Goal: Task Accomplishment & Management: Manage account settings

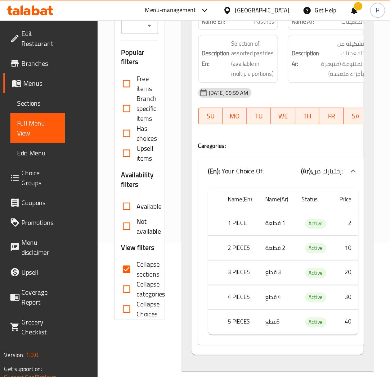
scroll to position [31, 0]
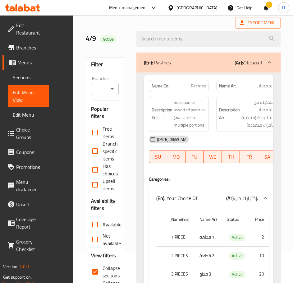
click at [199, 89] on span "Pastries" at bounding box center [198, 86] width 15 height 7
copy span "Pastries"
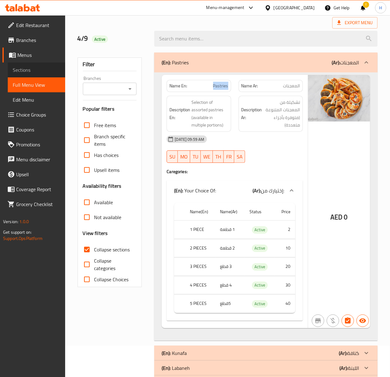
click at [21, 66] on span "Sections" at bounding box center [36, 69] width 47 height 7
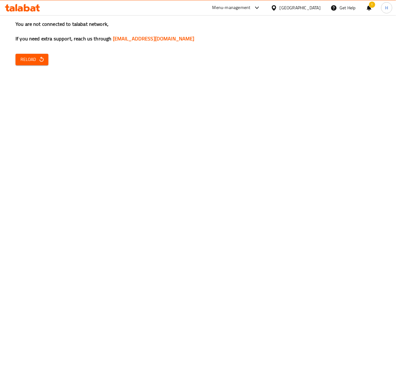
click at [21, 56] on span "Reload" at bounding box center [31, 60] width 23 height 8
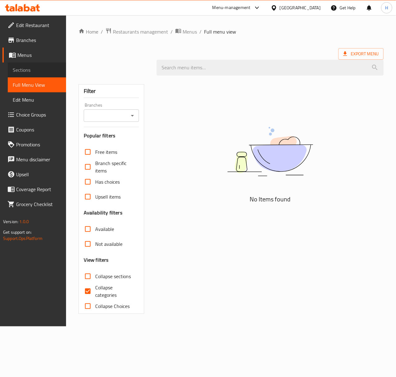
click at [20, 66] on span "Sections" at bounding box center [37, 69] width 48 height 7
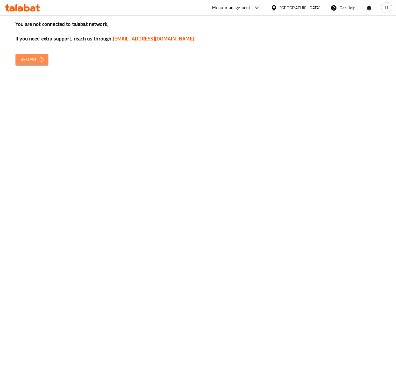
click at [30, 57] on span "Reload" at bounding box center [31, 60] width 23 height 8
click at [32, 59] on span "Reload" at bounding box center [31, 60] width 23 height 8
click at [40, 56] on span "Reload" at bounding box center [31, 60] width 23 height 8
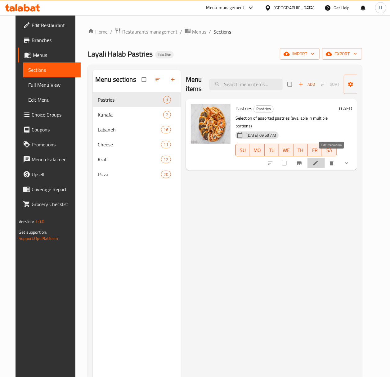
click at [318, 161] on icon at bounding box center [315, 163] width 5 height 5
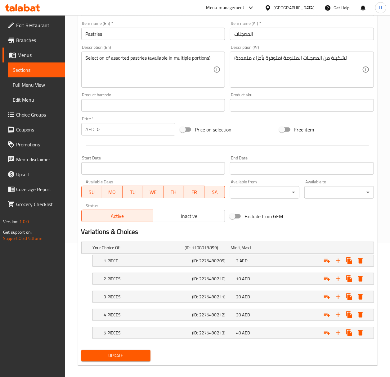
scroll to position [140, 0]
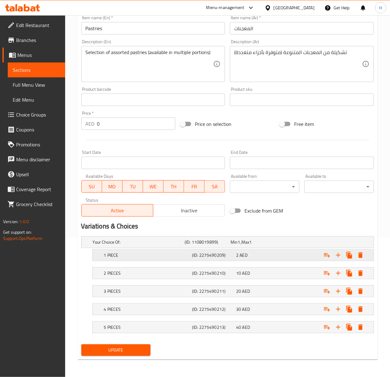
click at [201, 252] on h5 "(ID: 2275490209)" at bounding box center [213, 255] width 42 height 6
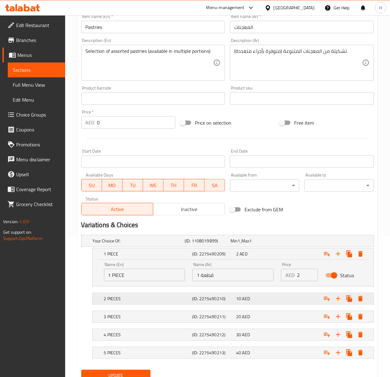
click at [225, 301] on h5 "(ID: 2275490210)" at bounding box center [213, 298] width 42 height 6
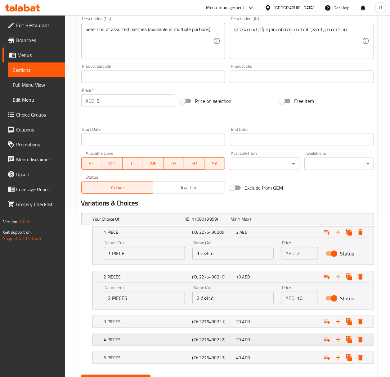
scroll to position [182, 0]
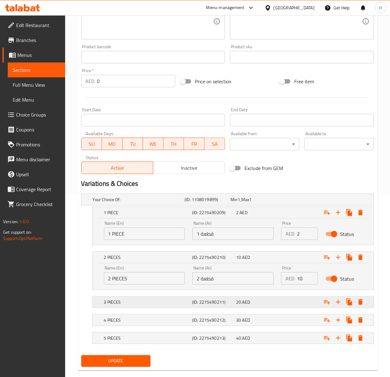
click at [214, 297] on div "3 PIECES (ID: 2275490211) 20 AED" at bounding box center [235, 302] width 265 height 14
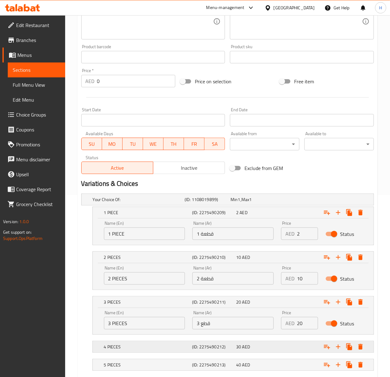
click at [200, 347] on h5 "(ID: 2275490212)" at bounding box center [213, 346] width 42 height 6
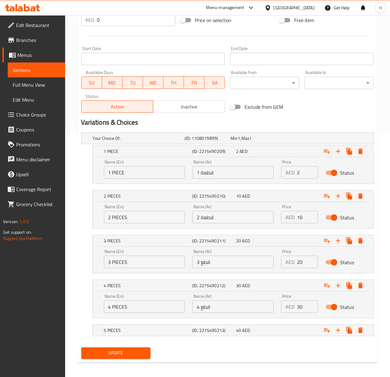
scroll to position [247, 0]
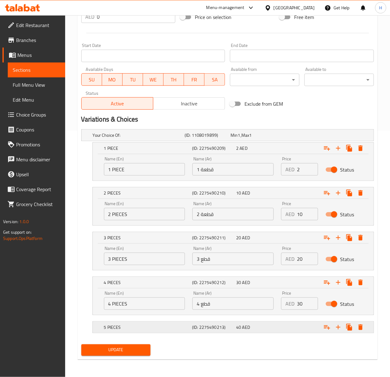
click at [225, 325] on h5 "(ID: 2275490213)" at bounding box center [213, 327] width 42 height 6
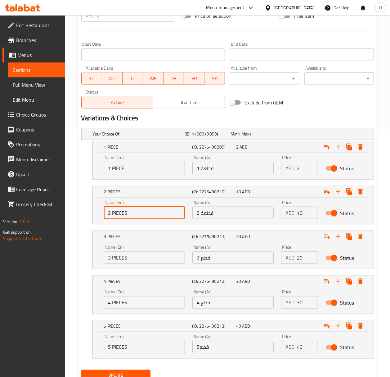
drag, startPoint x: 111, startPoint y: 217, endPoint x: 107, endPoint y: 217, distance: 3.2
click at [107, 217] on input "2 PIECES" at bounding box center [144, 212] width 81 height 12
type input "5 PIECES"
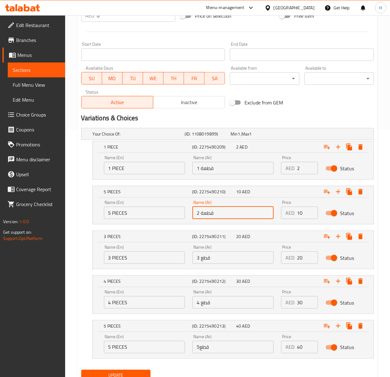
drag, startPoint x: 199, startPoint y: 212, endPoint x: 196, endPoint y: 212, distance: 3.4
click at [196, 212] on input "2 قطعة" at bounding box center [232, 212] width 81 height 12
type input "5 قطعة"
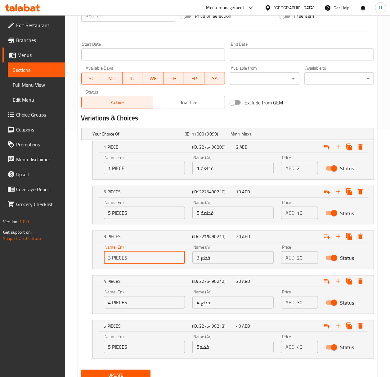
click at [109, 261] on input "3 PIECES" at bounding box center [144, 257] width 81 height 12
type input "10 PIECES"
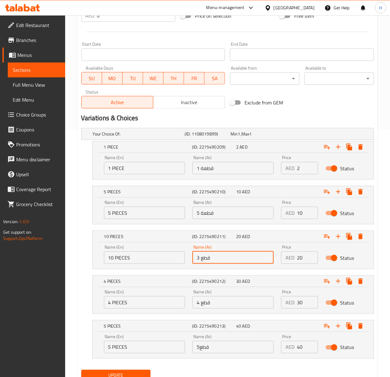
drag, startPoint x: 200, startPoint y: 261, endPoint x: 197, endPoint y: 261, distance: 3.4
click at [197, 261] on input "3 قطع" at bounding box center [232, 257] width 81 height 12
type input "10 قطع"
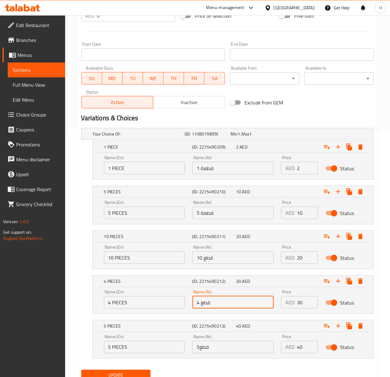
drag, startPoint x: 199, startPoint y: 304, endPoint x: 194, endPoint y: 304, distance: 5.3
click at [194, 304] on input "4 قطع" at bounding box center [232, 302] width 81 height 12
type input "15 قطع"
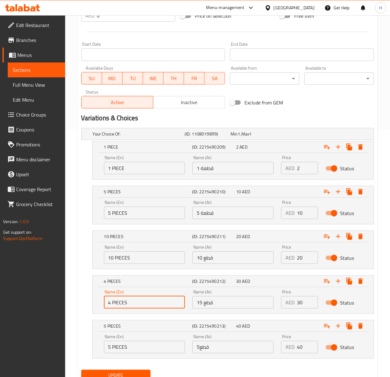
drag, startPoint x: 112, startPoint y: 303, endPoint x: 106, endPoint y: 305, distance: 6.2
click at [106, 305] on input "4 PIECES" at bounding box center [144, 302] width 81 height 12
type input "15 PIECES"
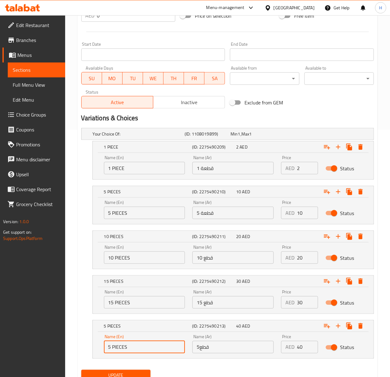
click at [108, 348] on input "5 PIECES" at bounding box center [144, 347] width 81 height 12
type input "20 PIECES"
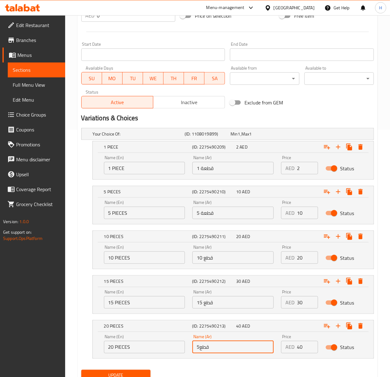
drag, startPoint x: 194, startPoint y: 350, endPoint x: 199, endPoint y: 349, distance: 4.7
click at [199, 349] on input "5قطع" at bounding box center [232, 347] width 81 height 12
type input "20 قطع"
click at [138, 372] on button "Update" at bounding box center [116, 374] width 70 height 11
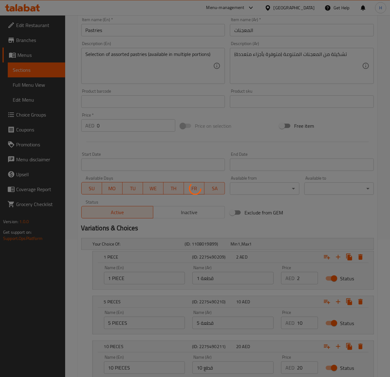
scroll to position [123, 0]
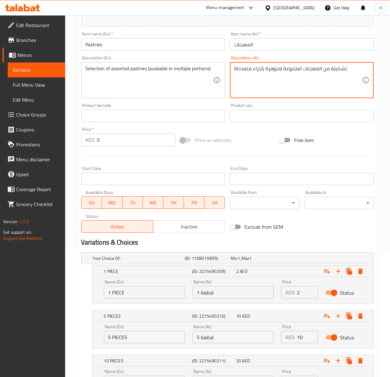
drag, startPoint x: 253, startPoint y: 71, endPoint x: 263, endPoint y: 72, distance: 9.4
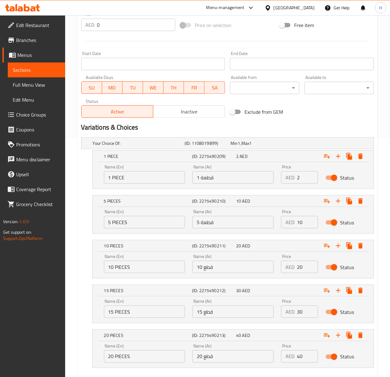
scroll to position [274, 0]
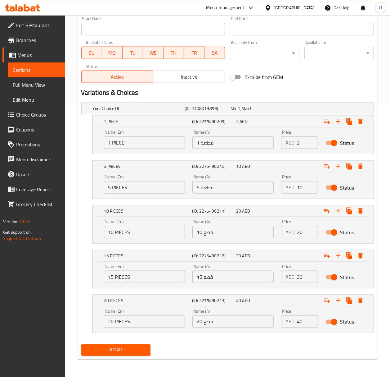
type textarea "تشكيلة من المعجنات المتنوعة (متوفرة بكميات متعددة)"
click at [111, 352] on span "Update" at bounding box center [116, 350] width 60 height 8
click at [100, 349] on span "Update" at bounding box center [116, 350] width 60 height 8
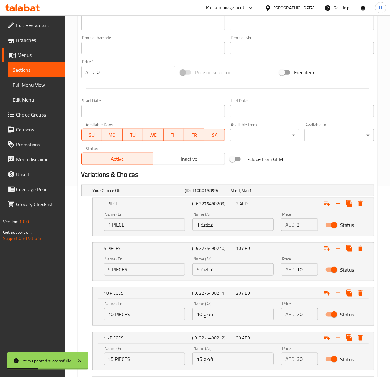
scroll to position [150, 0]
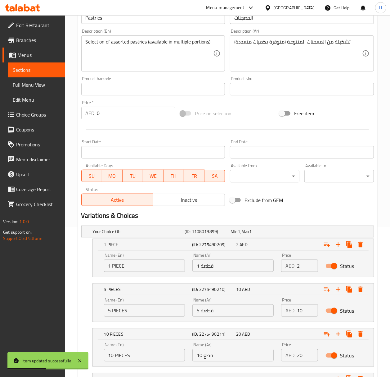
drag, startPoint x: 32, startPoint y: 85, endPoint x: 4, endPoint y: 132, distance: 54.8
click at [32, 85] on span "Full Menu View" at bounding box center [36, 84] width 47 height 7
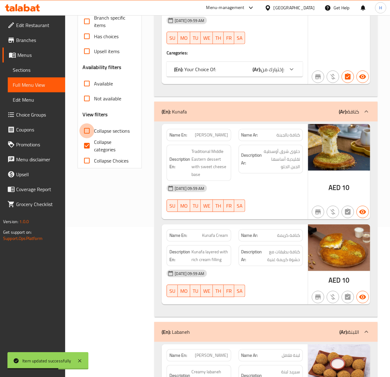
drag, startPoint x: 88, startPoint y: 130, endPoint x: 87, endPoint y: 145, distance: 14.3
click at [88, 130] on input "Collapse sections" at bounding box center [86, 130] width 15 height 15
checkbox input "true"
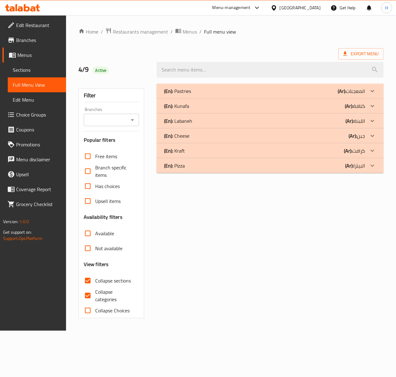
drag, startPoint x: 312, startPoint y: 168, endPoint x: 315, endPoint y: 173, distance: 5.9
click at [312, 168] on div "(En): Pizza (Ar): البيتزا" at bounding box center [264, 165] width 201 height 7
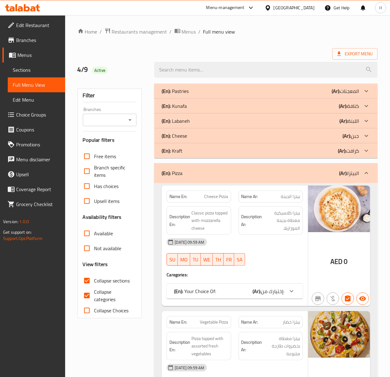
scroll to position [83, 0]
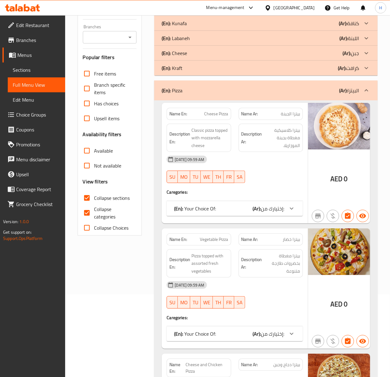
click at [239, 210] on div "(En): Your Choice Of: (Ar): إختيارك من:" at bounding box center [229, 208] width 110 height 7
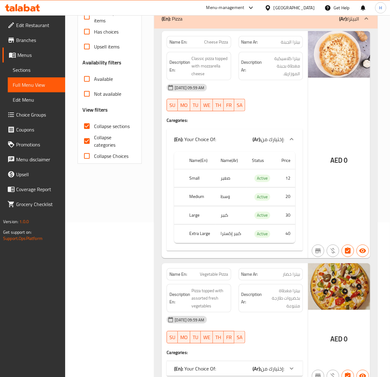
scroll to position [165, 0]
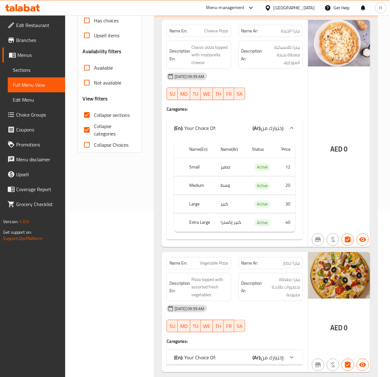
click at [194, 225] on th "Extra Large" at bounding box center [199, 222] width 31 height 18
click at [199, 226] on th "Extra Large" at bounding box center [199, 222] width 31 height 18
copy th "Extra Large"
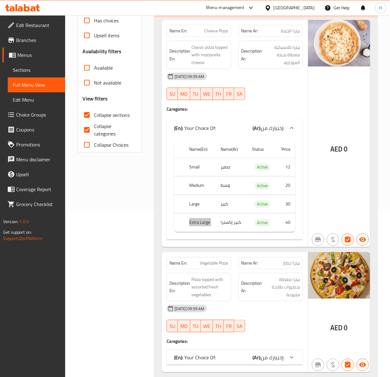
scroll to position [124, 0]
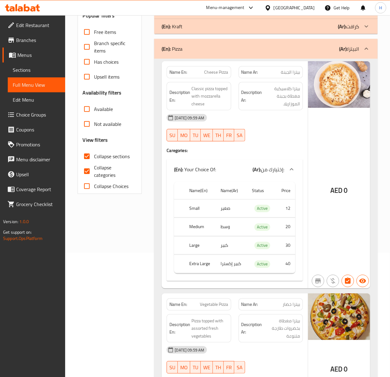
click at [216, 74] on span "Cheese Pizza" at bounding box center [217, 72] width 24 height 7
copy span "Cheese Pizza"
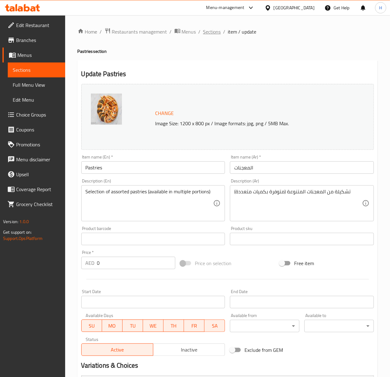
click at [208, 30] on span "Sections" at bounding box center [212, 31] width 18 height 7
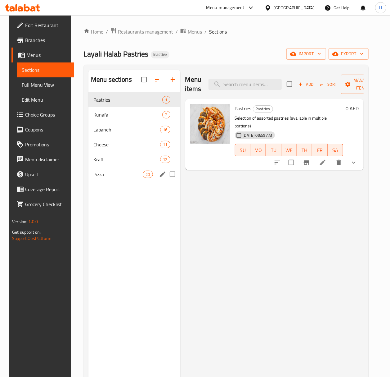
click at [114, 170] on div "Pizza 20" at bounding box center [134, 174] width 92 height 15
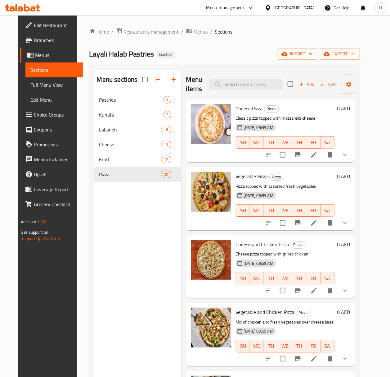
scroll to position [41, 0]
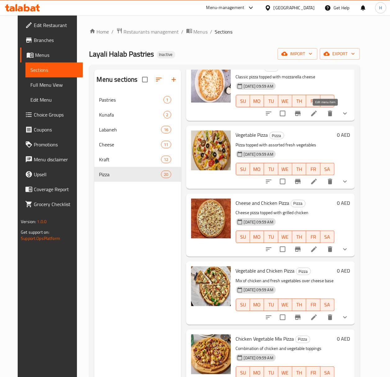
click at [318, 115] on icon at bounding box center [313, 113] width 7 height 7
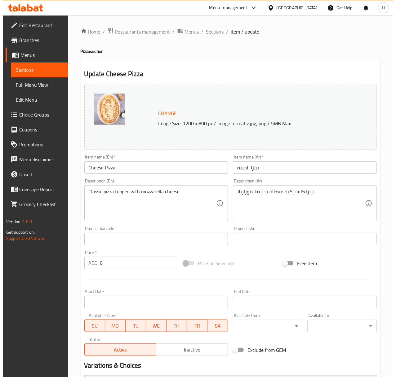
scroll to position [122, 0]
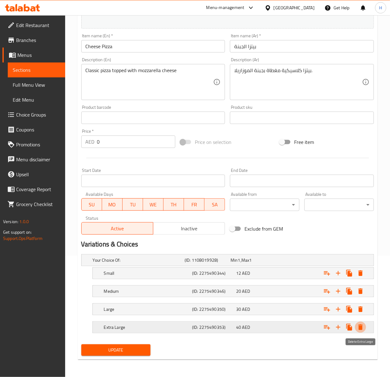
click at [357, 328] on icon "Expand" at bounding box center [360, 326] width 7 height 7
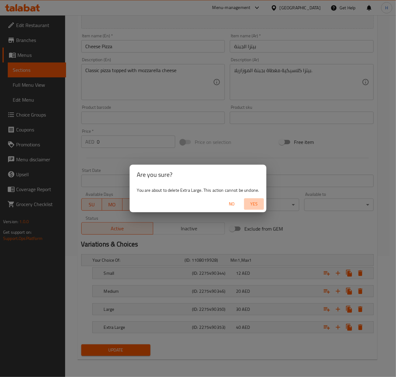
click at [253, 202] on span "Yes" at bounding box center [254, 204] width 15 height 8
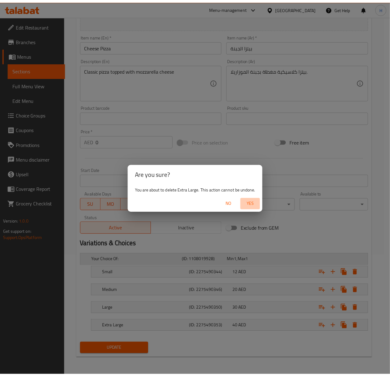
scroll to position [104, 0]
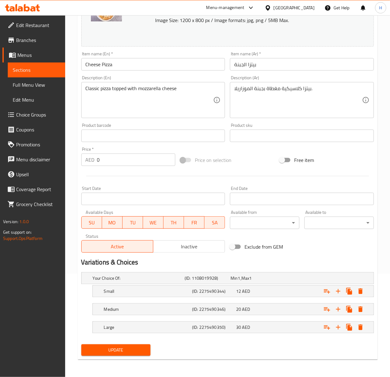
click at [138, 348] on span "Update" at bounding box center [116, 350] width 60 height 8
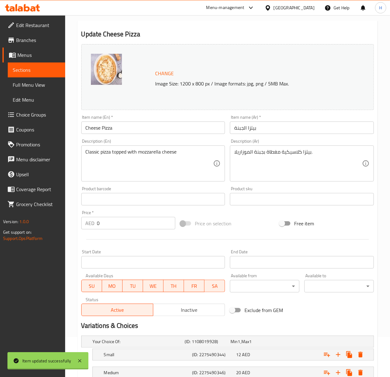
scroll to position [0, 0]
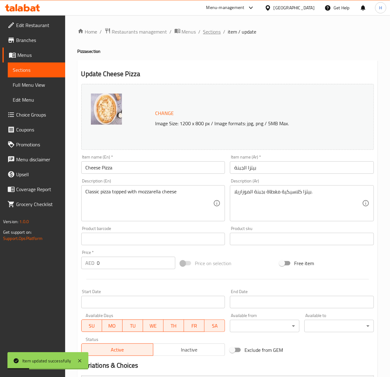
click at [212, 30] on span "Sections" at bounding box center [212, 31] width 18 height 7
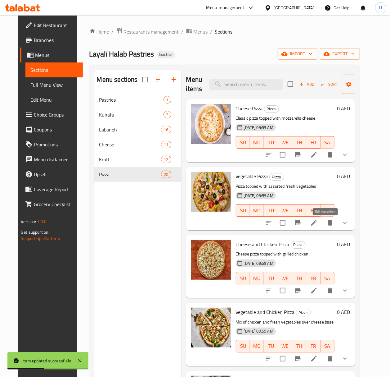
click at [317, 225] on icon at bounding box center [314, 223] width 6 height 6
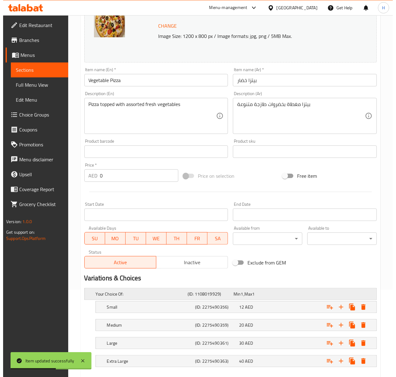
scroll to position [122, 0]
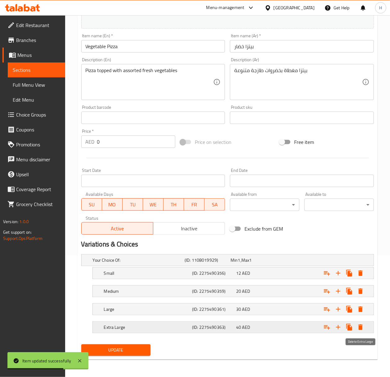
click at [363, 330] on icon "Expand" at bounding box center [360, 326] width 7 height 7
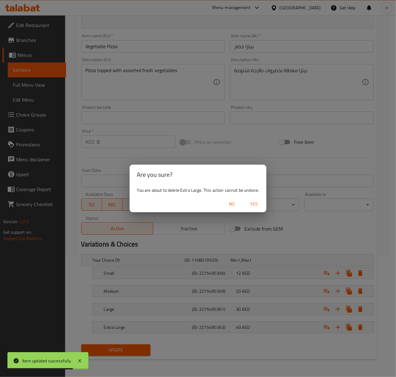
click at [257, 201] on span "Yes" at bounding box center [254, 204] width 15 height 8
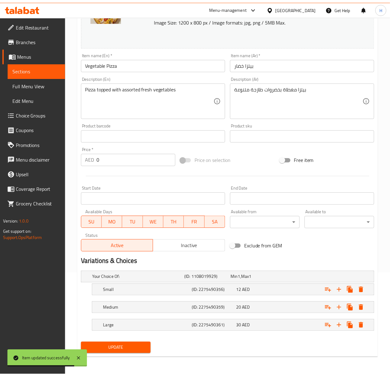
scroll to position [104, 0]
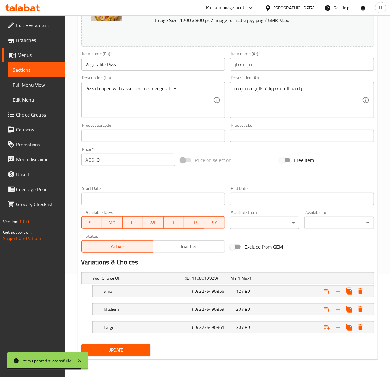
click at [134, 348] on span "Update" at bounding box center [116, 350] width 60 height 8
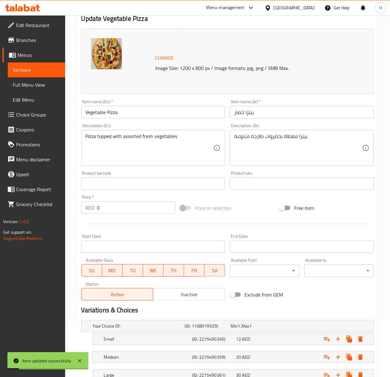
scroll to position [0, 0]
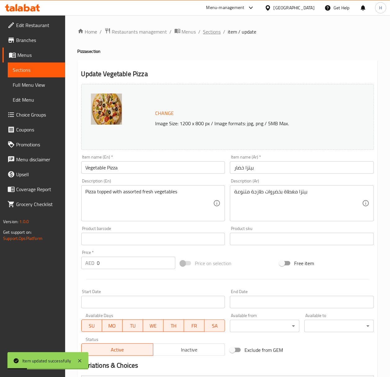
click at [207, 32] on span "Sections" at bounding box center [212, 31] width 18 height 7
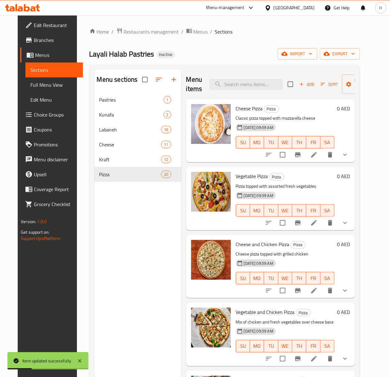
scroll to position [41, 0]
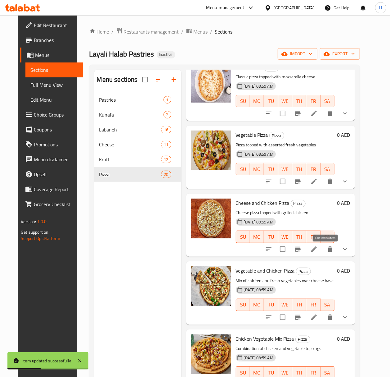
click at [317, 248] on icon at bounding box center [314, 249] width 6 height 6
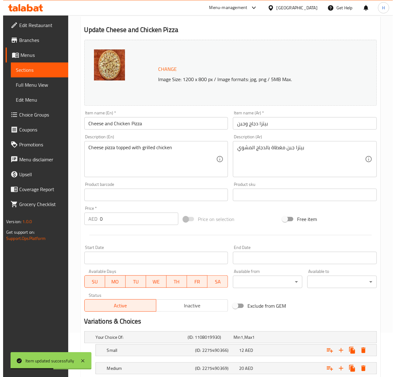
scroll to position [122, 0]
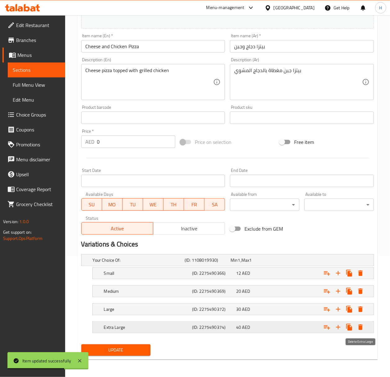
click at [363, 330] on icon "Expand" at bounding box center [360, 326] width 7 height 7
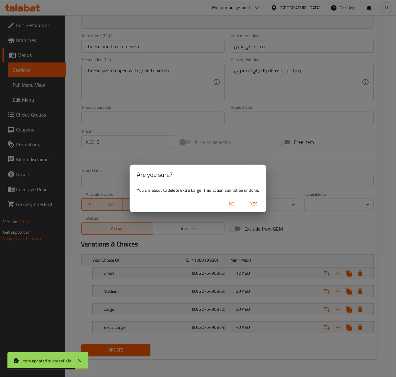
click at [259, 199] on button "Yes" at bounding box center [254, 203] width 20 height 11
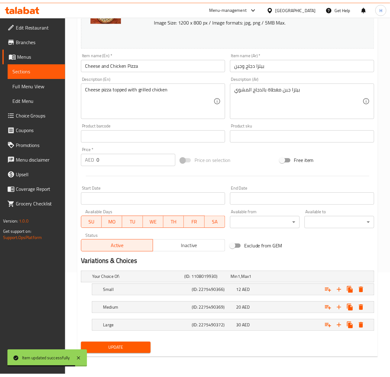
scroll to position [104, 0]
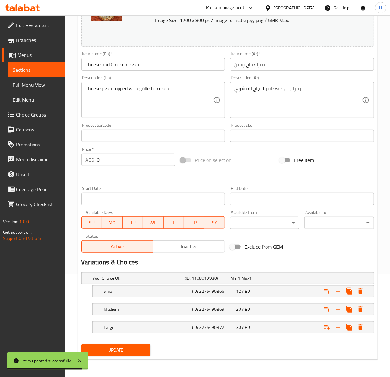
click at [137, 351] on span "Update" at bounding box center [116, 350] width 60 height 8
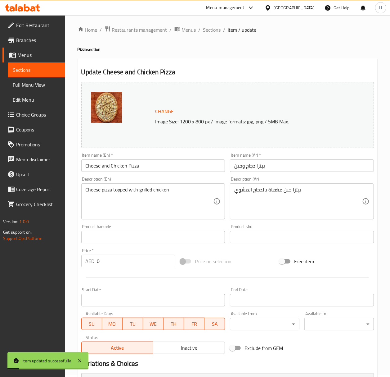
scroll to position [0, 0]
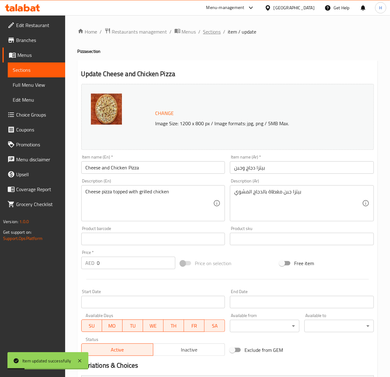
click at [207, 29] on span "Sections" at bounding box center [212, 31] width 18 height 7
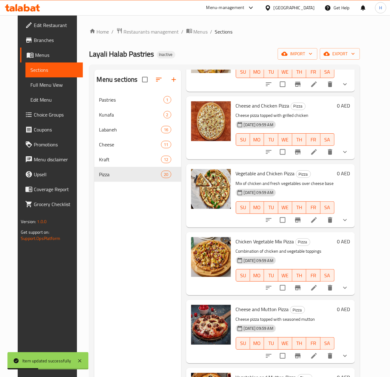
scroll to position [165, 0]
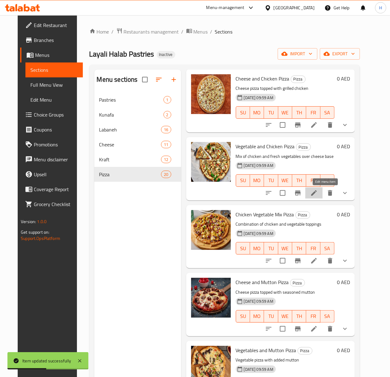
click at [318, 196] on icon at bounding box center [313, 192] width 7 height 7
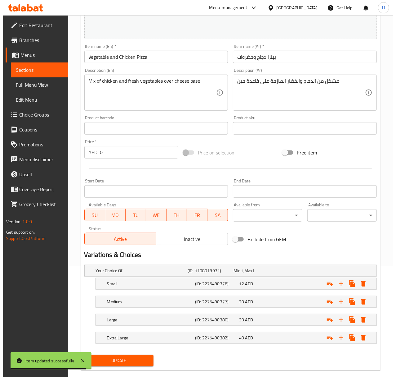
scroll to position [122, 0]
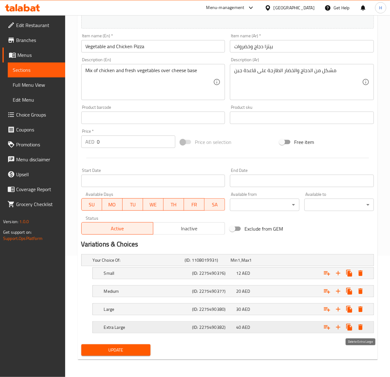
click at [359, 324] on icon "Expand" at bounding box center [360, 326] width 7 height 7
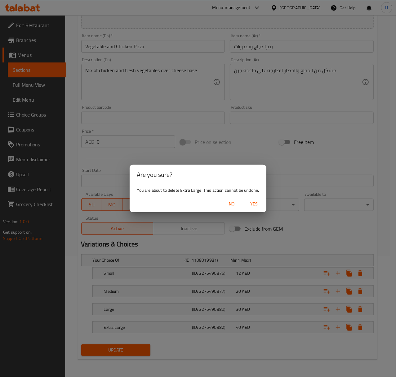
click at [255, 205] on span "Yes" at bounding box center [254, 204] width 15 height 8
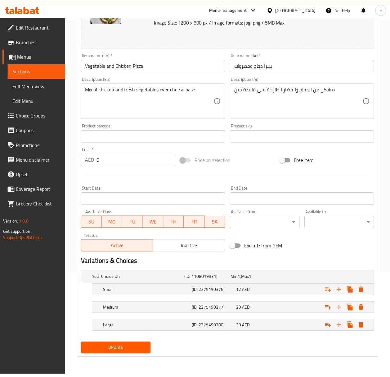
scroll to position [104, 0]
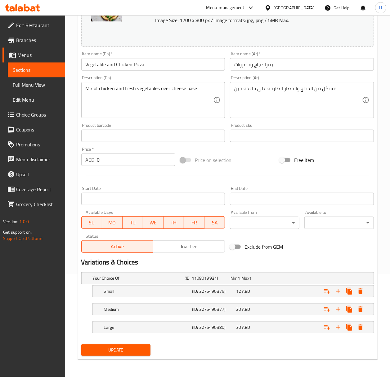
click at [107, 347] on span "Update" at bounding box center [116, 350] width 60 height 8
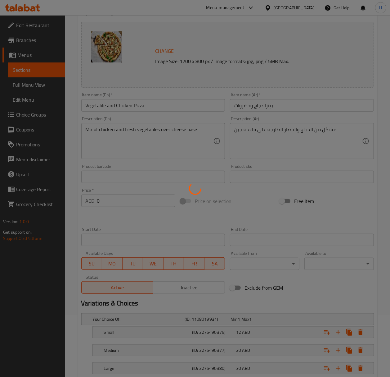
scroll to position [0, 0]
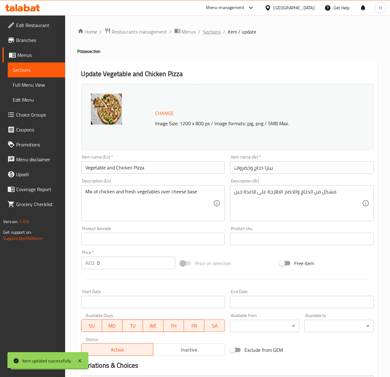
click at [211, 30] on span "Sections" at bounding box center [212, 31] width 18 height 7
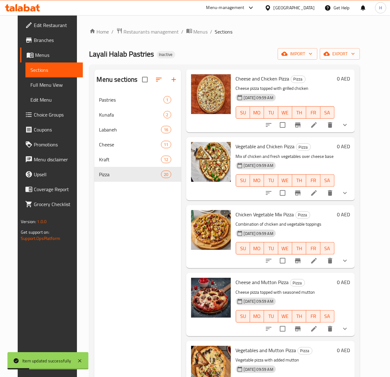
scroll to position [207, 0]
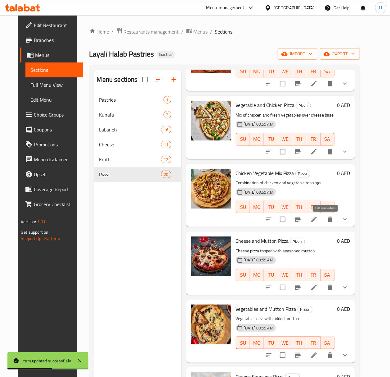
click at [318, 218] on icon at bounding box center [313, 218] width 7 height 7
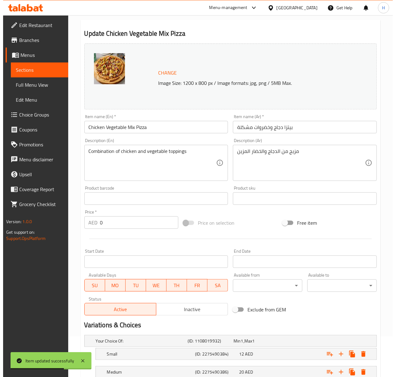
scroll to position [122, 0]
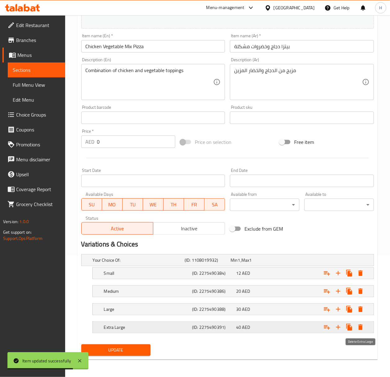
click at [364, 325] on button "Expand" at bounding box center [360, 326] width 11 height 11
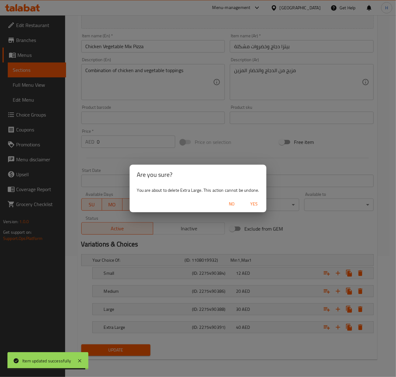
click at [251, 202] on span "Yes" at bounding box center [254, 204] width 15 height 8
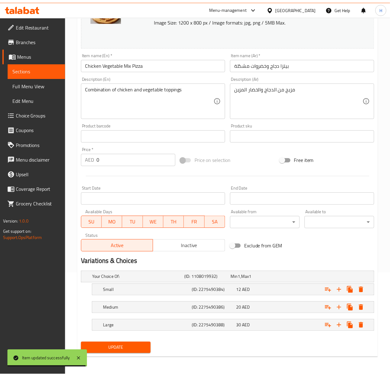
scroll to position [104, 0]
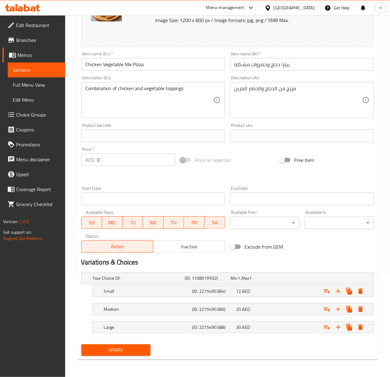
click at [124, 346] on span "Update" at bounding box center [116, 350] width 60 height 8
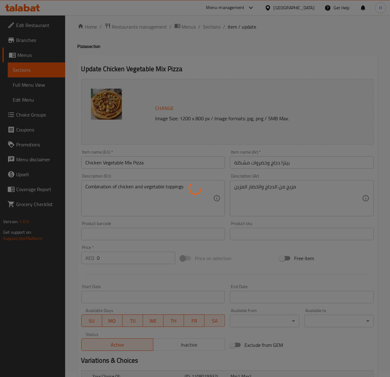
scroll to position [0, 0]
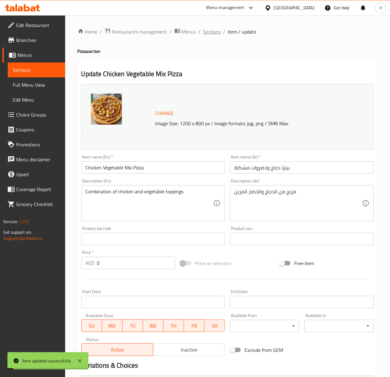
click at [206, 31] on span "Sections" at bounding box center [212, 31] width 18 height 7
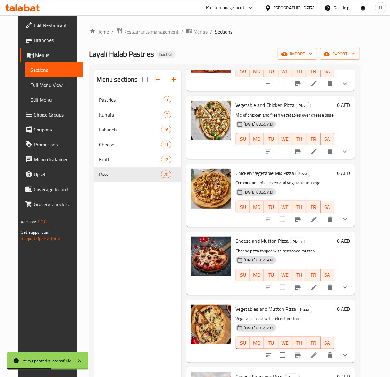
scroll to position [248, 0]
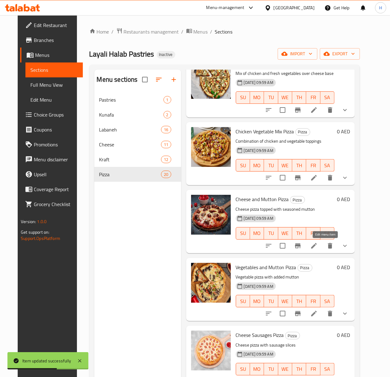
click at [318, 242] on icon at bounding box center [313, 245] width 7 height 7
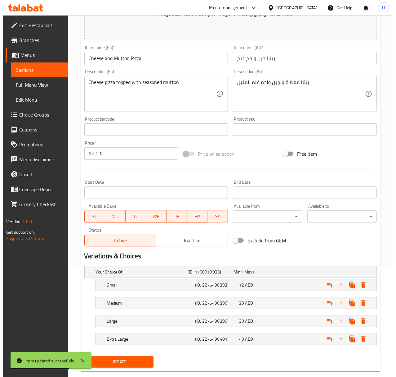
scroll to position [122, 0]
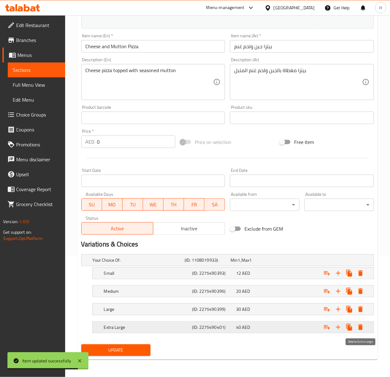
click at [357, 328] on icon "Expand" at bounding box center [360, 326] width 7 height 7
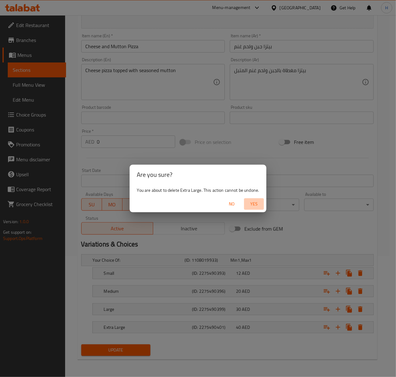
click at [255, 205] on span "Yes" at bounding box center [254, 204] width 15 height 8
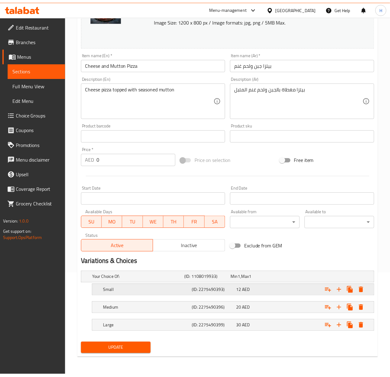
scroll to position [104, 0]
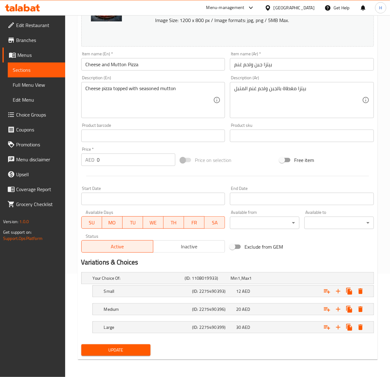
click at [135, 346] on span "Update" at bounding box center [116, 350] width 60 height 8
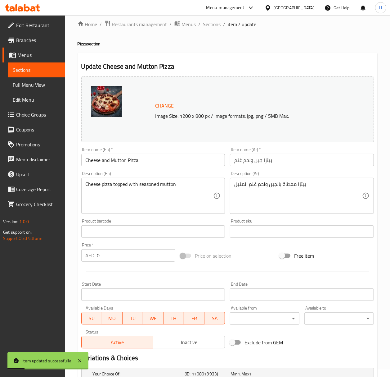
scroll to position [0, 0]
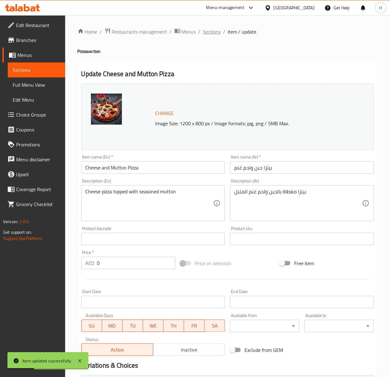
click at [205, 34] on span "Sections" at bounding box center [212, 31] width 18 height 7
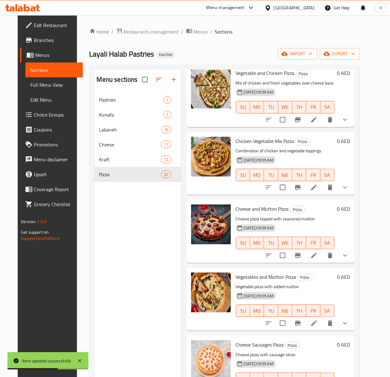
scroll to position [248, 0]
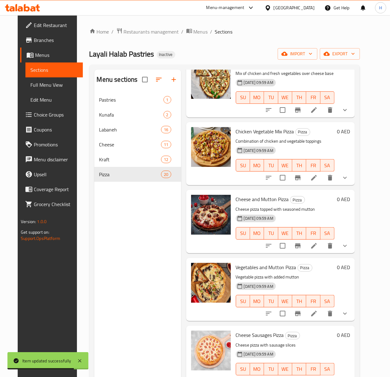
click at [323, 309] on li at bounding box center [313, 313] width 17 height 11
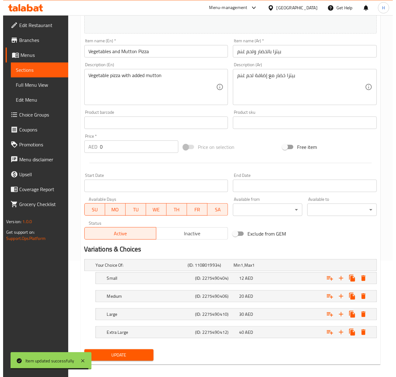
scroll to position [122, 0]
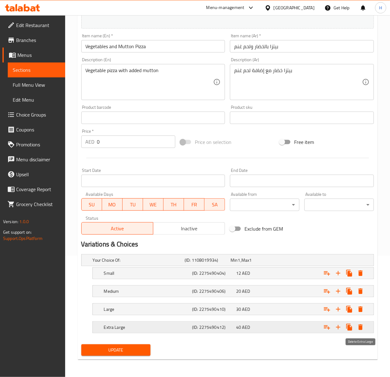
click at [362, 328] on icon "Expand" at bounding box center [361, 327] width 4 height 6
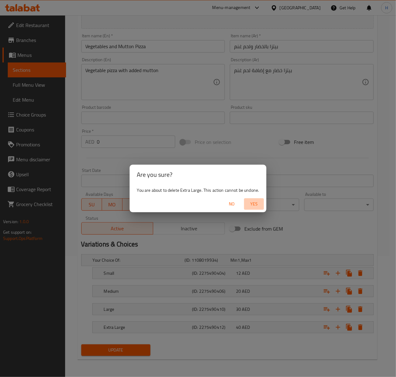
click at [254, 204] on span "Yes" at bounding box center [254, 204] width 15 height 8
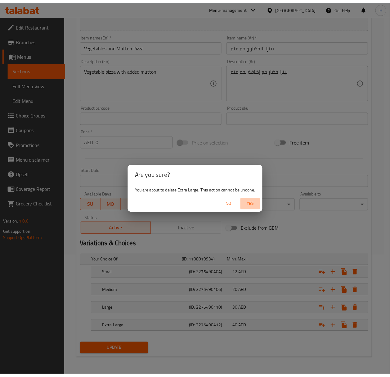
scroll to position [104, 0]
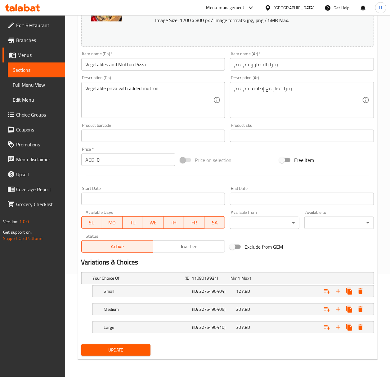
drag, startPoint x: 130, startPoint y: 346, endPoint x: 130, endPoint y: 314, distance: 32.3
click at [130, 347] on span "Update" at bounding box center [116, 350] width 60 height 8
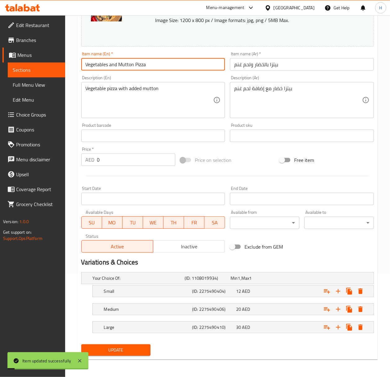
click at [135, 63] on input "Vegetables and Mutton Pizza" at bounding box center [153, 64] width 144 height 12
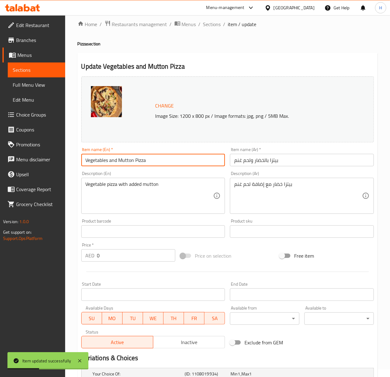
scroll to position [0, 0]
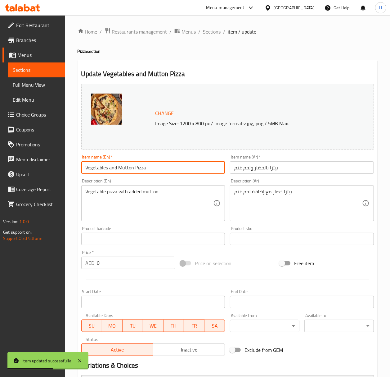
click at [214, 32] on span "Sections" at bounding box center [212, 31] width 18 height 7
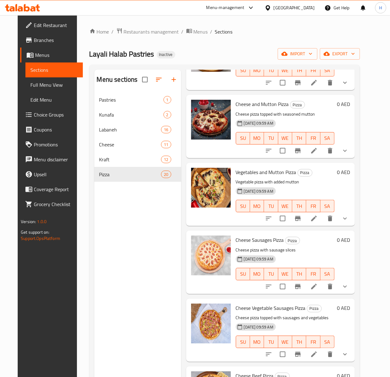
scroll to position [426, 0]
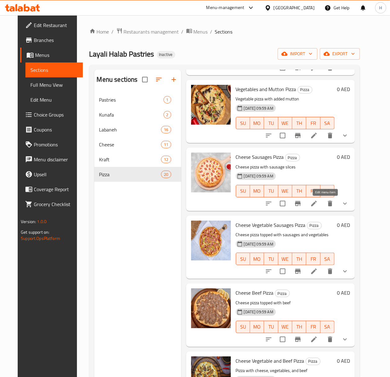
click at [318, 201] on icon at bounding box center [313, 203] width 7 height 7
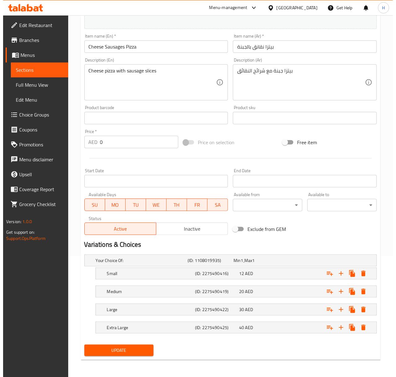
scroll to position [122, 0]
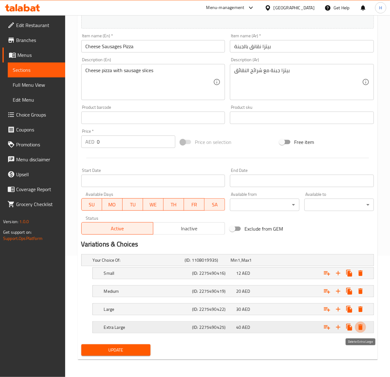
click at [361, 327] on icon "Expand" at bounding box center [361, 327] width 4 height 6
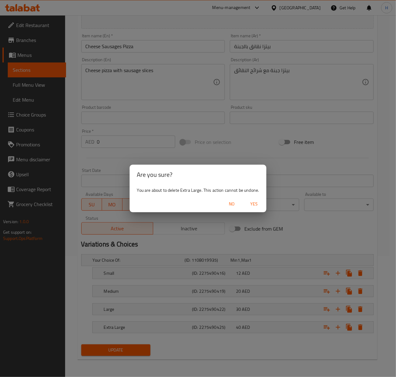
click at [257, 203] on span "Yes" at bounding box center [254, 204] width 15 height 8
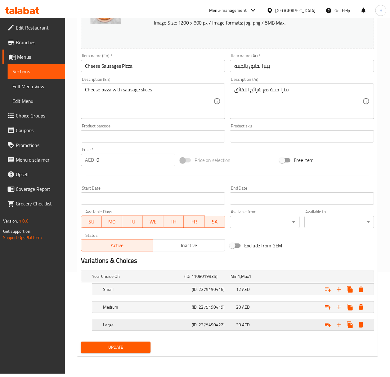
scroll to position [104, 0]
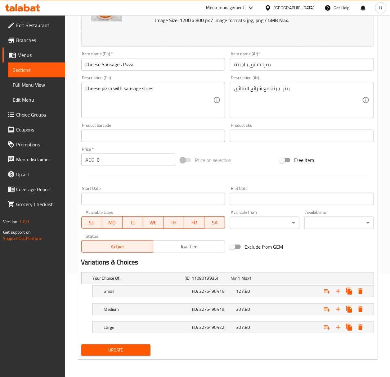
click at [106, 351] on span "Update" at bounding box center [116, 350] width 60 height 8
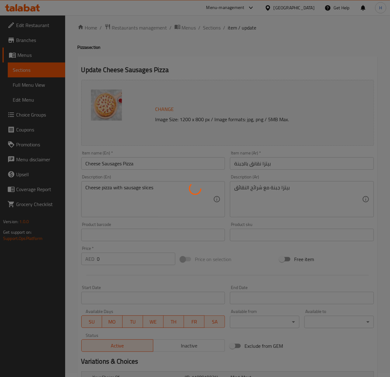
scroll to position [0, 0]
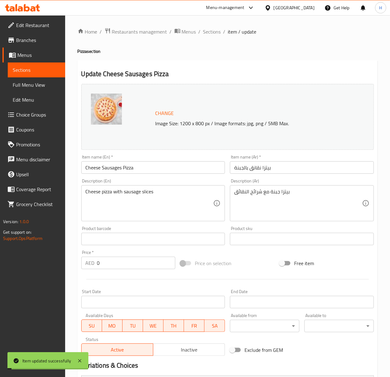
click at [208, 30] on span "Sections" at bounding box center [212, 31] width 18 height 7
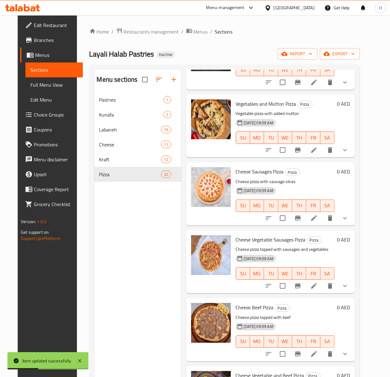
scroll to position [426, 0]
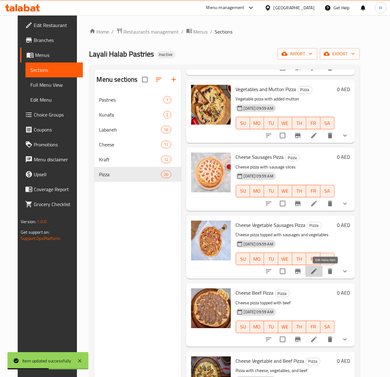
click at [317, 272] on icon at bounding box center [314, 271] width 6 height 6
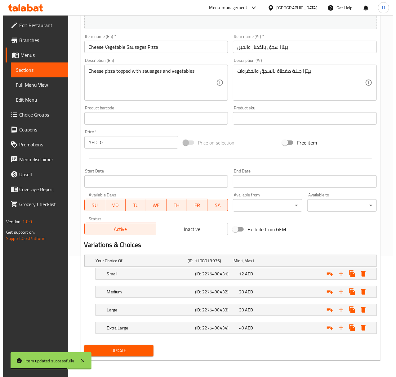
scroll to position [122, 0]
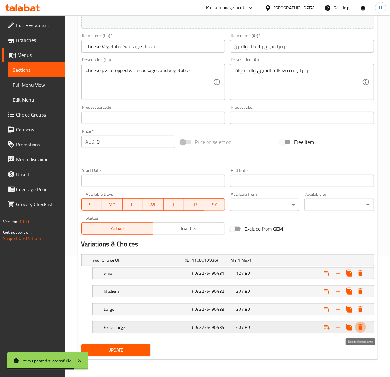
click at [358, 326] on icon "Expand" at bounding box center [360, 326] width 7 height 7
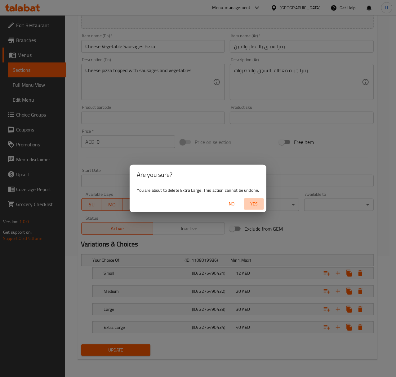
click at [255, 200] on span "Yes" at bounding box center [254, 204] width 15 height 8
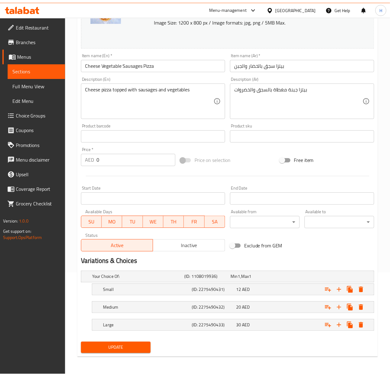
scroll to position [104, 0]
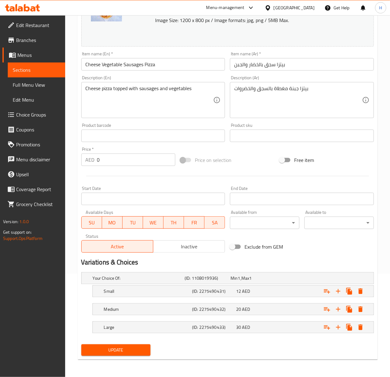
click at [132, 352] on span "Update" at bounding box center [116, 350] width 60 height 8
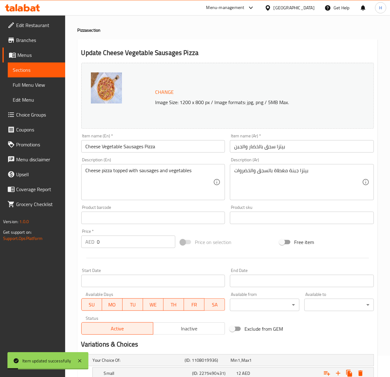
scroll to position [0, 0]
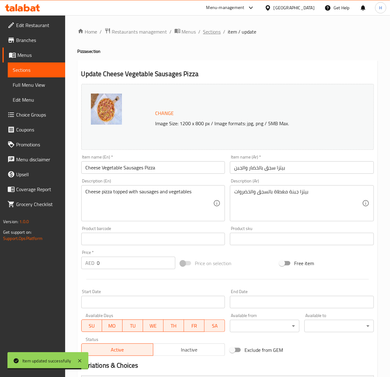
click at [214, 35] on span "Sections" at bounding box center [212, 31] width 18 height 7
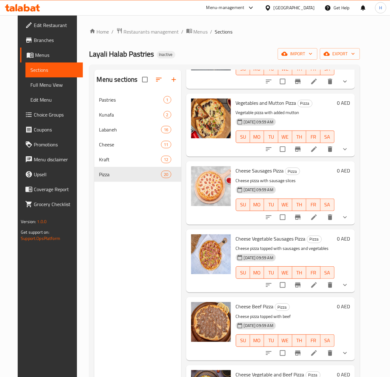
scroll to position [426, 0]
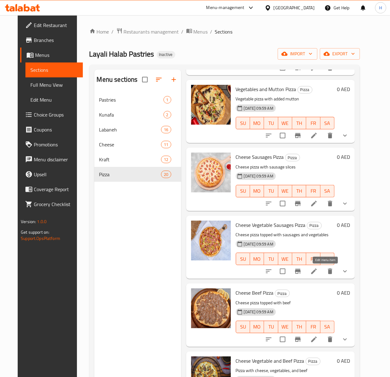
click at [318, 268] on icon at bounding box center [313, 270] width 7 height 7
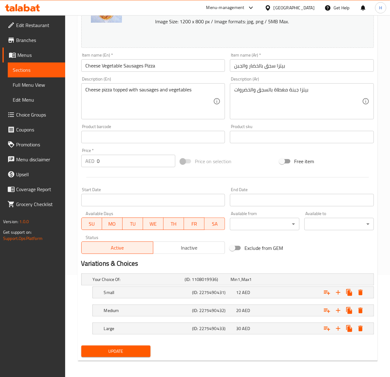
scroll to position [104, 0]
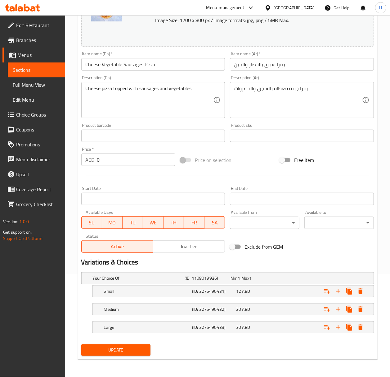
click at [164, 67] on input "Cheese Vegetable Sausages Pizza" at bounding box center [153, 64] width 144 height 12
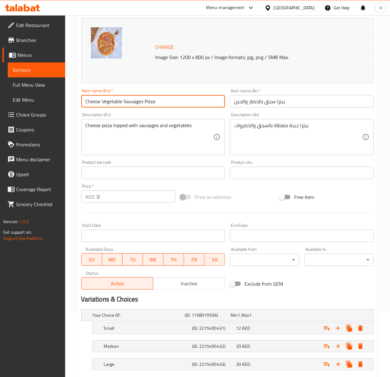
scroll to position [0, 0]
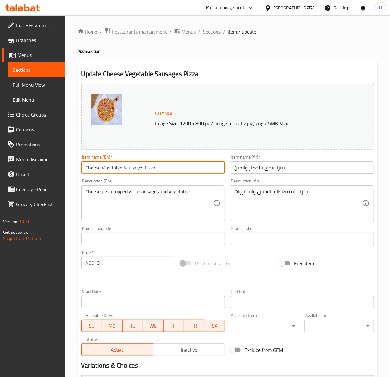
click at [213, 34] on span "Sections" at bounding box center [212, 31] width 18 height 7
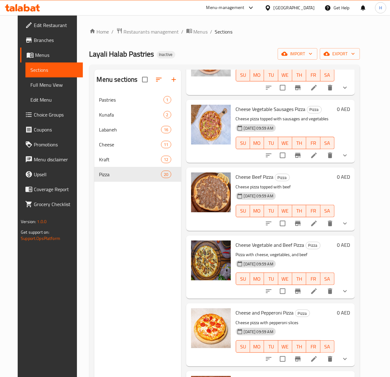
scroll to position [562, 0]
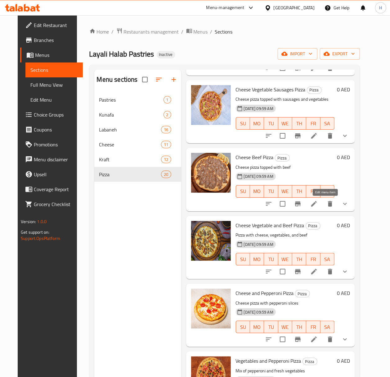
click at [318, 207] on icon at bounding box center [313, 203] width 7 height 7
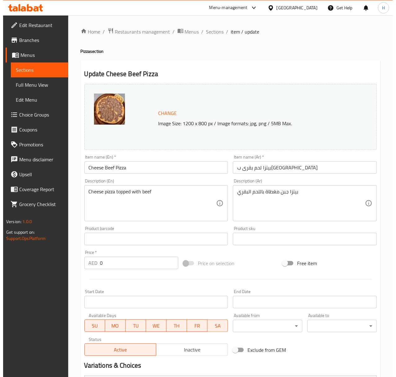
scroll to position [122, 0]
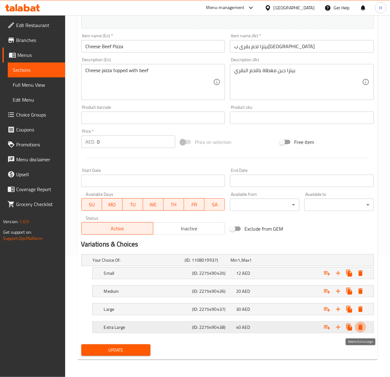
click at [363, 325] on icon "Expand" at bounding box center [360, 326] width 7 height 7
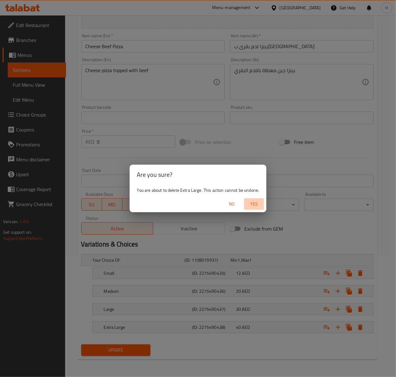
click at [252, 204] on span "Yes" at bounding box center [254, 204] width 15 height 8
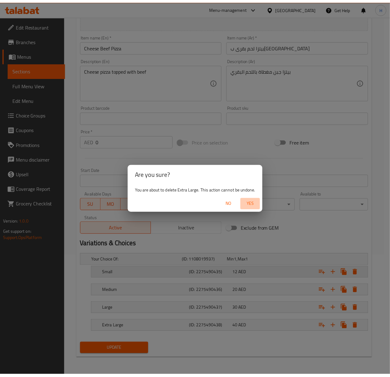
scroll to position [104, 0]
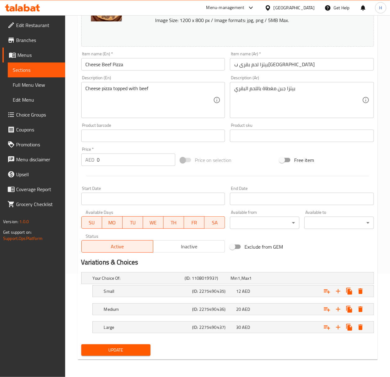
click at [136, 350] on span "Update" at bounding box center [116, 350] width 60 height 8
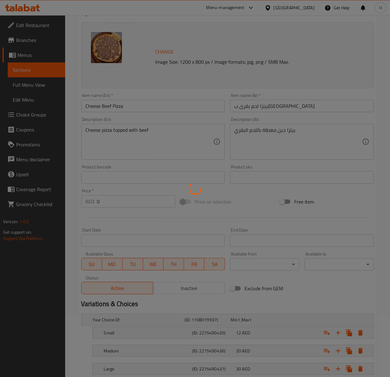
scroll to position [0, 0]
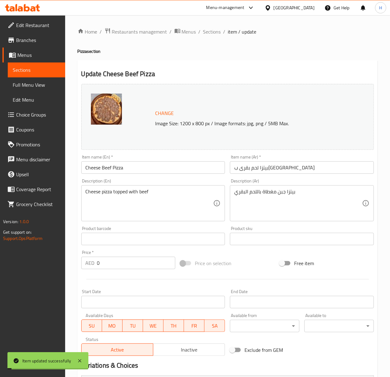
click at [213, 29] on span "Sections" at bounding box center [212, 31] width 18 height 7
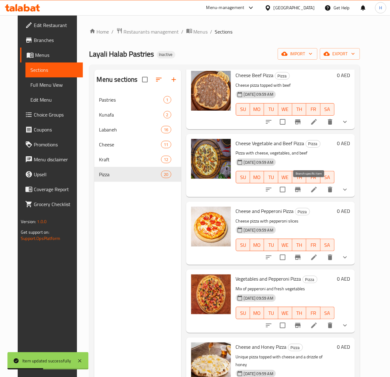
scroll to position [645, 0]
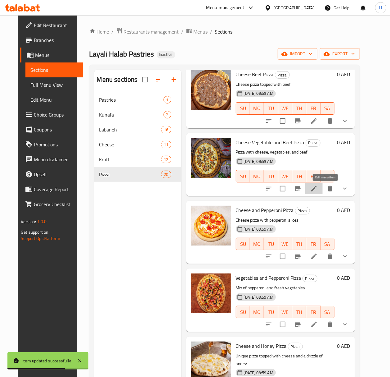
click at [318, 189] on icon at bounding box center [313, 188] width 7 height 7
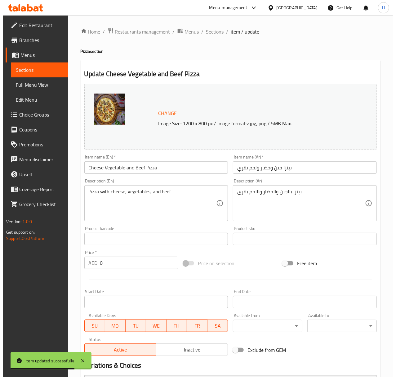
scroll to position [122, 0]
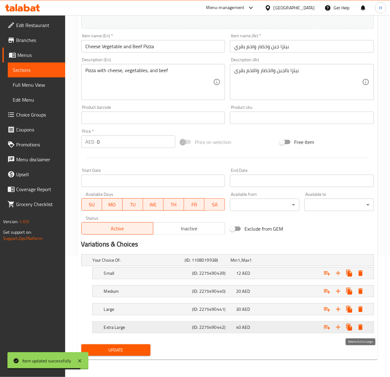
click at [363, 322] on button "Expand" at bounding box center [360, 326] width 11 height 11
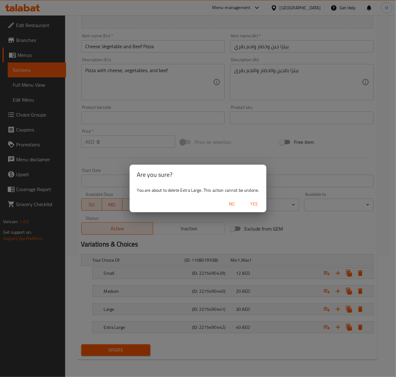
click at [253, 203] on span "Yes" at bounding box center [254, 204] width 15 height 8
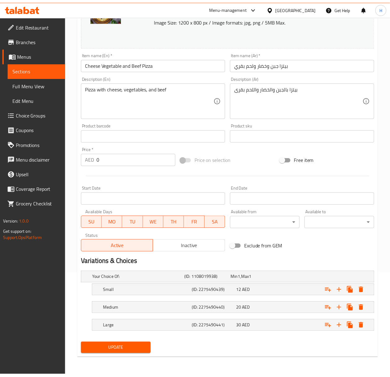
scroll to position [104, 0]
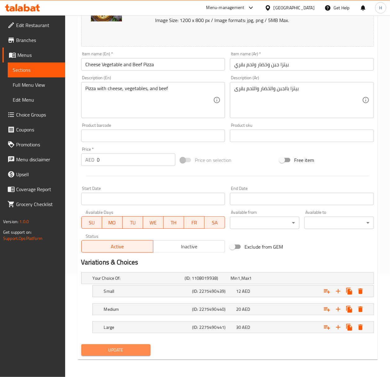
click at [110, 348] on span "Update" at bounding box center [116, 350] width 60 height 8
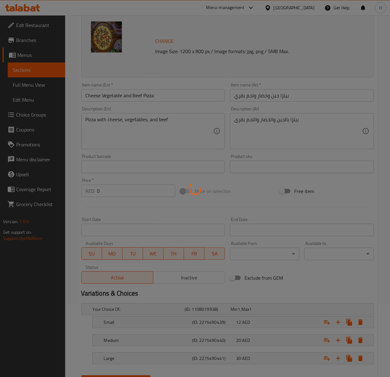
scroll to position [0, 0]
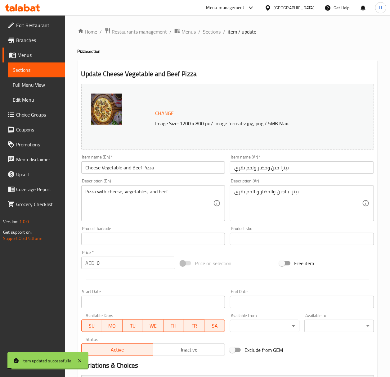
click at [210, 31] on span "Sections" at bounding box center [212, 31] width 18 height 7
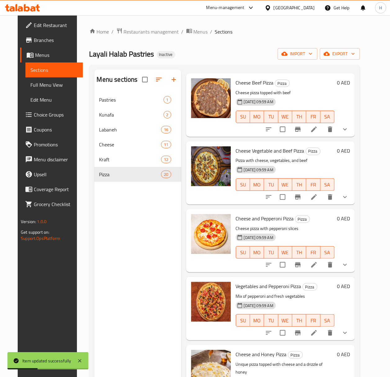
scroll to position [645, 0]
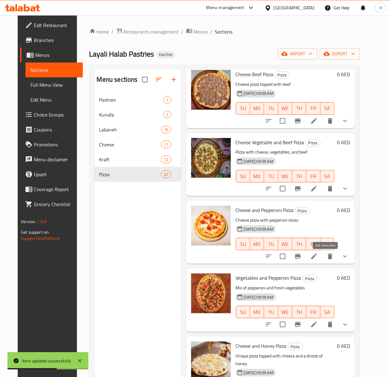
click at [318, 256] on icon at bounding box center [313, 255] width 7 height 7
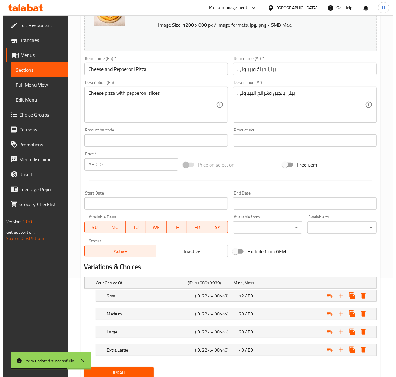
scroll to position [122, 0]
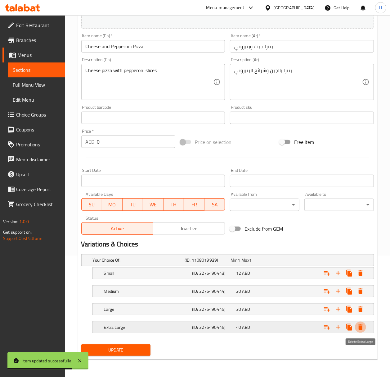
click at [361, 326] on icon "Expand" at bounding box center [361, 327] width 4 height 6
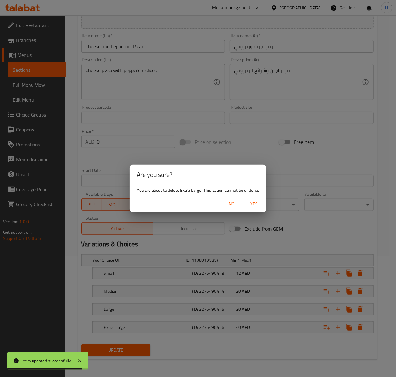
click at [254, 205] on span "Yes" at bounding box center [254, 204] width 15 height 8
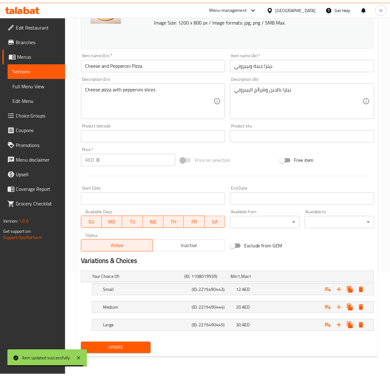
scroll to position [104, 0]
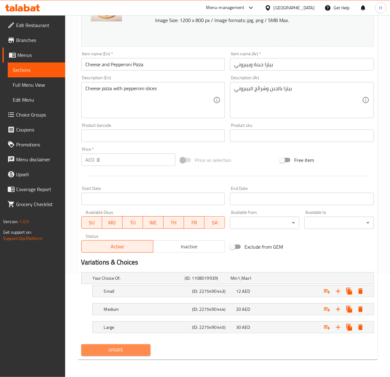
click at [97, 353] on span "Update" at bounding box center [116, 350] width 60 height 8
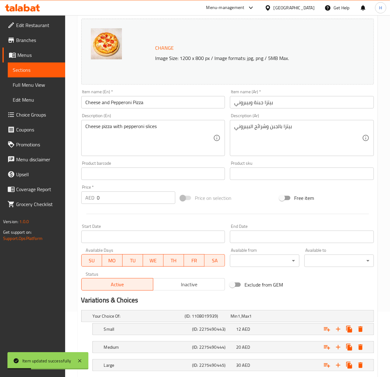
scroll to position [0, 0]
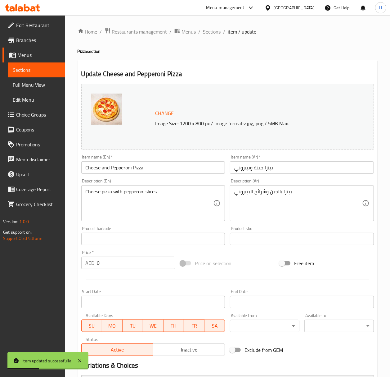
click at [214, 32] on span "Sections" at bounding box center [212, 31] width 18 height 7
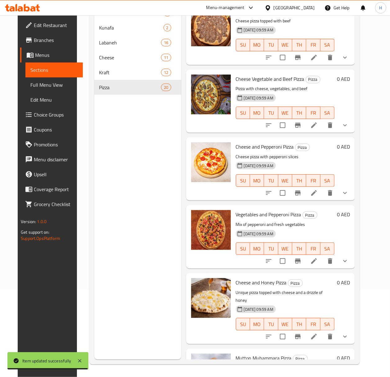
scroll to position [662, 0]
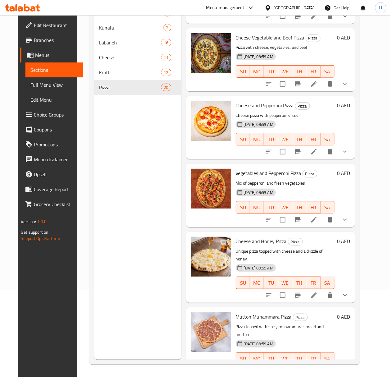
click at [319, 219] on li at bounding box center [313, 219] width 17 height 11
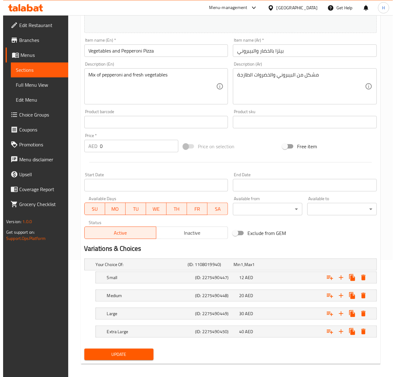
scroll to position [122, 0]
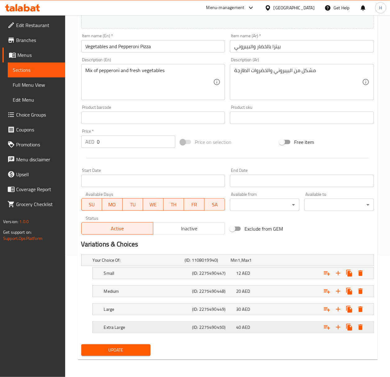
click at [359, 330] on icon "Expand" at bounding box center [360, 326] width 7 height 7
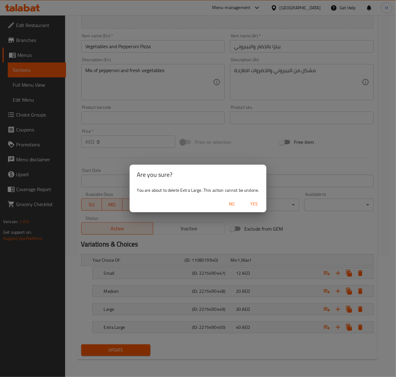
click at [257, 201] on span "Yes" at bounding box center [254, 204] width 15 height 8
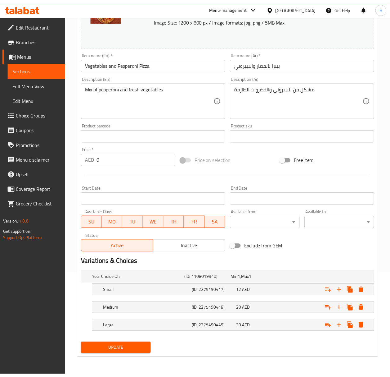
scroll to position [104, 0]
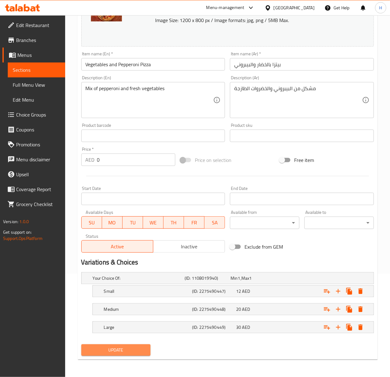
click at [132, 346] on span "Update" at bounding box center [116, 350] width 60 height 8
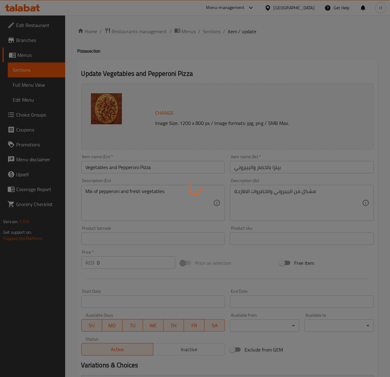
scroll to position [0, 0]
click at [117, 168] on div at bounding box center [195, 188] width 390 height 377
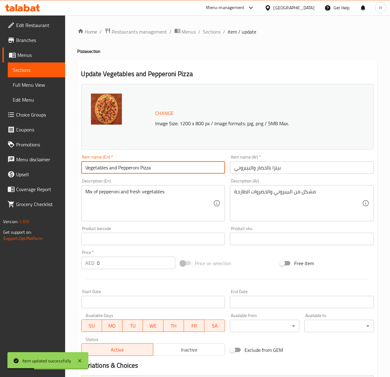
click at [123, 168] on input "Vegetables and Pepperoni Pizza" at bounding box center [153, 167] width 144 height 12
drag, startPoint x: 216, startPoint y: 30, endPoint x: 217, endPoint y: 14, distance: 15.9
click at [216, 30] on span "Sections" at bounding box center [212, 31] width 18 height 7
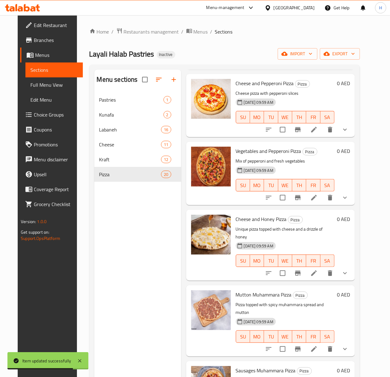
scroll to position [792, 0]
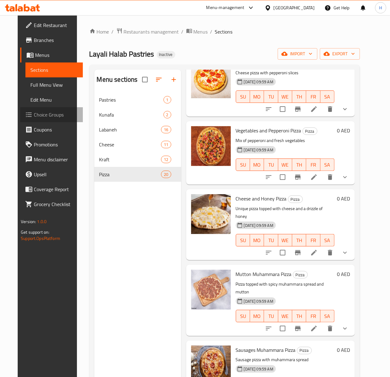
click at [34, 116] on span "Choice Groups" at bounding box center [56, 114] width 44 height 7
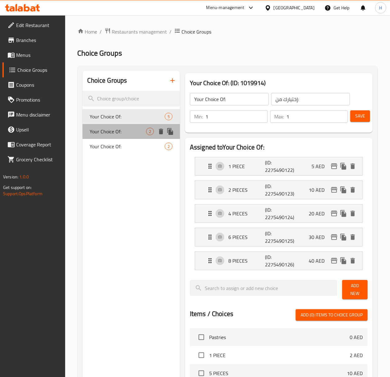
click at [115, 129] on span "Your Choice Of:" at bounding box center [118, 131] width 56 height 7
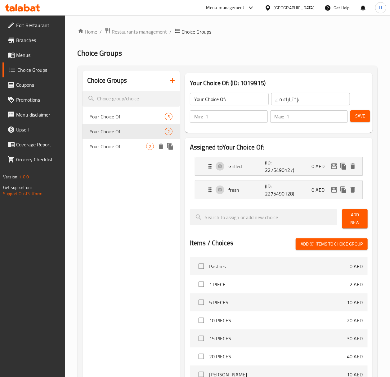
click at [120, 147] on span "Your Choice Of:" at bounding box center [118, 145] width 56 height 7
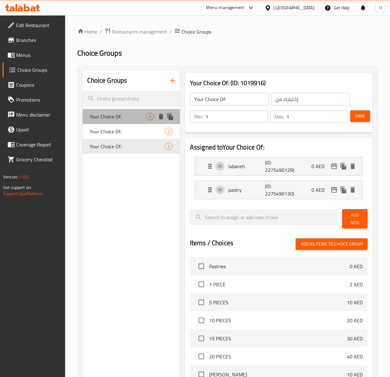
click at [123, 115] on span "Your Choice Of:" at bounding box center [118, 116] width 56 height 7
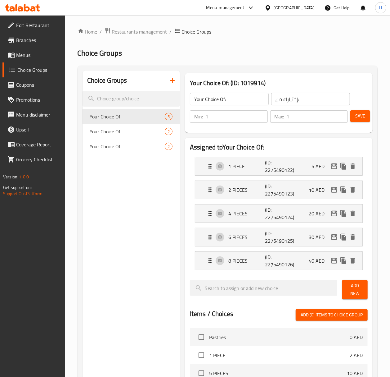
click at [35, 57] on span "Menus" at bounding box center [38, 54] width 44 height 7
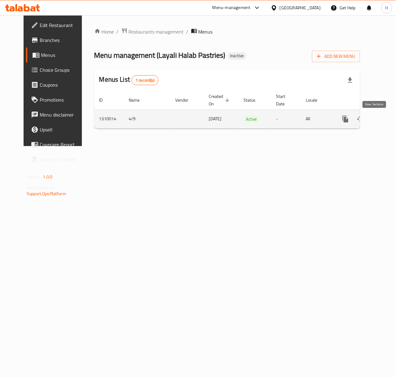
click at [387, 117] on icon "enhanced table" at bounding box center [390, 118] width 7 height 7
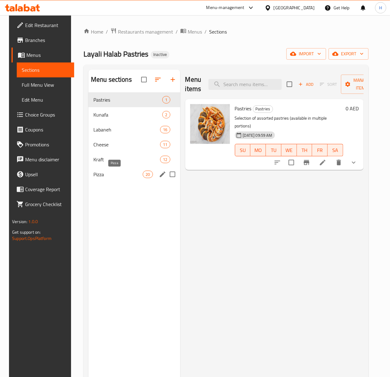
click at [98, 177] on span "Pizza" at bounding box center [117, 173] width 49 height 7
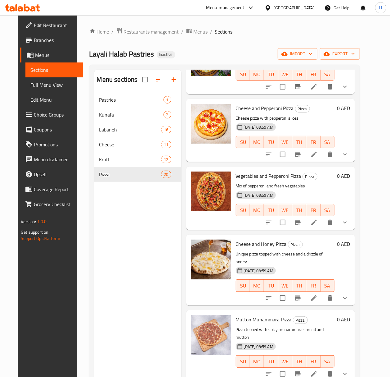
scroll to position [750, 0]
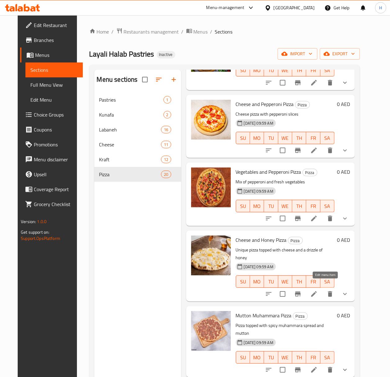
click at [317, 291] on icon at bounding box center [314, 294] width 6 height 6
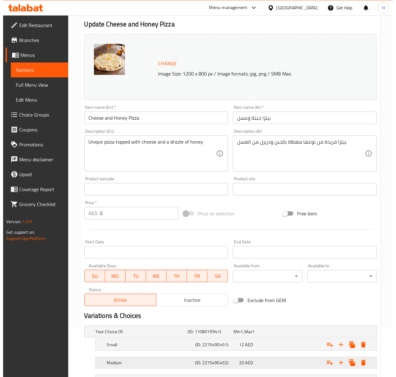
scroll to position [122, 0]
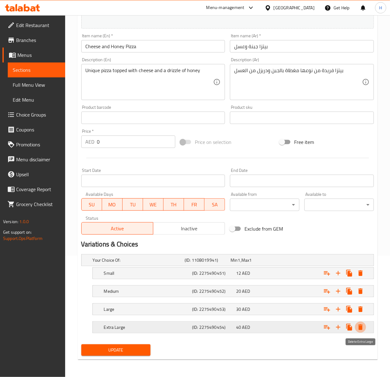
click at [362, 327] on icon "Expand" at bounding box center [360, 326] width 7 height 7
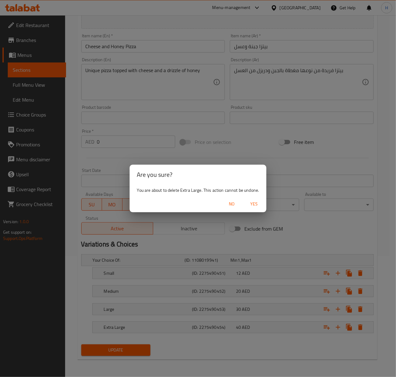
click at [251, 201] on span "Yes" at bounding box center [254, 204] width 15 height 8
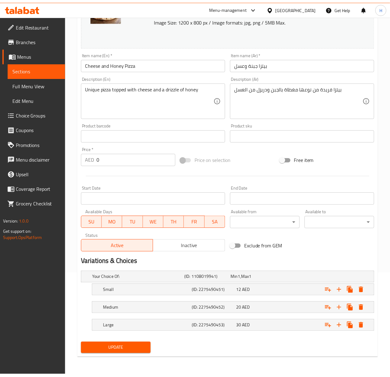
scroll to position [104, 0]
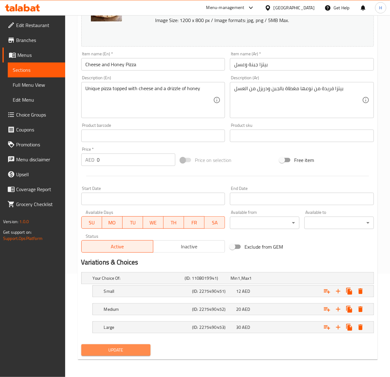
click at [118, 349] on span "Update" at bounding box center [116, 350] width 60 height 8
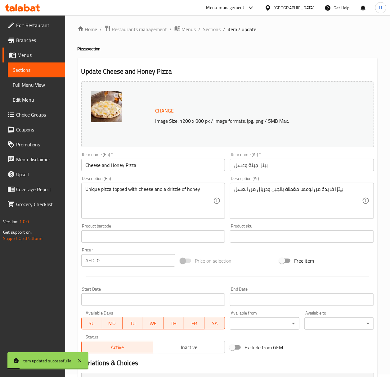
scroll to position [0, 0]
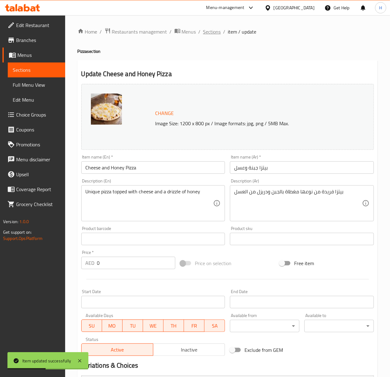
click at [210, 34] on span "Sections" at bounding box center [212, 31] width 18 height 7
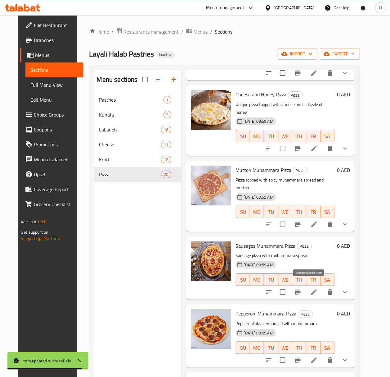
scroll to position [916, 0]
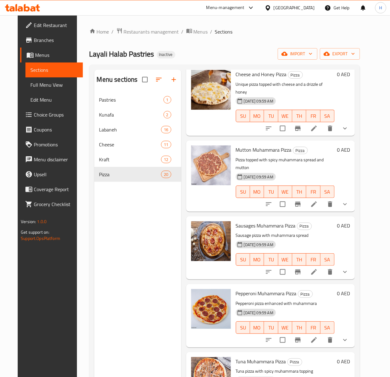
click at [317, 201] on icon at bounding box center [314, 204] width 6 height 6
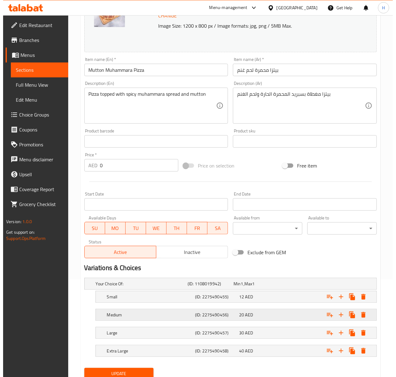
scroll to position [122, 0]
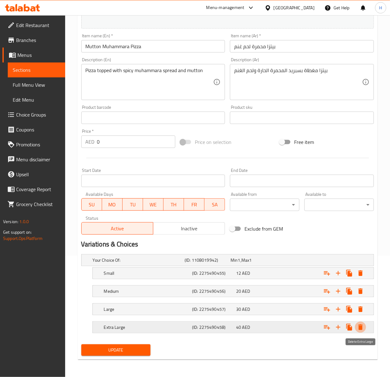
click at [359, 328] on icon "Expand" at bounding box center [361, 327] width 4 height 6
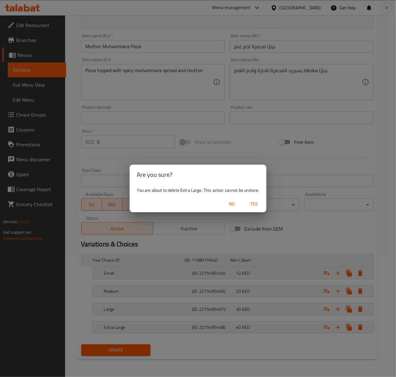
click at [254, 201] on span "Yes" at bounding box center [254, 204] width 15 height 8
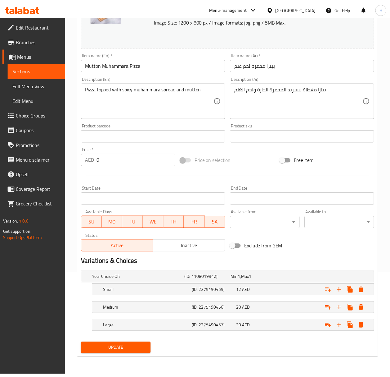
scroll to position [104, 0]
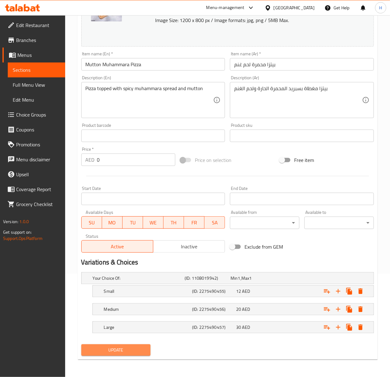
click at [131, 351] on span "Update" at bounding box center [116, 350] width 60 height 8
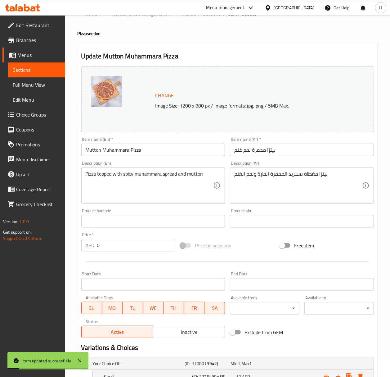
scroll to position [0, 0]
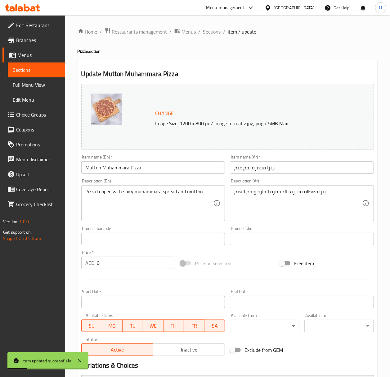
click at [210, 33] on span "Sections" at bounding box center [212, 31] width 18 height 7
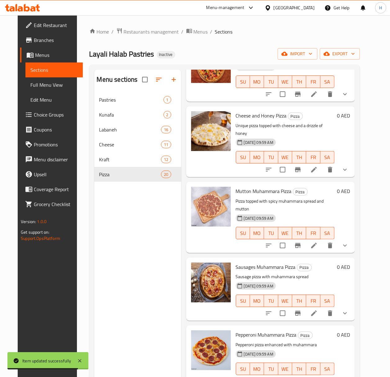
scroll to position [916, 0]
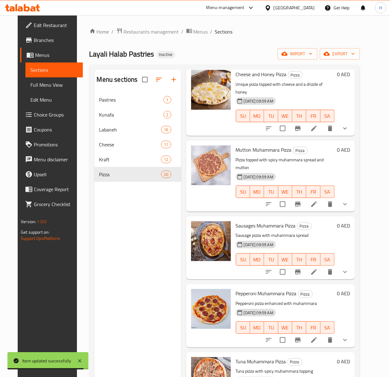
click at [275, 221] on span "Sausages Muhammara Pizza" at bounding box center [266, 225] width 60 height 9
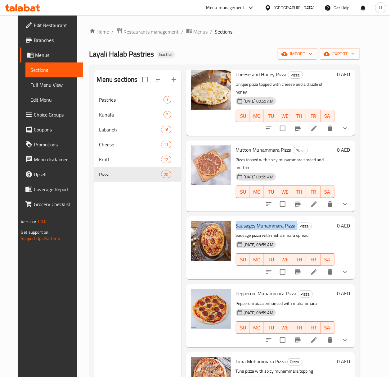
copy h6 "Sausages Muhammara Pizza"
click at [318, 268] on icon at bounding box center [313, 271] width 7 height 7
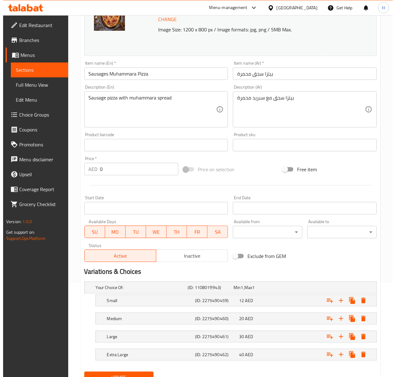
scroll to position [122, 0]
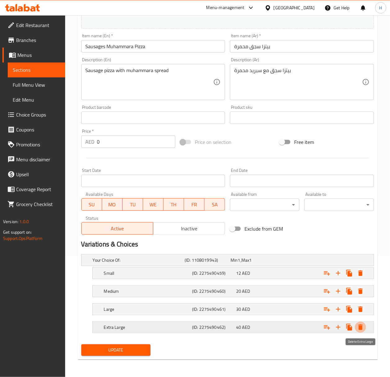
click at [360, 328] on icon "Expand" at bounding box center [360, 326] width 7 height 7
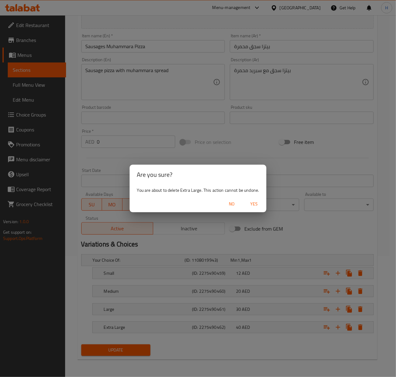
click at [258, 202] on span "Yes" at bounding box center [254, 204] width 15 height 8
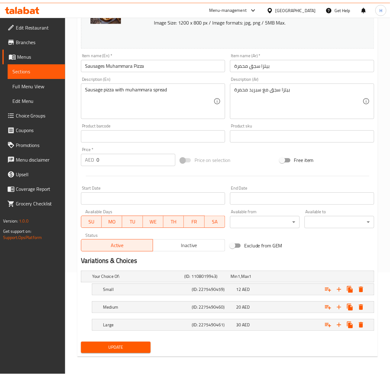
scroll to position [104, 0]
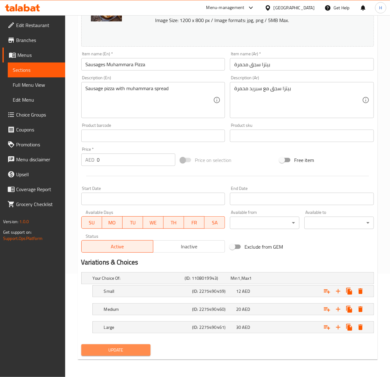
click at [135, 348] on span "Update" at bounding box center [116, 350] width 60 height 8
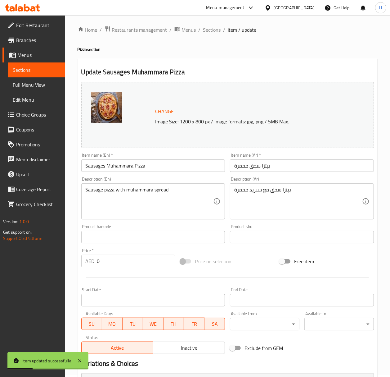
scroll to position [0, 0]
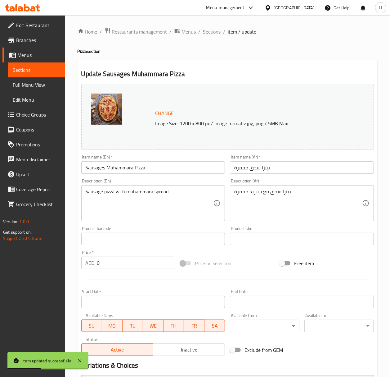
click at [211, 31] on span "Sections" at bounding box center [212, 31] width 18 height 7
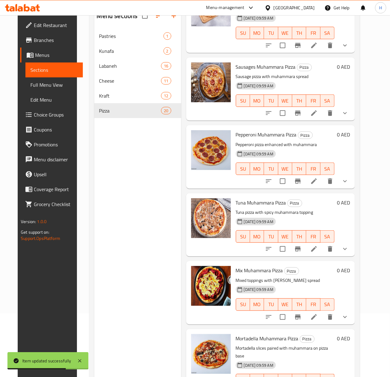
scroll to position [87, 0]
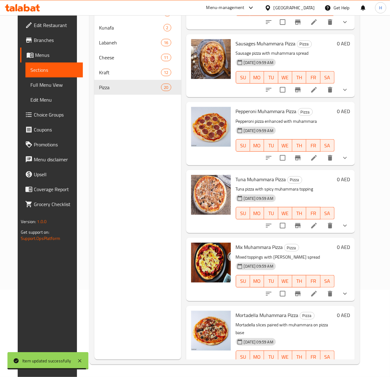
click at [323, 152] on li at bounding box center [313, 157] width 17 height 11
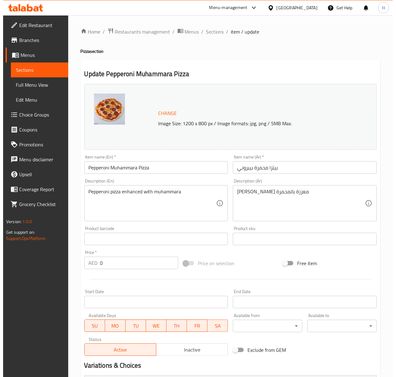
scroll to position [122, 0]
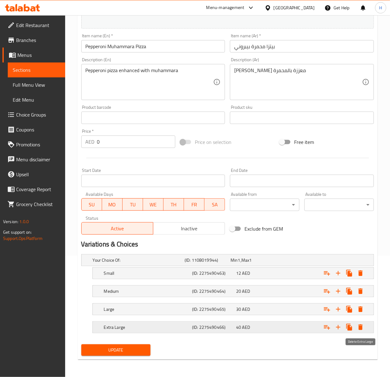
click at [361, 326] on icon "Expand" at bounding box center [361, 327] width 4 height 6
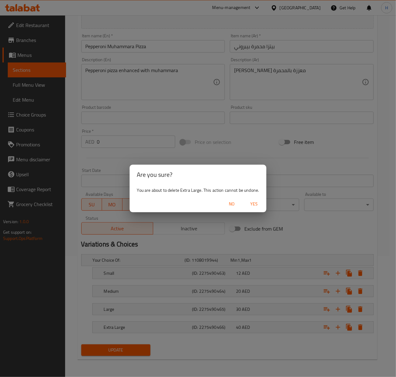
click at [253, 201] on span "Yes" at bounding box center [254, 204] width 15 height 8
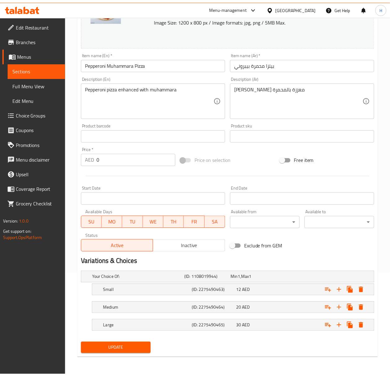
scroll to position [104, 0]
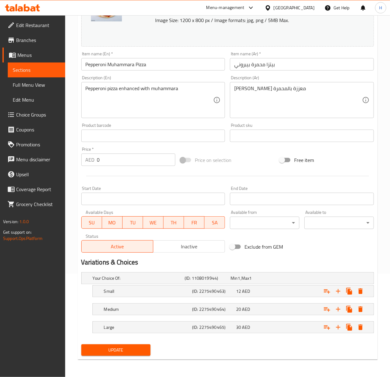
click at [136, 347] on span "Update" at bounding box center [116, 350] width 60 height 8
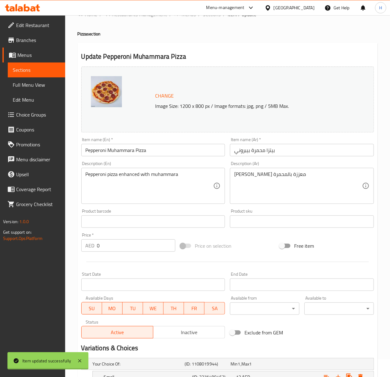
scroll to position [0, 0]
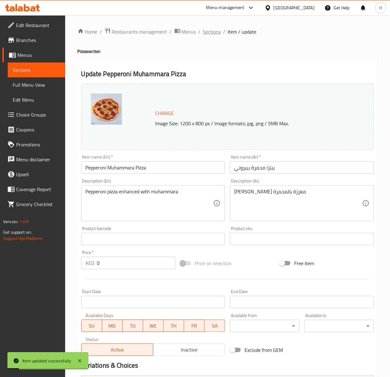
click at [206, 32] on span "Sections" at bounding box center [212, 31] width 18 height 7
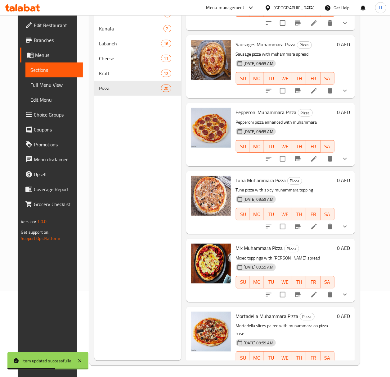
scroll to position [87, 0]
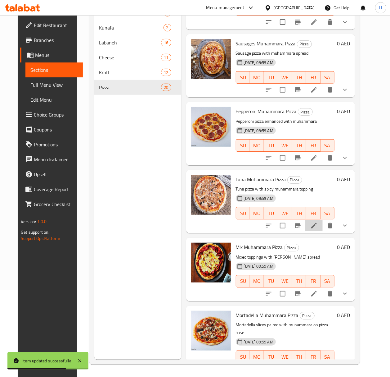
click at [323, 220] on li at bounding box center [313, 225] width 17 height 11
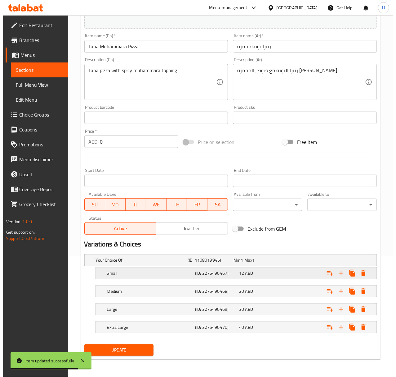
scroll to position [122, 0]
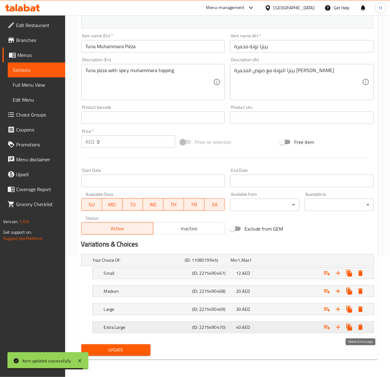
click at [359, 328] on icon "Expand" at bounding box center [361, 327] width 4 height 6
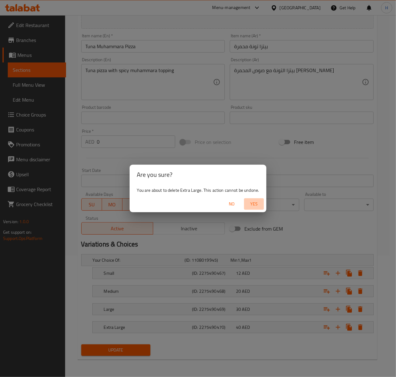
click at [256, 203] on span "Yes" at bounding box center [254, 204] width 15 height 8
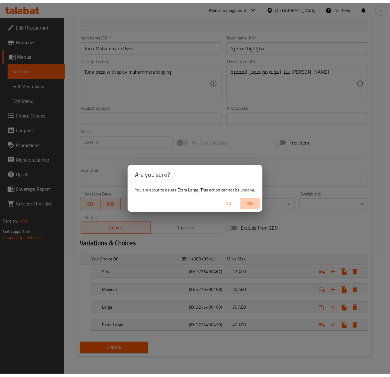
scroll to position [104, 0]
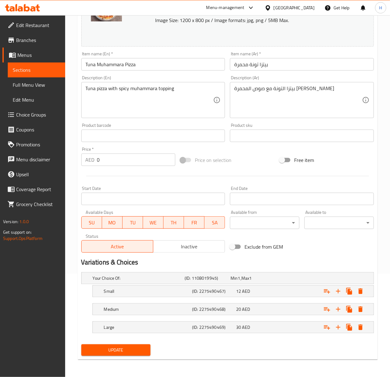
click at [128, 350] on span "Update" at bounding box center [116, 350] width 60 height 8
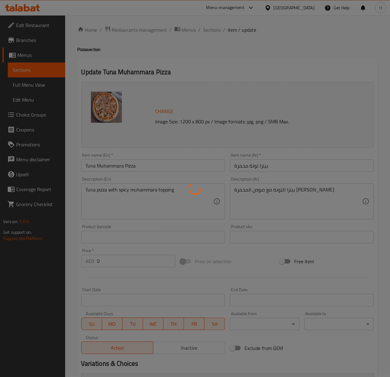
scroll to position [0, 0]
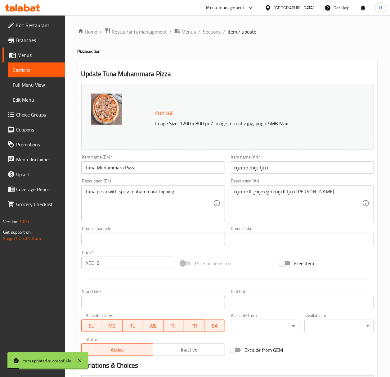
click at [216, 32] on span "Sections" at bounding box center [212, 31] width 18 height 7
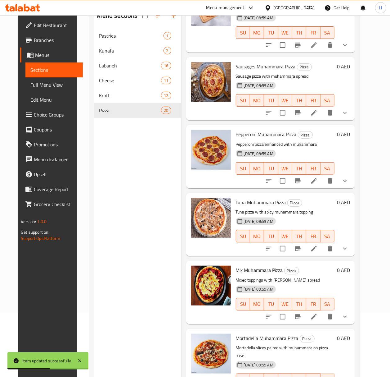
scroll to position [87, 0]
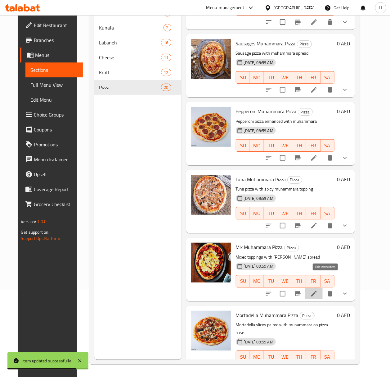
click at [318, 290] on icon at bounding box center [313, 293] width 7 height 7
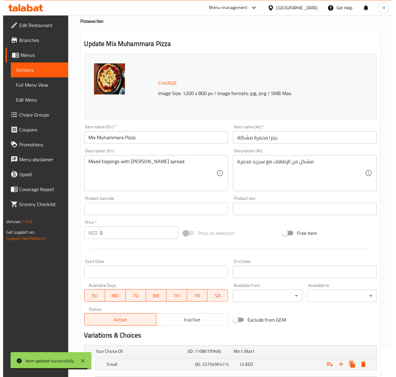
scroll to position [122, 0]
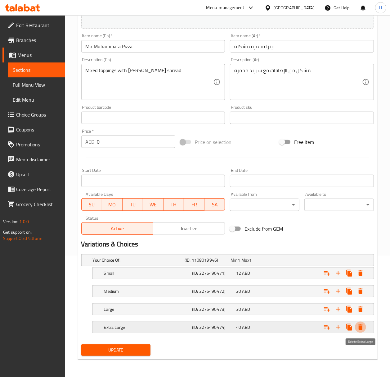
click at [357, 324] on icon "Expand" at bounding box center [360, 326] width 7 height 7
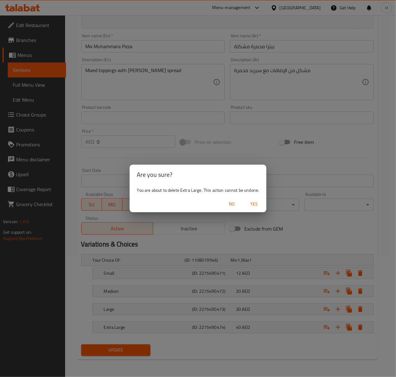
click at [254, 204] on span "Yes" at bounding box center [254, 204] width 15 height 8
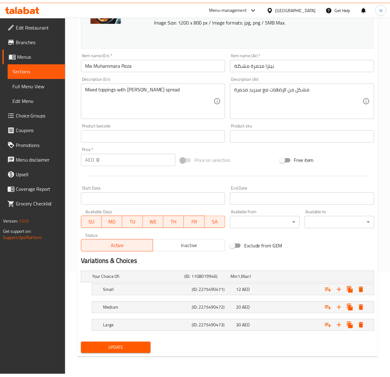
scroll to position [104, 0]
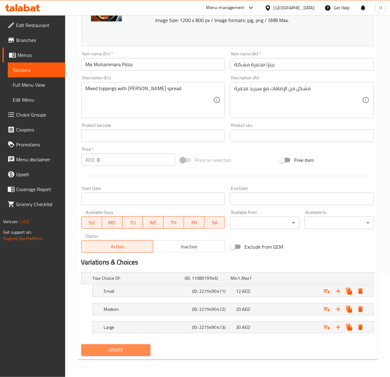
click at [122, 353] on span "Update" at bounding box center [116, 350] width 60 height 8
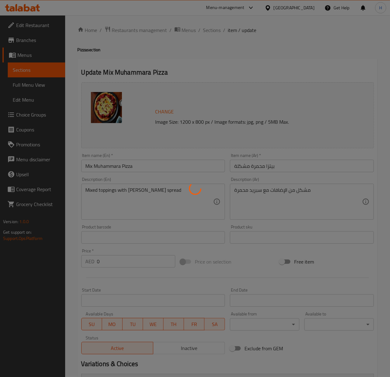
scroll to position [0, 0]
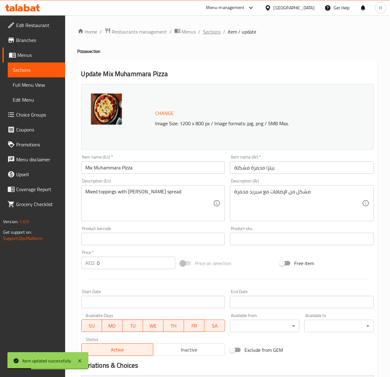
click at [213, 28] on span "Sections" at bounding box center [212, 31] width 18 height 7
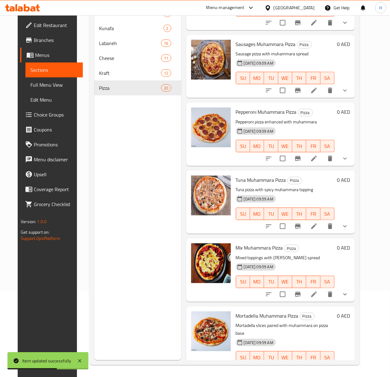
scroll to position [87, 0]
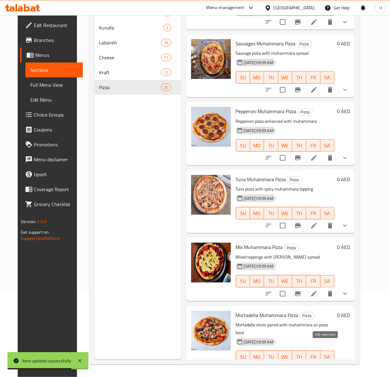
click at [318, 365] on icon at bounding box center [313, 368] width 7 height 7
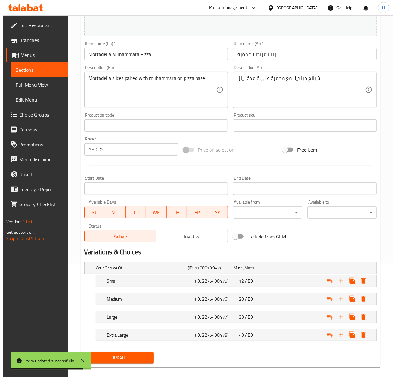
scroll to position [122, 0]
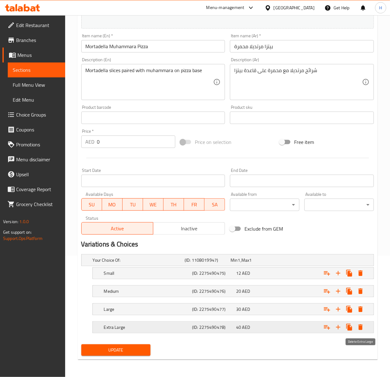
click at [364, 326] on icon "Expand" at bounding box center [360, 326] width 7 height 7
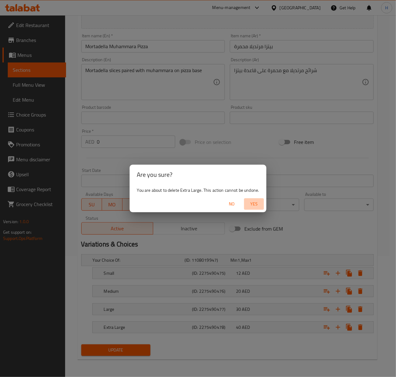
click at [258, 204] on span "Yes" at bounding box center [254, 204] width 15 height 8
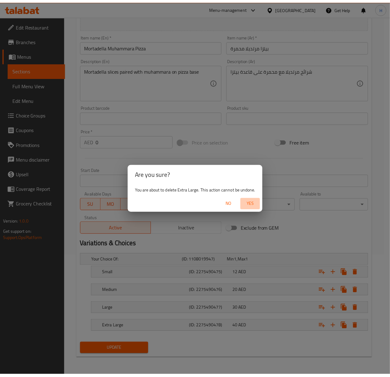
scroll to position [104, 0]
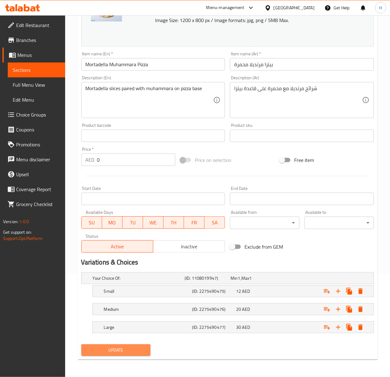
click at [102, 350] on span "Update" at bounding box center [116, 350] width 60 height 8
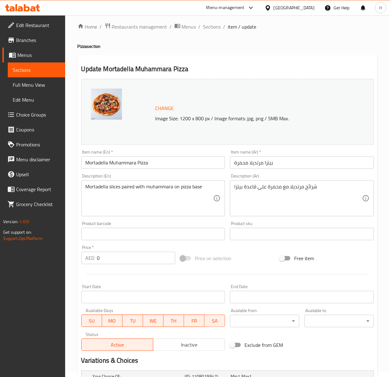
scroll to position [0, 0]
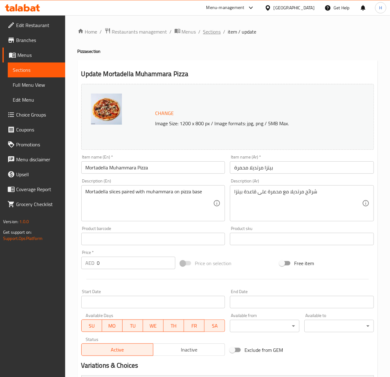
click at [214, 34] on span "Sections" at bounding box center [212, 31] width 18 height 7
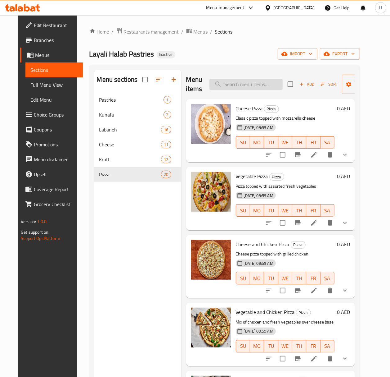
click at [251, 83] on input "search" at bounding box center [246, 84] width 73 height 11
paste input "Labaneh Olives"
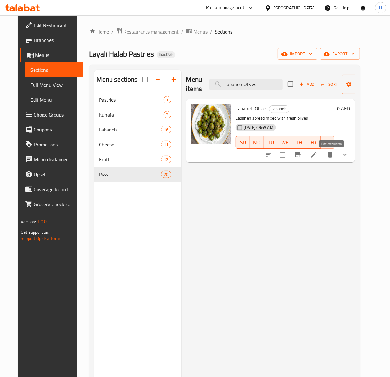
type input "Labaneh Olives"
click at [318, 158] on icon at bounding box center [313, 154] width 7 height 7
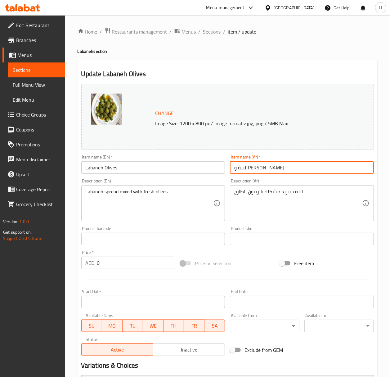
click at [247, 168] on input "لبنة وزيتون" at bounding box center [302, 167] width 144 height 12
type input "لبنة زيتون"
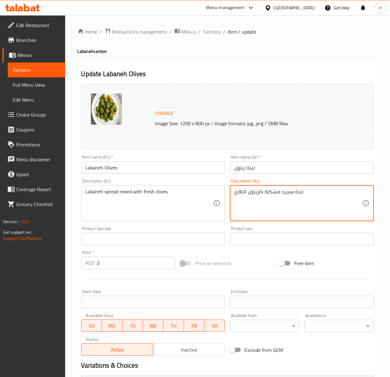
click at [296, 192] on textarea "لبنة سبريد مشكلة بالزيتون الطازج" at bounding box center [298, 202] width 128 height 29
click at [281, 192] on textarea "سبريد مشكلة بالزيتون الطازج" at bounding box center [298, 202] width 128 height 29
paste textarea "لبنة"
click at [291, 192] on textarea "سبريدلبنة مشكلة بالزيتون الطازج" at bounding box center [298, 202] width 128 height 29
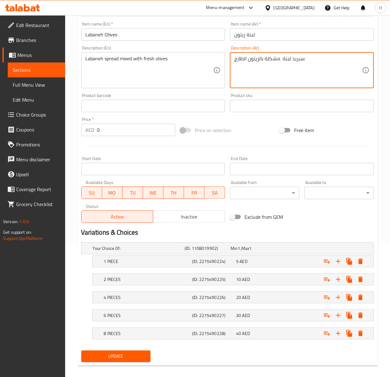
scroll to position [140, 0]
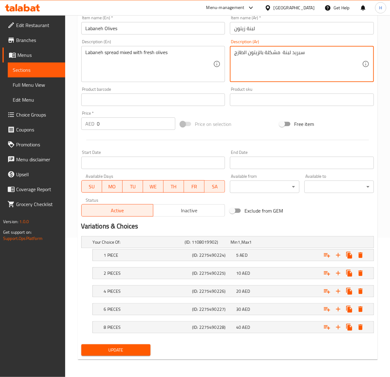
type textarea "سبريد لبنة مشكلة بالزيتون الطازج"
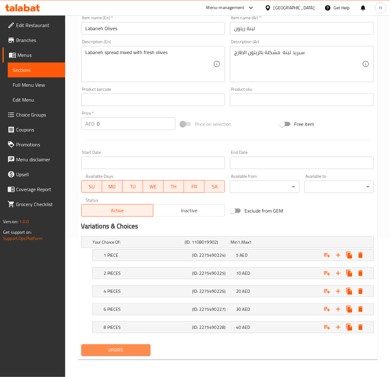
click at [133, 349] on span "Update" at bounding box center [116, 350] width 60 height 8
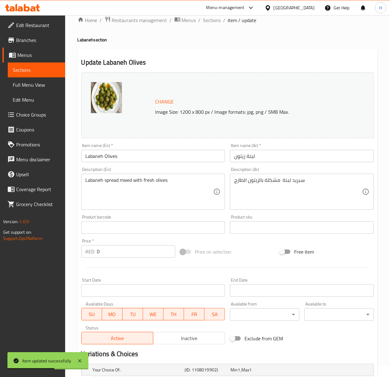
scroll to position [0, 0]
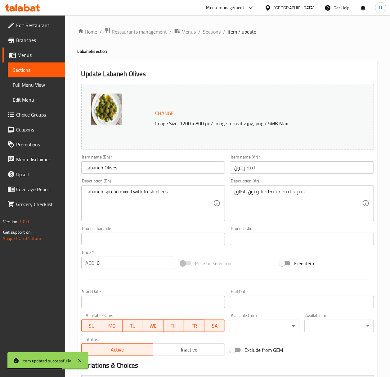
click at [215, 34] on span "Sections" at bounding box center [212, 31] width 18 height 7
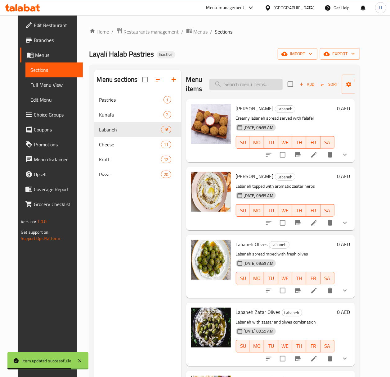
click at [237, 79] on input "search" at bounding box center [246, 84] width 73 height 11
paste input "Labaneh Zatar Olives"
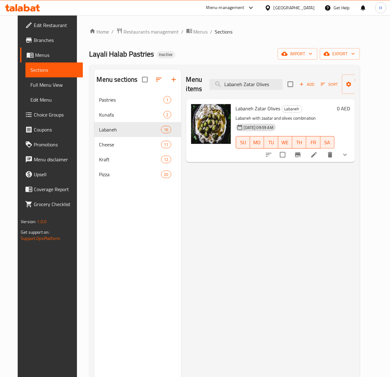
type input "Labaneh Zatar Olives"
click at [323, 160] on li at bounding box center [313, 154] width 17 height 11
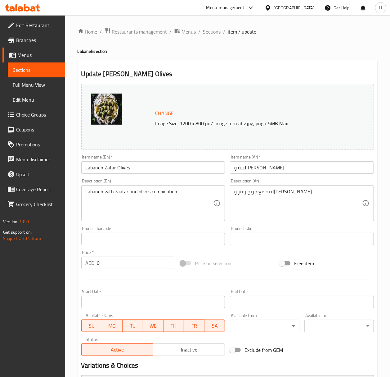
click at [255, 171] on input "لبنة وزيتون زعتر" at bounding box center [302, 167] width 144 height 12
click at [253, 170] on input "لبنة وزيتون زعتر" at bounding box center [302, 167] width 144 height 12
click at [235, 169] on input "لبنة زعتر" at bounding box center [302, 167] width 144 height 12
paste input "وزيتون"
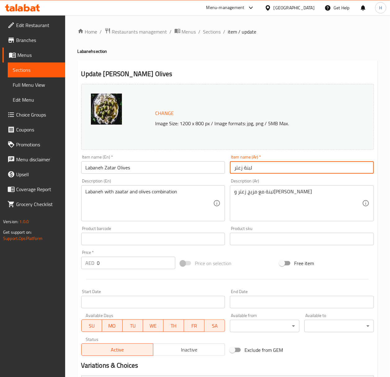
click at [264, 171] on input "لبنة زعتر" at bounding box center [302, 167] width 144 height 12
paste input "وزيتون"
click at [249, 169] on input "لبنة زعتروزيتون" at bounding box center [302, 167] width 144 height 12
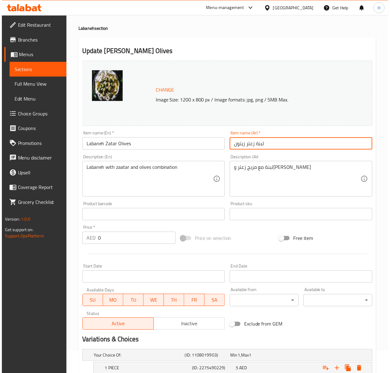
scroll to position [41, 0]
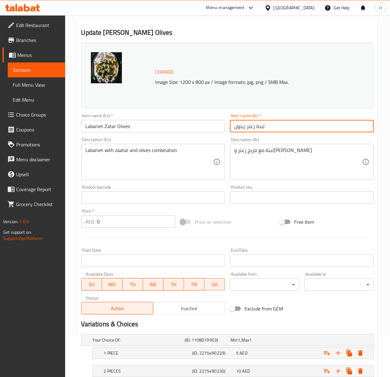
type input "لبنة زعتر زيتون"
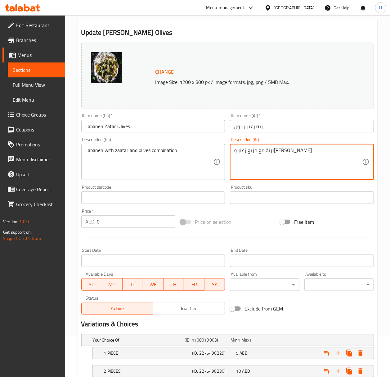
click at [263, 151] on textarea "لبنة مع مزيج زعتر وزيتون" at bounding box center [298, 161] width 128 height 29
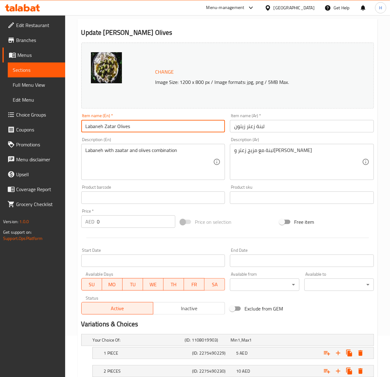
click at [109, 125] on input "Labaneh Zatar Olives" at bounding box center [153, 126] width 144 height 12
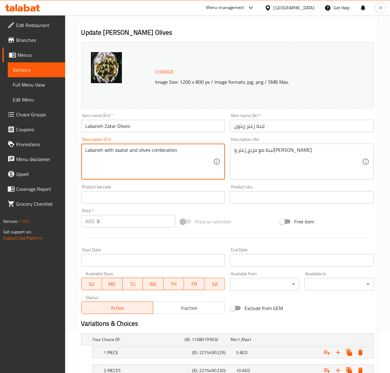
click at [153, 151] on textarea "Labaneh with zaatar and olives combination" at bounding box center [150, 161] width 128 height 29
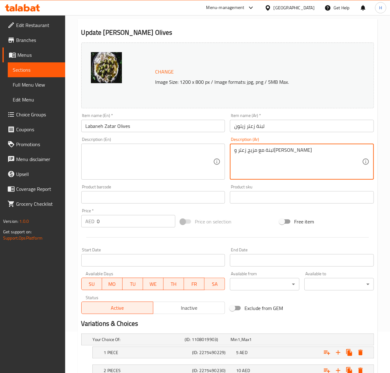
click at [267, 150] on textarea "لبنة مع مزيج زعتر وزيتون" at bounding box center [298, 161] width 128 height 29
click at [85, 124] on input "Labaneh Zatar Olives" at bounding box center [153, 126] width 144 height 12
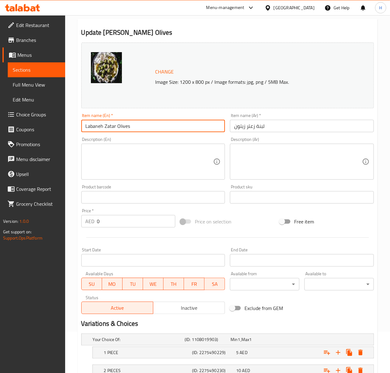
click at [86, 124] on input "Labaneh Zatar Olives" at bounding box center [153, 126] width 144 height 12
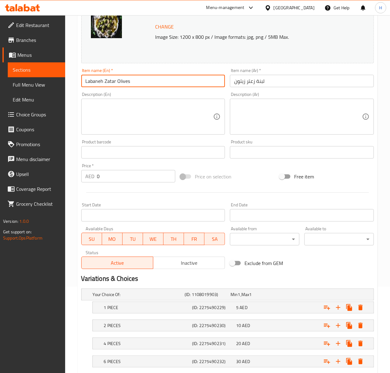
scroll to position [143, 0]
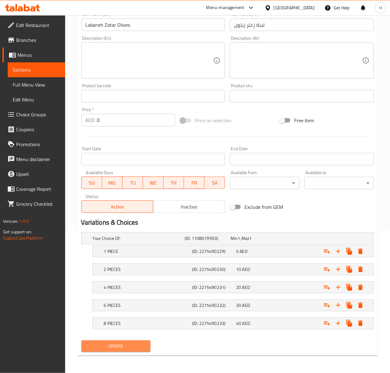
click at [135, 346] on span "Update" at bounding box center [116, 346] width 60 height 8
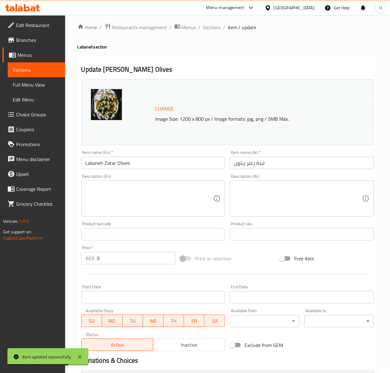
scroll to position [0, 0]
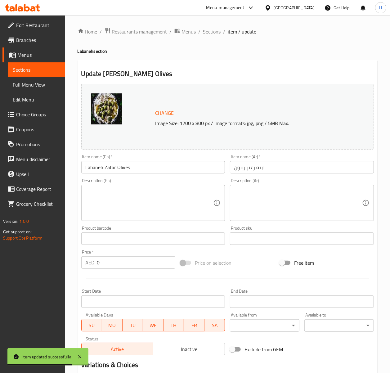
click at [211, 33] on span "Sections" at bounding box center [212, 31] width 18 height 7
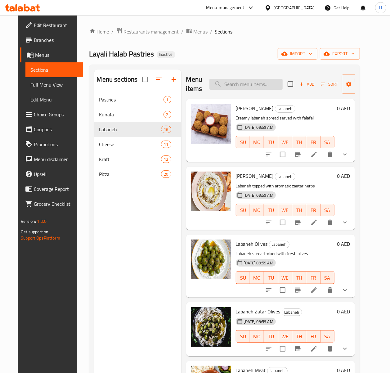
click at [224, 81] on input "search" at bounding box center [246, 84] width 73 height 11
paste input "[PERSON_NAME]"
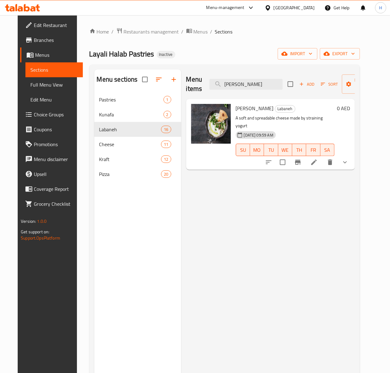
type input "[PERSON_NAME]"
click at [318, 159] on icon at bounding box center [313, 162] width 7 height 7
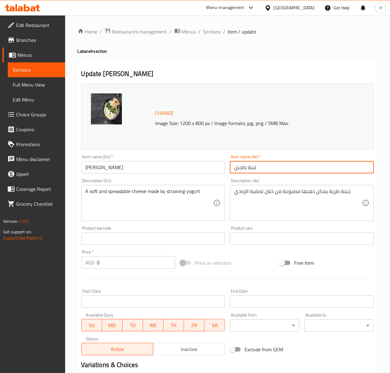
drag, startPoint x: 242, startPoint y: 169, endPoint x: 279, endPoint y: 173, distance: 37.1
click at [279, 173] on input "لبنة بالجبن" at bounding box center [302, 167] width 144 height 12
click at [253, 163] on input "جبن" at bounding box center [302, 167] width 144 height 12
paste input "لبنة بال"
click at [238, 169] on input "جبن لبنة بال" at bounding box center [302, 167] width 144 height 12
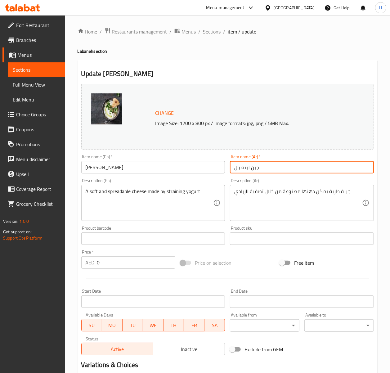
click at [238, 169] on input "جبن لبنة بال" at bounding box center [302, 167] width 144 height 12
click at [237, 169] on input "جبن لبنة بال" at bounding box center [302, 167] width 144 height 12
drag, startPoint x: 240, startPoint y: 168, endPoint x: 232, endPoint y: 172, distance: 8.5
click at [232, 172] on input "جبن لبنة بال" at bounding box center [302, 167] width 144 height 12
click at [238, 169] on input "جبن لبنة ب" at bounding box center [302, 167] width 144 height 12
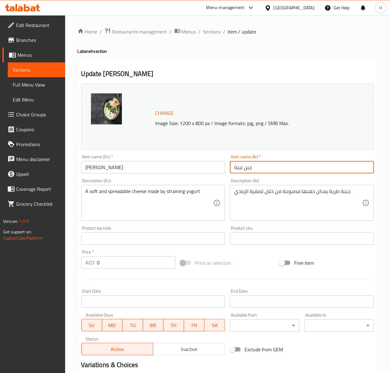
type input "جبن لبنة"
click at [172, 196] on textarea "A soft and spreadable cheese made by straining yogurt" at bounding box center [150, 202] width 128 height 29
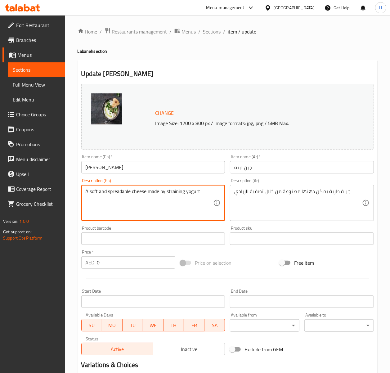
drag, startPoint x: 202, startPoint y: 190, endPoint x: 167, endPoint y: 197, distance: 36.4
click at [167, 197] on textarea "A soft and spreadable cheese made by straining yogurt" at bounding box center [150, 202] width 128 height 29
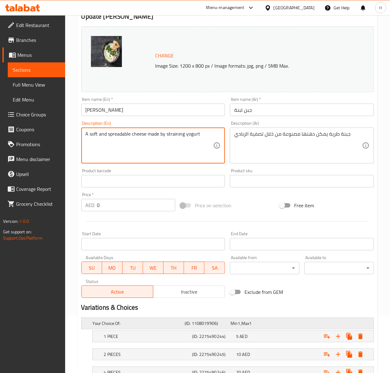
scroll to position [143, 0]
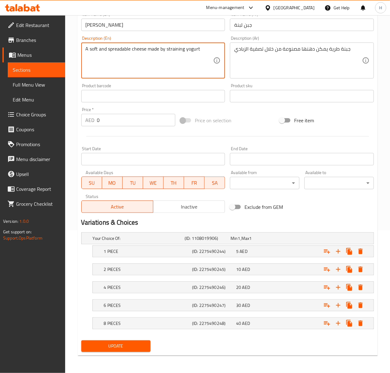
click at [140, 348] on span "Update" at bounding box center [116, 346] width 60 height 8
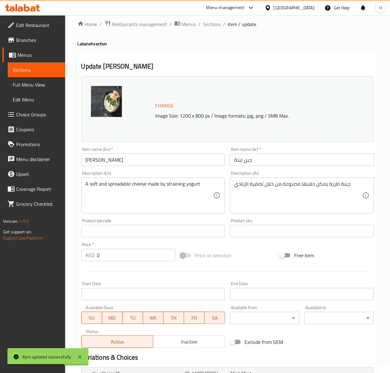
scroll to position [0, 0]
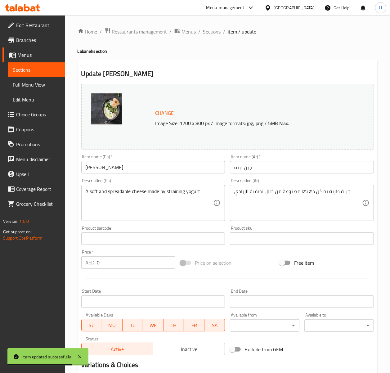
click at [218, 35] on span "Sections" at bounding box center [212, 31] width 18 height 7
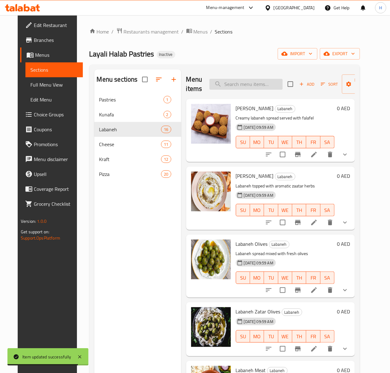
click at [232, 84] on input "search" at bounding box center [246, 84] width 73 height 11
paste input "[PERSON_NAME]"
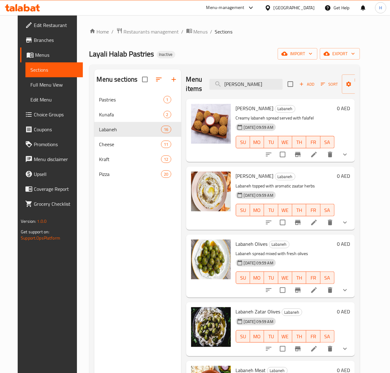
type input "[PERSON_NAME]"
click at [323, 156] on li at bounding box center [313, 154] width 17 height 11
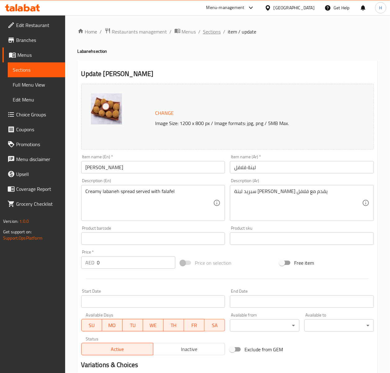
click at [209, 30] on span "Sections" at bounding box center [212, 31] width 18 height 7
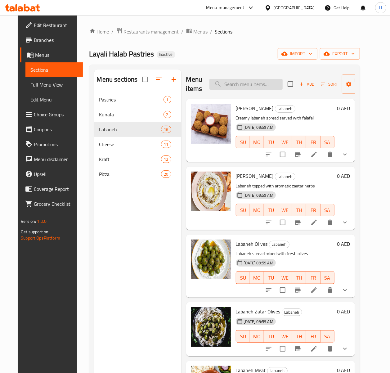
click at [242, 84] on input "search" at bounding box center [246, 84] width 73 height 11
paste input "[PERSON_NAME]"
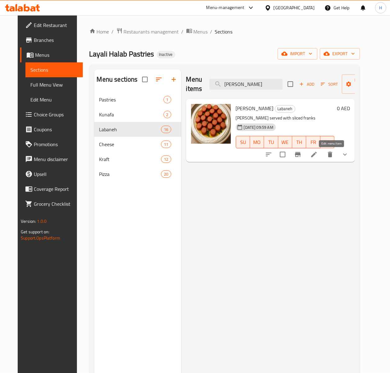
type input "[PERSON_NAME]"
click at [318, 155] on icon at bounding box center [313, 154] width 7 height 7
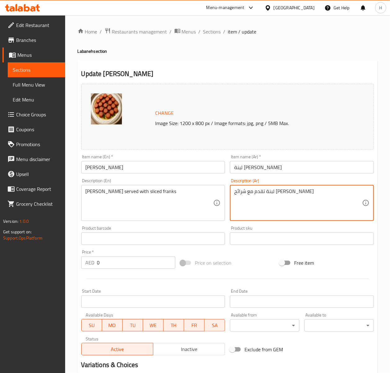
click at [258, 192] on textarea "لبنة تقدم مع شرائح فرانكس" at bounding box center [298, 202] width 128 height 29
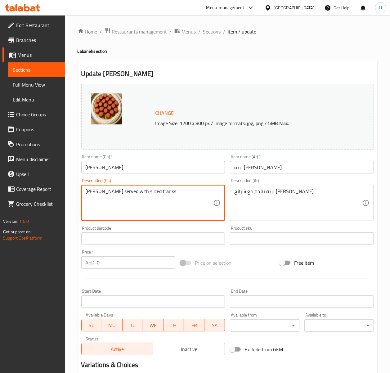
click at [145, 189] on textarea "[PERSON_NAME] served with sliced franks" at bounding box center [150, 202] width 128 height 29
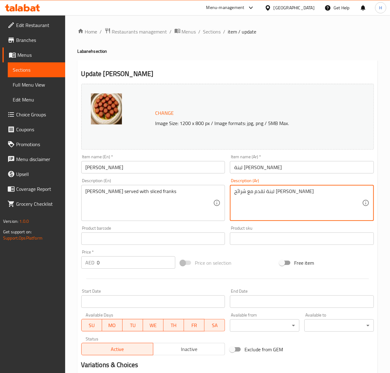
click at [258, 192] on textarea "لبنة تقدم مع شرائح فرانكس" at bounding box center [298, 202] width 128 height 29
click at [285, 194] on textarea "لبنة تقدم مع فرانكس" at bounding box center [298, 202] width 128 height 29
click at [283, 194] on textarea "لبنة تقدم مع فرانكس" at bounding box center [298, 202] width 128 height 29
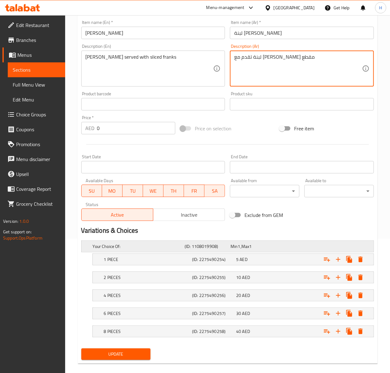
scroll to position [143, 0]
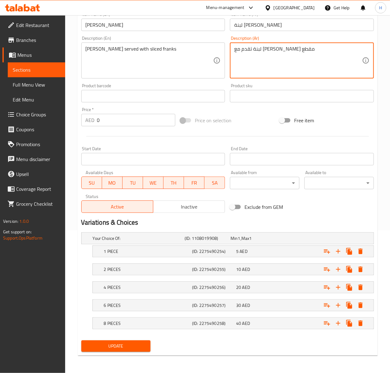
type textarea "لبنة تقدم مع [PERSON_NAME] مقطع"
click at [107, 346] on span "Update" at bounding box center [116, 346] width 60 height 8
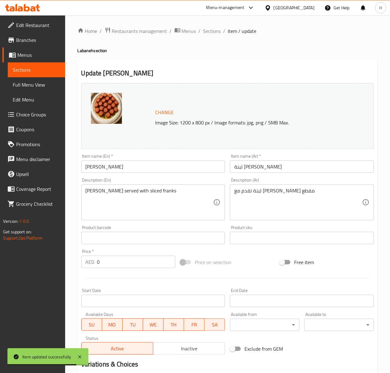
scroll to position [0, 0]
click at [210, 29] on span "Sections" at bounding box center [212, 31] width 18 height 7
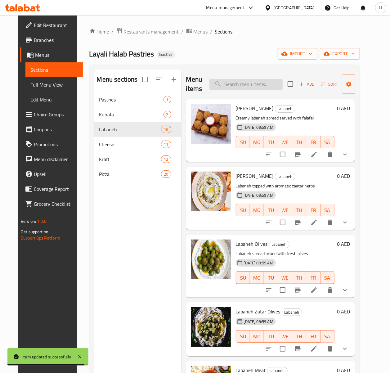
click at [234, 83] on input "search" at bounding box center [246, 84] width 73 height 11
paste input "Labaneh Spinach"
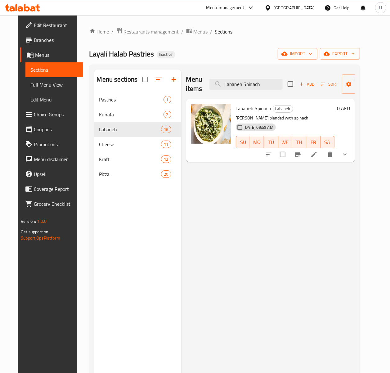
type input "Labaneh Spinach"
click at [318, 158] on icon at bounding box center [313, 154] width 7 height 7
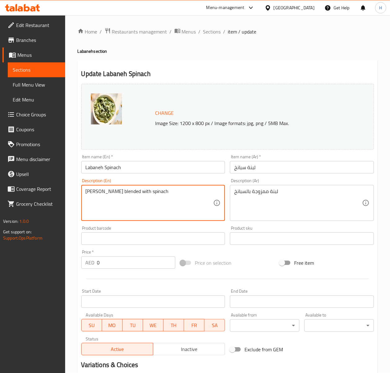
click at [115, 190] on textarea "Labaneh blended with spinach" at bounding box center [150, 202] width 128 height 29
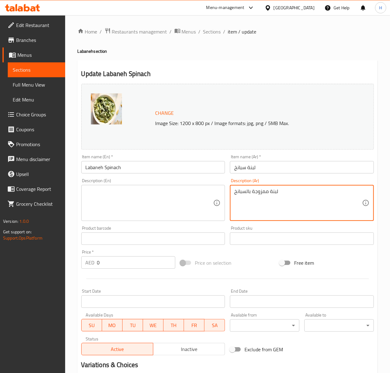
click at [256, 198] on textarea "لبنة ممزوجة بالسبانخ" at bounding box center [298, 202] width 128 height 29
click at [256, 197] on textarea "لبنة ممزوجة بالسبانخ" at bounding box center [298, 202] width 128 height 29
click at [104, 172] on input "Labaneh Spinach" at bounding box center [153, 167] width 144 height 12
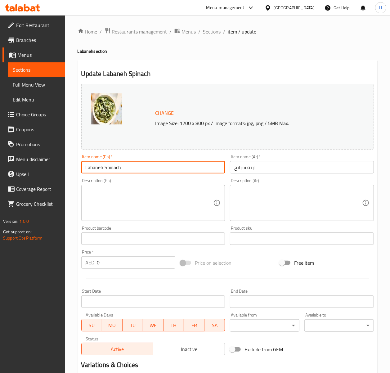
click at [104, 172] on input "Labaneh Spinach" at bounding box center [153, 167] width 144 height 12
click at [104, 171] on input "Labaneh Spinach" at bounding box center [153, 167] width 144 height 12
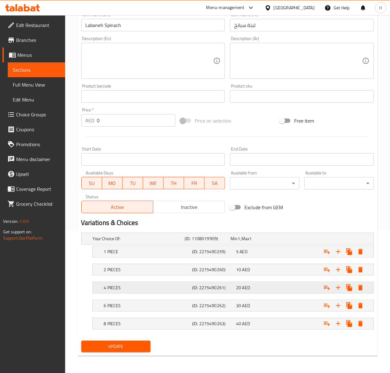
scroll to position [143, 0]
click at [138, 345] on span "Update" at bounding box center [116, 346] width 60 height 8
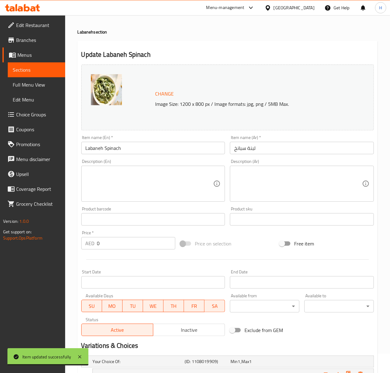
scroll to position [0, 0]
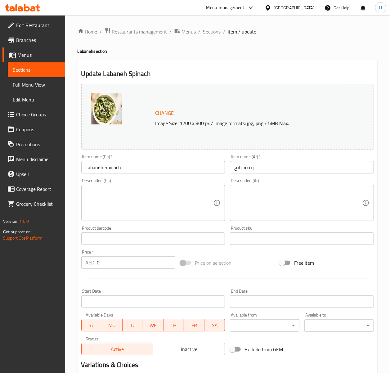
click at [206, 34] on span "Sections" at bounding box center [212, 31] width 18 height 7
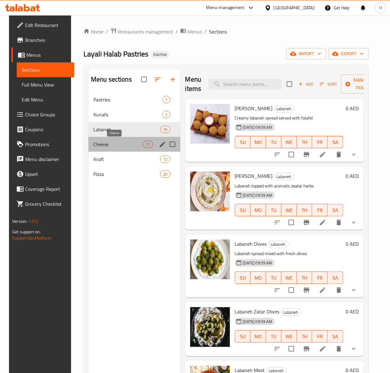
click at [93, 148] on span "Cheese" at bounding box center [117, 144] width 49 height 7
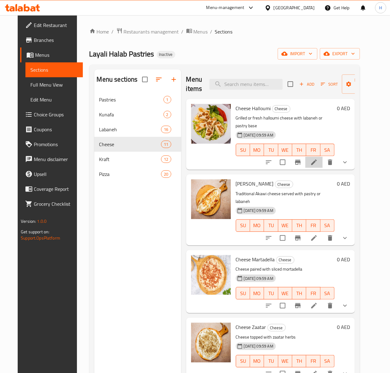
click at [321, 157] on li at bounding box center [313, 162] width 17 height 11
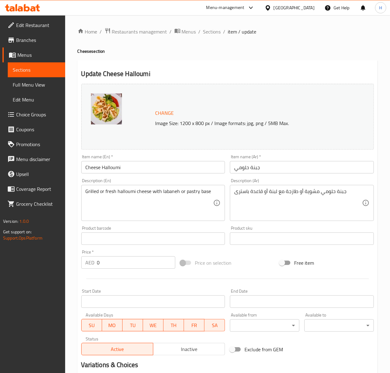
click at [144, 188] on div "Grilled or fresh halloumi cheese with labaneh or pastry base Description (En)" at bounding box center [153, 203] width 144 height 36
click at [147, 189] on textarea "Grilled or fresh halloumi cheese with labaneh or pastry base" at bounding box center [150, 202] width 128 height 29
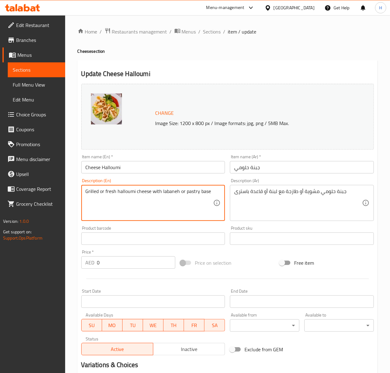
click at [147, 189] on textarea "Grilled or fresh halloumi cheese with labaneh or pastry base" at bounding box center [150, 202] width 128 height 29
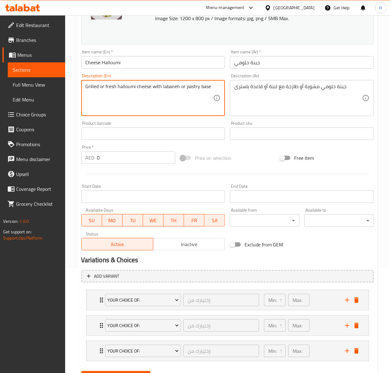
scroll to position [137, 0]
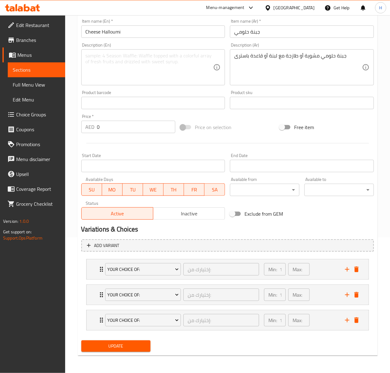
drag, startPoint x: 314, startPoint y: 46, endPoint x: 311, endPoint y: 50, distance: 5.3
click at [314, 46] on div "Description (Ar) جبنة حلومي مشوية أو طازجة مع لبنة أو قاعدة باسترى Description …" at bounding box center [302, 64] width 144 height 43
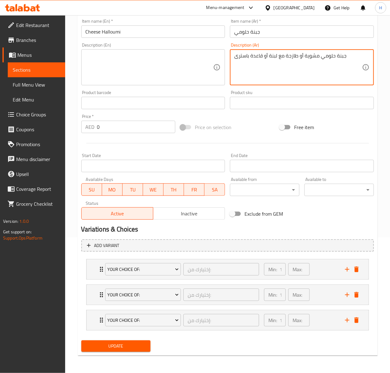
click at [310, 53] on textarea "جبنة حلومي مشوية أو طازجة مع لبنة أو قاعدة باسترى" at bounding box center [298, 67] width 128 height 29
click at [102, 273] on div "Your Choice Of: إختيارك من: ​" at bounding box center [183, 270] width 162 height 20
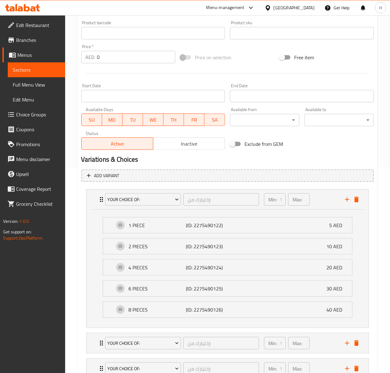
scroll to position [219, 0]
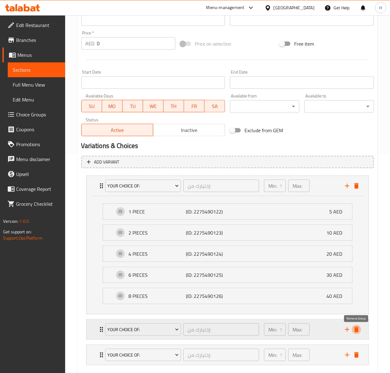
click at [358, 332] on icon "delete" at bounding box center [357, 330] width 4 height 6
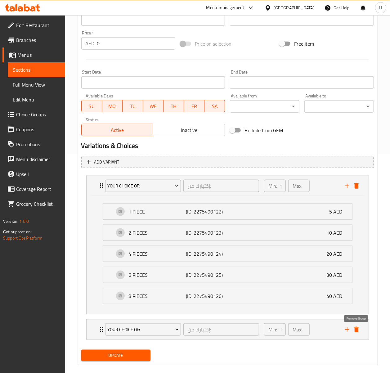
click at [356, 330] on icon "delete" at bounding box center [357, 330] width 4 height 6
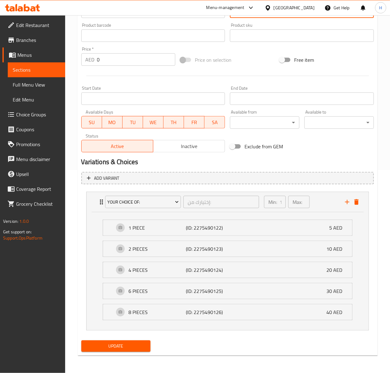
scroll to position [204, 0]
click at [101, 342] on button "Update" at bounding box center [116, 346] width 70 height 11
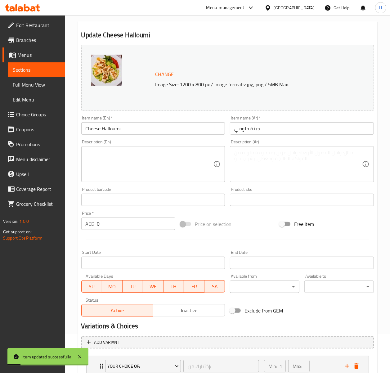
scroll to position [0, 0]
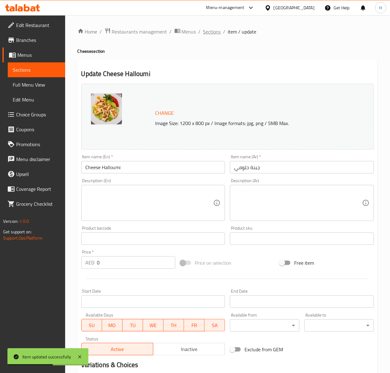
click at [217, 35] on span "Sections" at bounding box center [212, 31] width 18 height 7
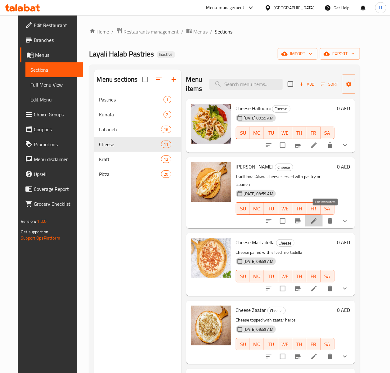
click at [318, 217] on icon at bounding box center [313, 220] width 7 height 7
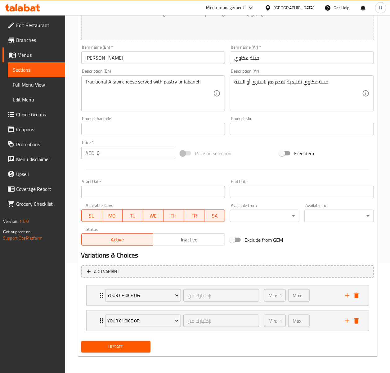
scroll to position [111, 0]
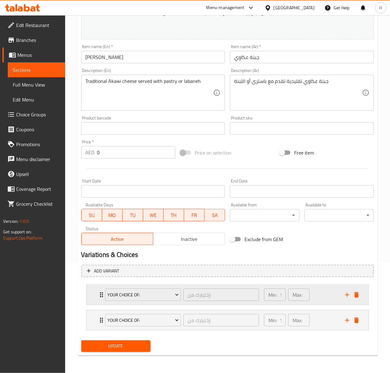
click at [102, 296] on div "Your Choice Of: إختيارك من: ​" at bounding box center [183, 295] width 162 height 20
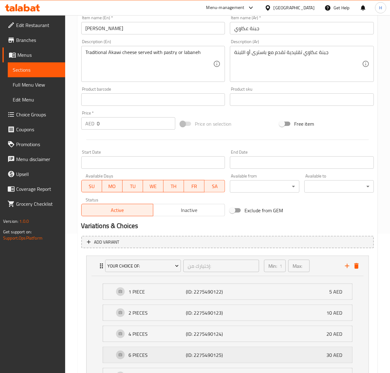
scroll to position [230, 0]
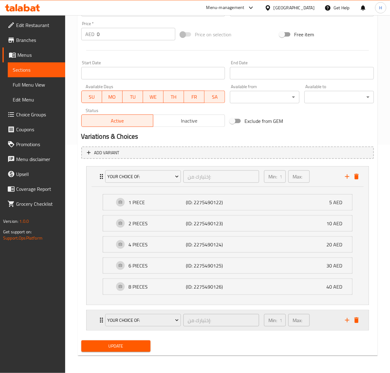
click at [101, 319] on icon "Expand" at bounding box center [101, 320] width 3 height 5
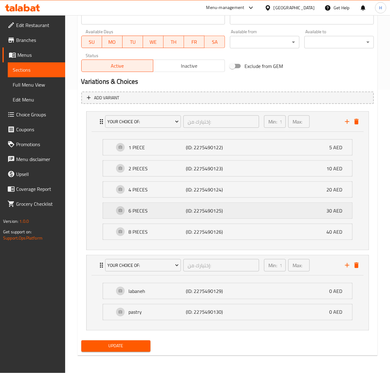
scroll to position [286, 0]
click at [356, 266] on icon "delete" at bounding box center [357, 266] width 4 height 6
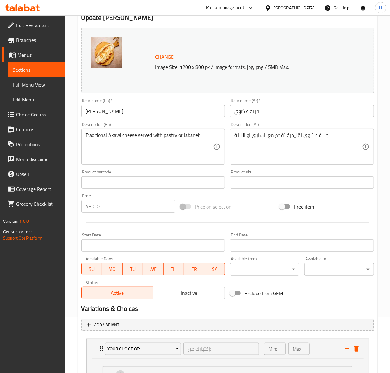
scroll to position [39, 0]
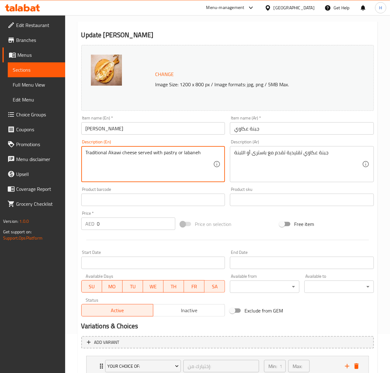
click at [122, 154] on textarea "Traditional Akawi cheese served with pastry or labaneh" at bounding box center [150, 164] width 128 height 29
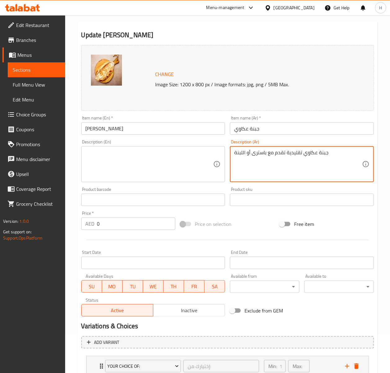
click at [311, 157] on textarea "جبنة عكاوي تقليدية تقدم مع باسترى أو اللبنة" at bounding box center [298, 164] width 128 height 29
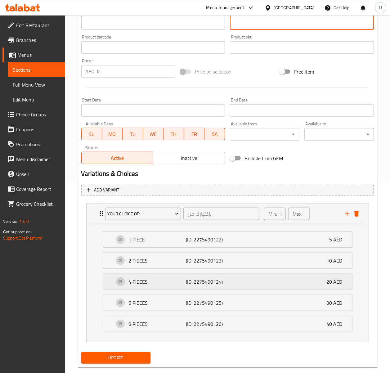
scroll to position [204, 0]
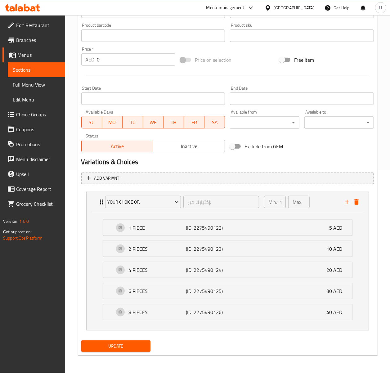
click at [123, 355] on div "Update Cheese Akawi Change Image Size: 1200 x 800 px / Image formats: jpg, png …" at bounding box center [228, 106] width 300 height 499
click at [123, 347] on span "Update" at bounding box center [116, 346] width 60 height 8
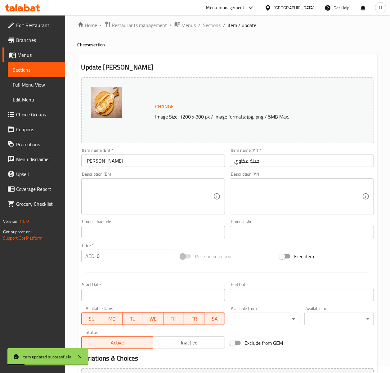
scroll to position [0, 0]
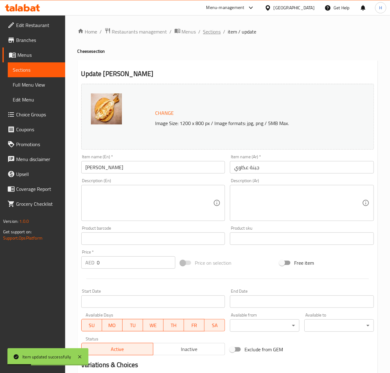
click at [210, 35] on span "Sections" at bounding box center [212, 31] width 18 height 7
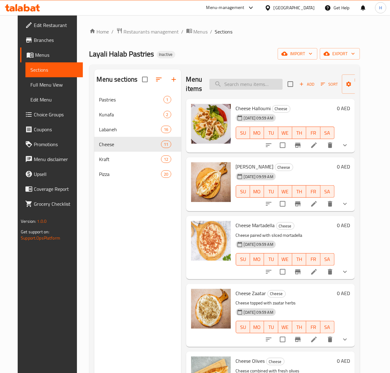
click at [235, 88] on input "search" at bounding box center [246, 84] width 73 height 11
paste input "Cheese Eggs"
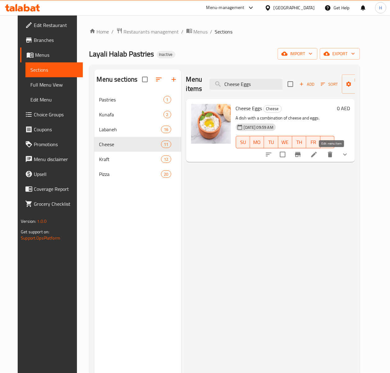
type input "Cheese Eggs"
click at [318, 152] on icon at bounding box center [313, 154] width 7 height 7
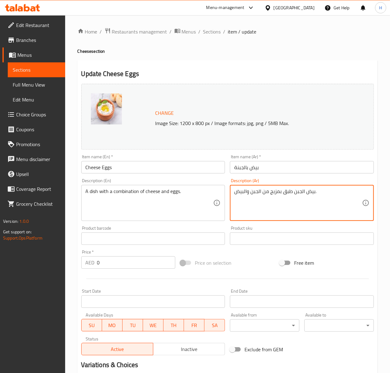
click at [288, 196] on textarea "بيض الجبن طبق بمزيج من الجبن والبيض." at bounding box center [298, 202] width 128 height 29
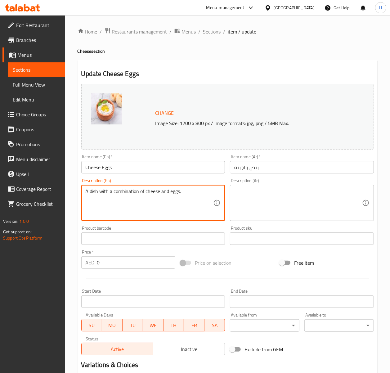
click at [192, 193] on textarea "A dish with a combination of cheese and eggs." at bounding box center [150, 202] width 128 height 29
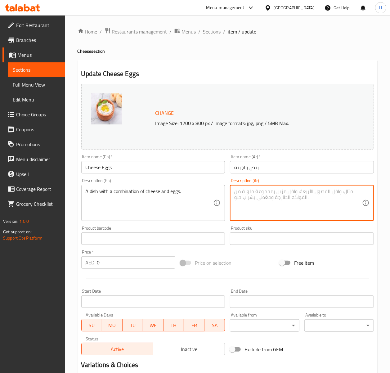
click at [254, 194] on textarea at bounding box center [298, 202] width 128 height 29
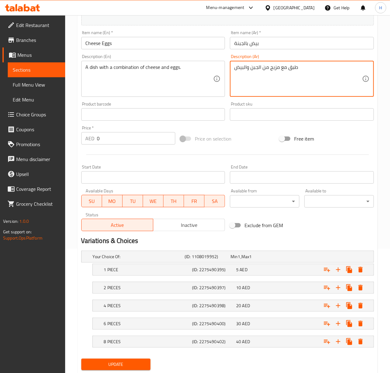
scroll to position [143, 0]
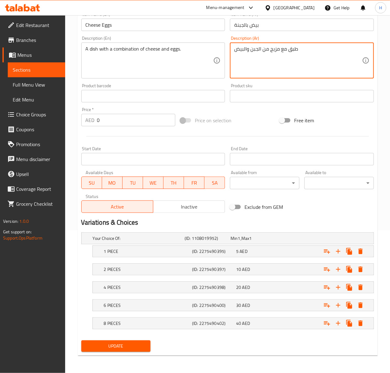
type textarea "طبق مع مزيج من الجبن والبيض"
click at [81, 347] on button "Update" at bounding box center [116, 346] width 70 height 11
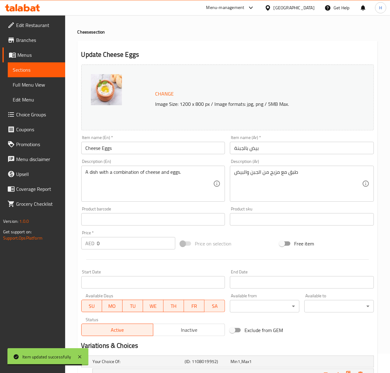
scroll to position [0, 0]
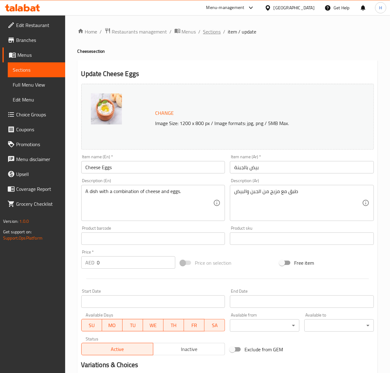
click at [209, 30] on span "Sections" at bounding box center [212, 31] width 18 height 7
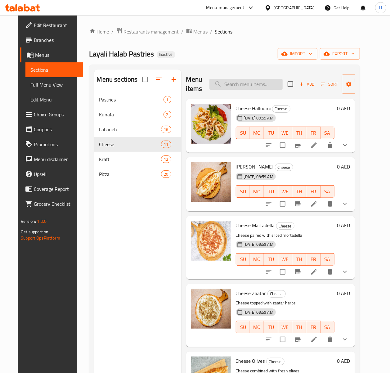
click at [239, 83] on input "search" at bounding box center [246, 84] width 73 height 11
paste input "Cheese Zaatar Olives"
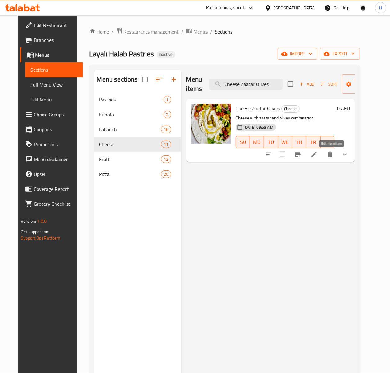
type input "Cheese Zaatar Olives"
click at [318, 153] on icon at bounding box center [313, 154] width 7 height 7
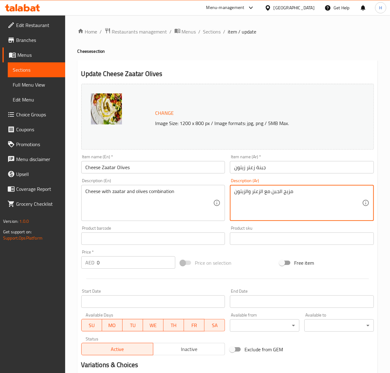
click at [286, 194] on textarea "مزيج الجبن مع الزعتر والزيتون" at bounding box center [298, 202] width 128 height 29
click at [265, 191] on textarea "الجبن مع الزعتر والزيتون" at bounding box center [298, 202] width 128 height 29
paste textarea "مزيج"
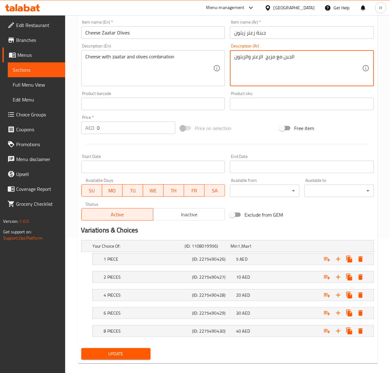
scroll to position [143, 0]
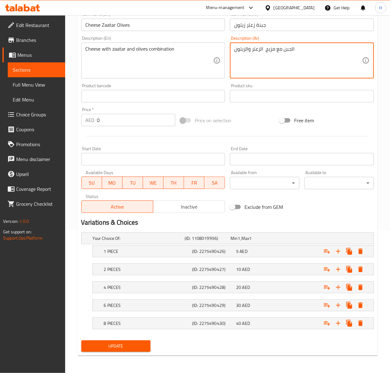
type textarea "الجبن مع مزيج الزعتر والزيتون"
drag, startPoint x: 93, startPoint y: 347, endPoint x: 124, endPoint y: 265, distance: 87.6
click at [93, 347] on span "Update" at bounding box center [116, 346] width 60 height 8
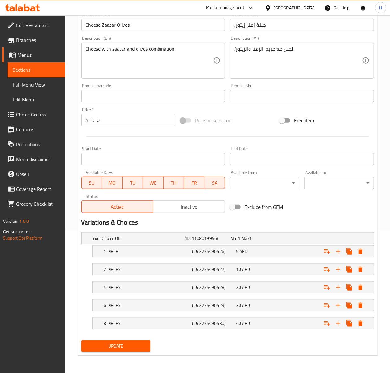
click at [119, 341] on button "Update" at bounding box center [116, 346] width 70 height 11
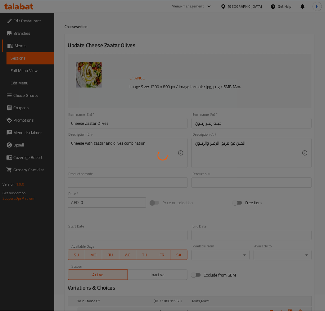
scroll to position [0, 0]
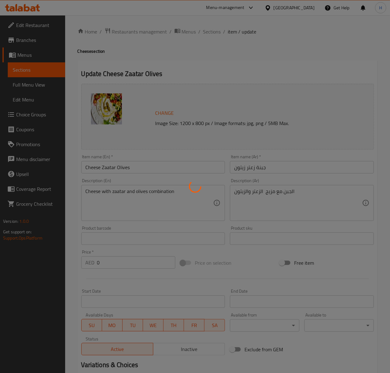
click at [208, 34] on div at bounding box center [195, 186] width 390 height 373
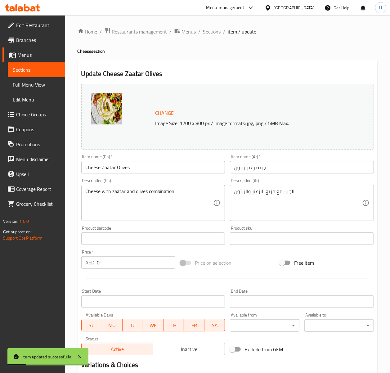
click at [206, 32] on span "Sections" at bounding box center [212, 31] width 18 height 7
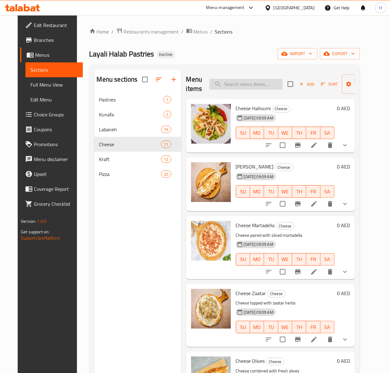
click at [246, 89] on input "search" at bounding box center [246, 84] width 73 height 11
paste input "Kraft Eggs"
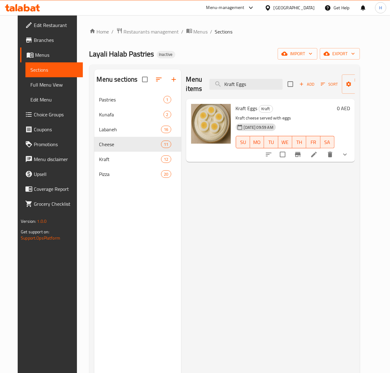
type input "Kraft Eggs"
click at [318, 155] on icon at bounding box center [313, 154] width 7 height 7
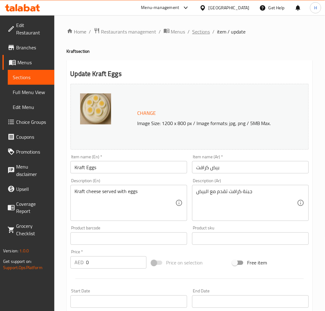
click at [196, 29] on span "Sections" at bounding box center [201, 31] width 18 height 7
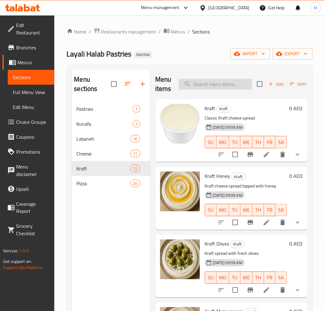
click at [202, 85] on input "search" at bounding box center [215, 84] width 73 height 11
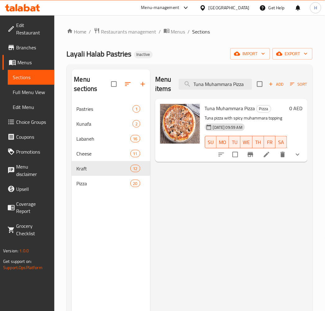
type input "Tuna Muhammara Pizza"
click at [266, 153] on icon at bounding box center [266, 154] width 7 height 7
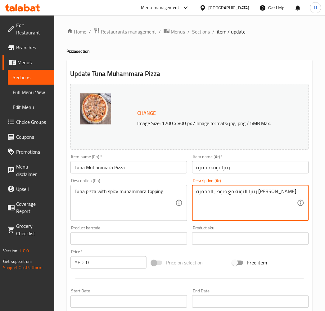
drag, startPoint x: 243, startPoint y: 192, endPoint x: 194, endPoint y: 200, distance: 49.3
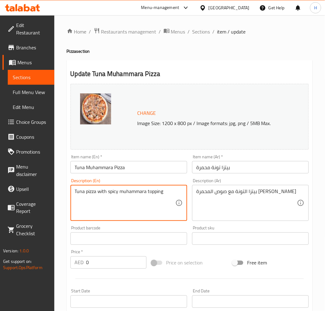
drag, startPoint x: 109, startPoint y: 193, endPoint x: 183, endPoint y: 200, distance: 74.6
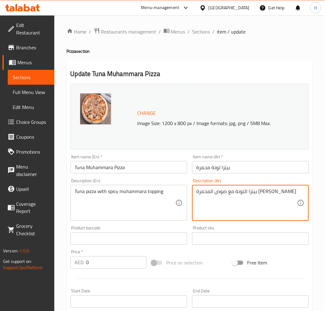
drag, startPoint x: 242, startPoint y: 193, endPoint x: 194, endPoint y: 198, distance: 48.4
paste textarea "ضافة محمرة سبايسى"
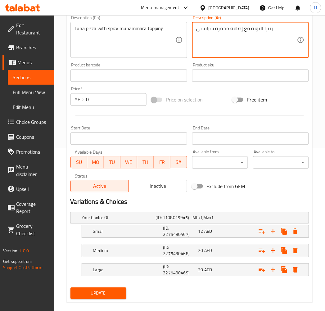
scroll to position [172, 0]
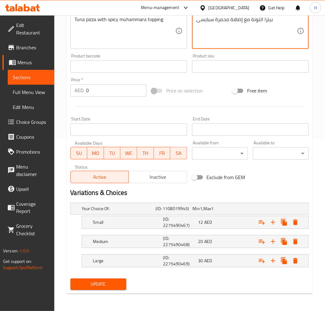
type textarea "بيتزا التونة مع إضافة محمرة سبايسى"
drag, startPoint x: 101, startPoint y: 284, endPoint x: 134, endPoint y: 137, distance: 151.3
click at [101, 284] on span "Update" at bounding box center [98, 285] width 46 height 8
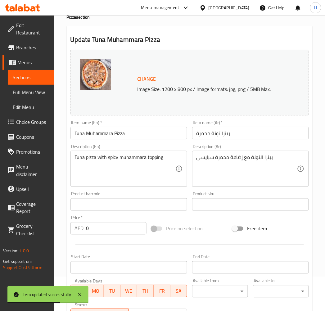
scroll to position [0, 0]
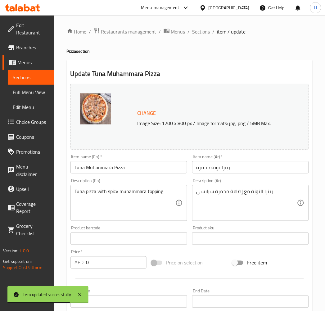
click at [196, 34] on span "Sections" at bounding box center [201, 31] width 18 height 7
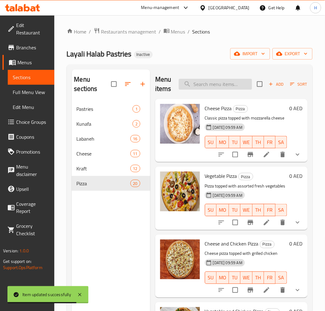
click at [201, 82] on input "search" at bounding box center [215, 84] width 73 height 11
paste input "Pepperoni Muhammara Pizza"
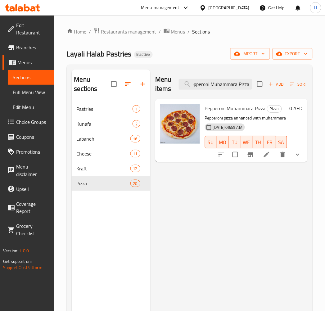
type input "Pepperoni Muhammara Pizza"
click at [263, 153] on icon at bounding box center [266, 154] width 7 height 7
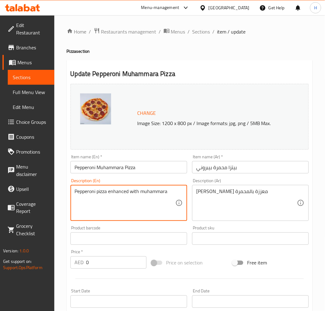
click at [101, 188] on textarea "Pepperoni pizza enhanced with muhammara" at bounding box center [125, 202] width 101 height 29
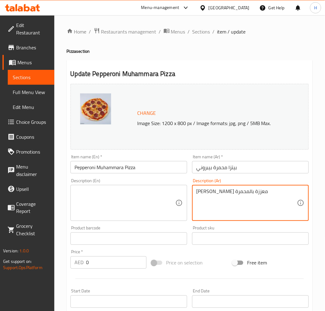
click at [223, 196] on textarea "بيتزا بيبروني معززة بالمحمرة" at bounding box center [247, 202] width 101 height 29
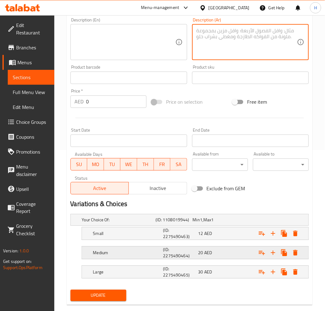
scroll to position [172, 0]
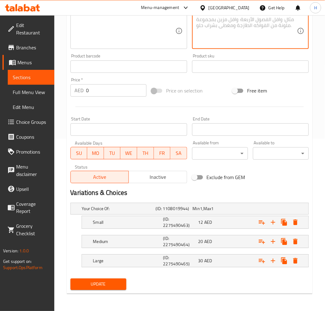
click at [111, 284] on span "Update" at bounding box center [98, 285] width 46 height 8
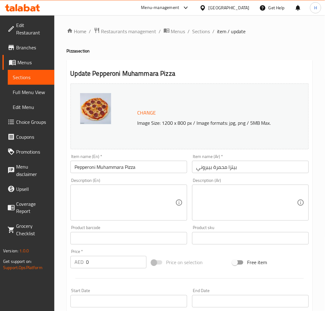
scroll to position [0, 0]
click at [203, 35] on span "Sections" at bounding box center [201, 31] width 18 height 7
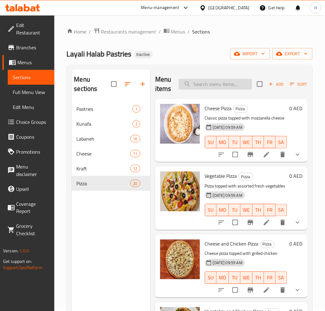
click at [201, 84] on input "search" at bounding box center [215, 84] width 73 height 11
click at [200, 85] on input "search" at bounding box center [215, 84] width 73 height 11
paste input "Cheese Vegetable and Beef Pizza"
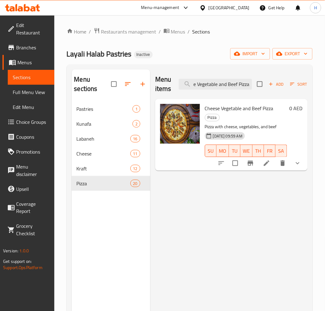
type input "Cheese Vegetable and Beef Pizza"
click at [265, 159] on li at bounding box center [266, 163] width 17 height 11
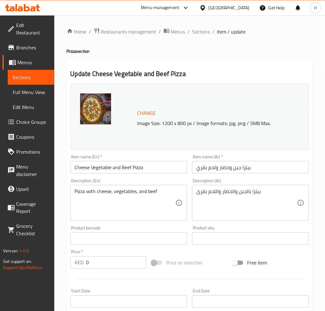
click at [135, 184] on div "Description (En) Pizza with cheese, vegetables, and beef Description (En)" at bounding box center [128, 200] width 117 height 43
click at [135, 187] on div "Pizza with cheese, vegetables, and beef Description (En)" at bounding box center [128, 203] width 117 height 36
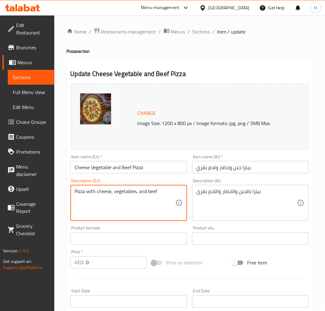
click at [133, 192] on textarea "Pizza with cheese, vegetables, and beef" at bounding box center [125, 202] width 101 height 29
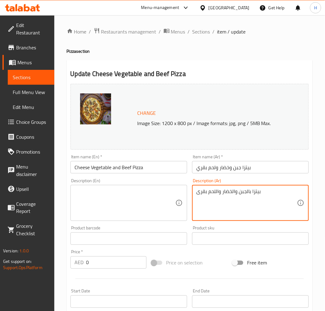
click at [201, 196] on textarea "بيتزا بالجبن والخضار واللحم بقرى" at bounding box center [247, 202] width 101 height 29
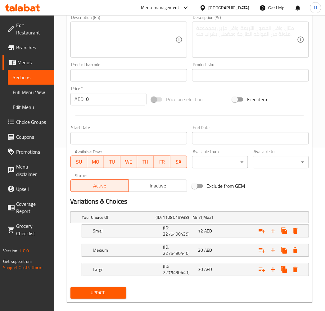
scroll to position [172, 0]
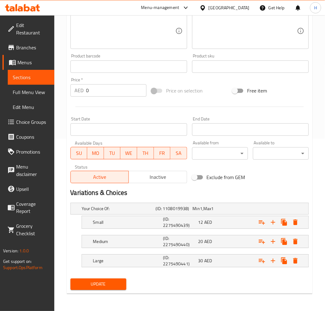
click at [108, 283] on span "Update" at bounding box center [98, 285] width 46 height 8
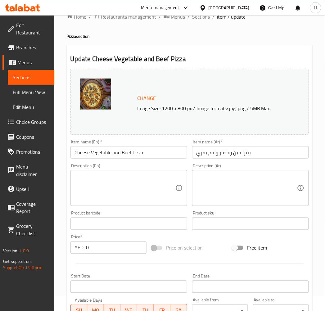
scroll to position [0, 0]
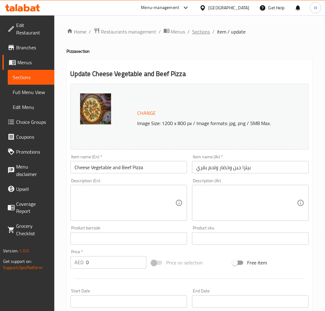
click at [197, 34] on span "Sections" at bounding box center [201, 31] width 18 height 7
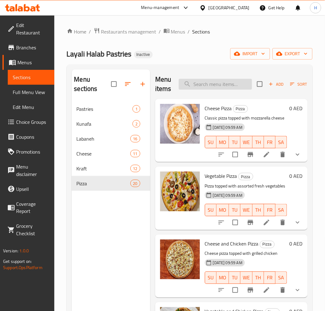
click at [201, 83] on input "search" at bounding box center [215, 84] width 73 height 11
paste input "Cheese Vegetable Sausages Pizza"
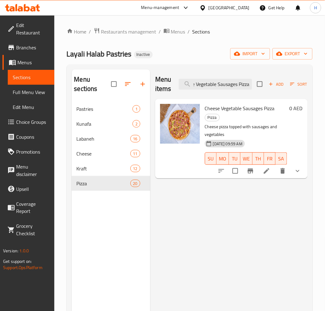
type input "Cheese Vegetable Sausages Pizza"
click at [265, 172] on icon at bounding box center [266, 170] width 7 height 7
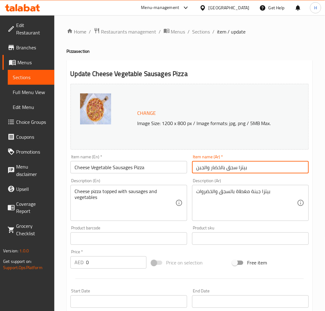
click at [230, 169] on input "بيتزا سجق بالخضار والجبن" at bounding box center [250, 167] width 117 height 12
paste input "نقان"
type input "بيتزا نقانق بالخضار والجبن"
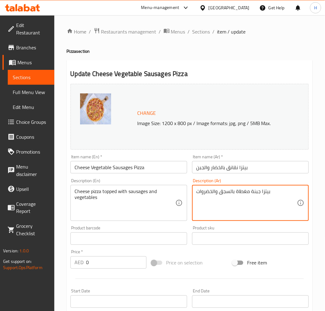
drag, startPoint x: 231, startPoint y: 192, endPoint x: 221, endPoint y: 197, distance: 10.7
paste textarea "نقانق"
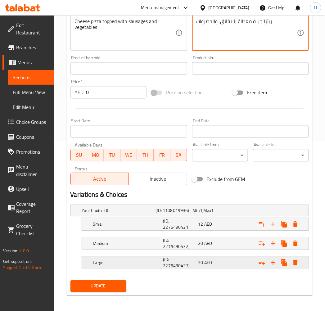
scroll to position [172, 0]
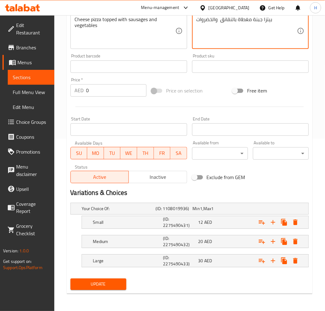
type textarea "بيتزا جبنة مغطاة بالنقانق والخضروات"
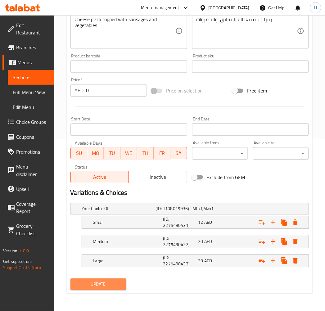
click at [105, 287] on span "Update" at bounding box center [98, 285] width 46 height 8
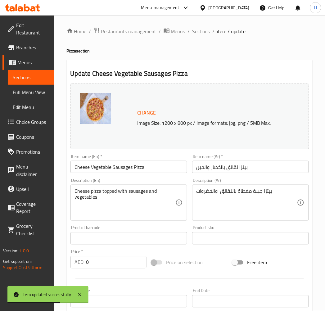
scroll to position [0, 0]
click at [206, 30] on span "Sections" at bounding box center [201, 31] width 18 height 7
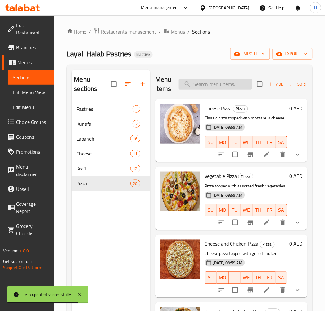
click at [212, 86] on input "search" at bounding box center [215, 84] width 73 height 11
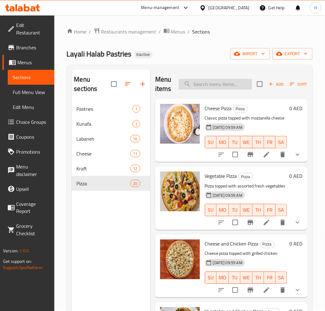
paste input "Vegetables and Mutton Pizza"
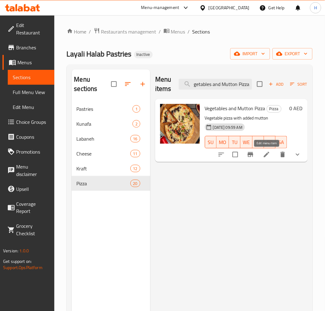
type input "Vegetables and Mutton Pizza"
click at [266, 157] on icon at bounding box center [266, 154] width 7 height 7
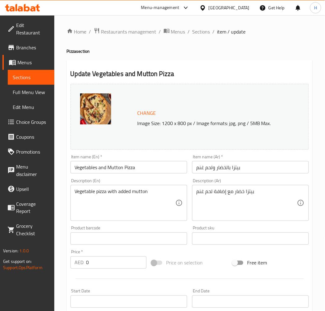
click at [201, 170] on input "بيتزا بالخضار ولحم غنم" at bounding box center [250, 167] width 117 height 12
type input "بيتزا بالخضار ولحم ضأن"
click at [103, 167] on input "Vegetables and Mutton Pizza" at bounding box center [128, 167] width 117 height 12
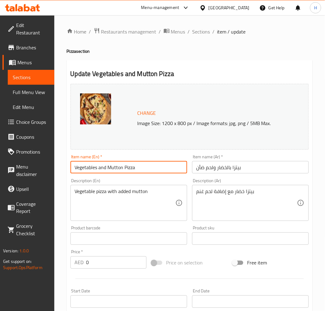
click at [103, 167] on input "Vegetables and Mutton Pizza" at bounding box center [128, 167] width 117 height 12
click at [106, 166] on input "Vegetables and Mutton Pizza" at bounding box center [128, 167] width 117 height 12
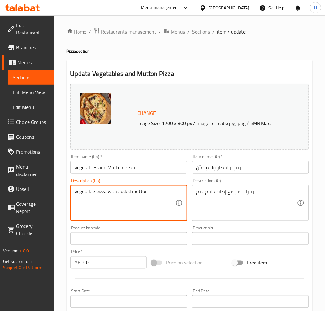
click at [126, 192] on textarea "Vegetable pizza with added mutton" at bounding box center [125, 202] width 101 height 29
click at [126, 191] on textarea "Vegetable pizza with added mutton" at bounding box center [125, 202] width 101 height 29
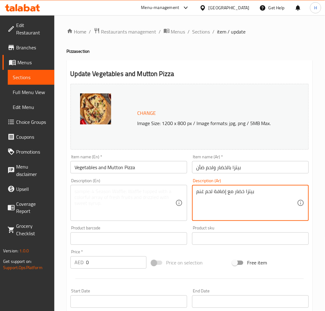
click at [242, 193] on textarea "بيتزا خضار مع إضافة لحم غنم" at bounding box center [247, 202] width 101 height 29
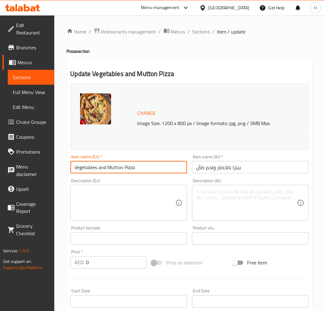
click at [98, 167] on input "Vegetables and Mutton Pizza" at bounding box center [128, 167] width 117 height 12
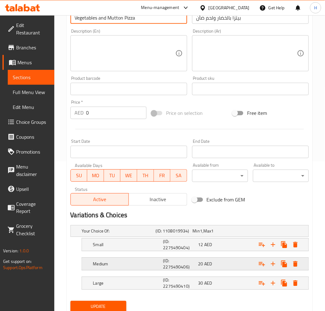
scroll to position [172, 0]
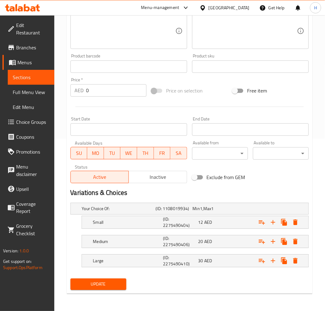
click at [106, 287] on span "Update" at bounding box center [98, 285] width 46 height 8
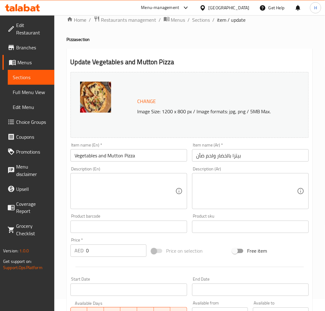
scroll to position [0, 0]
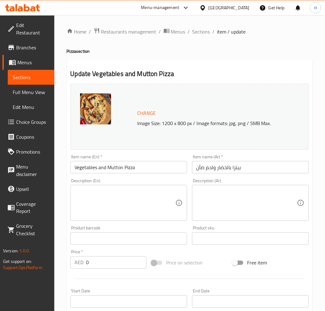
drag, startPoint x: 201, startPoint y: 35, endPoint x: 205, endPoint y: 41, distance: 7.6
click at [201, 35] on span "Sections" at bounding box center [201, 31] width 18 height 7
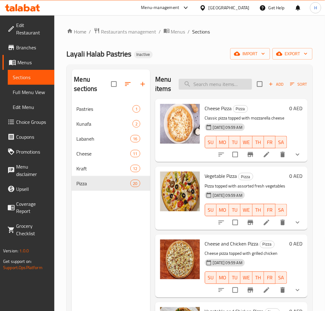
paste input "Chicken Vegetable Mix Pizza"
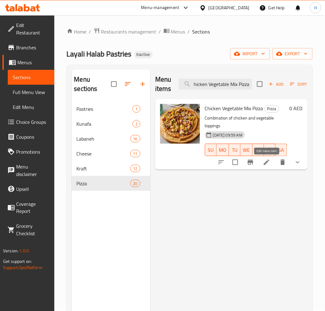
type input "Chicken Vegetable Mix Pizza"
click at [264, 164] on icon at bounding box center [267, 163] width 6 height 6
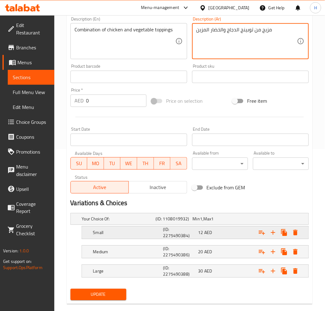
scroll to position [172, 0]
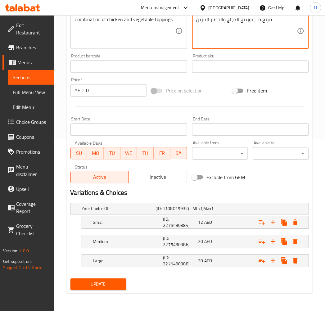
type textarea "مزيج من توبينج الدجاج والخضار المزين"
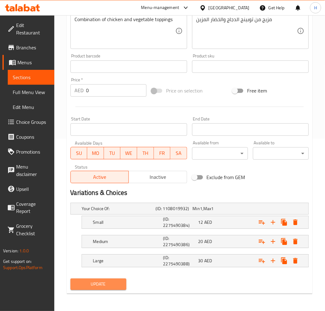
click at [111, 283] on span "Update" at bounding box center [98, 285] width 46 height 8
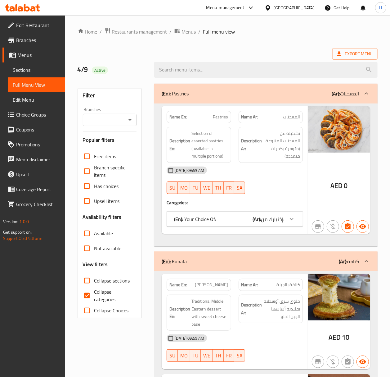
click at [85, 280] on input "Collapse sections" at bounding box center [86, 280] width 15 height 15
checkbox input "true"
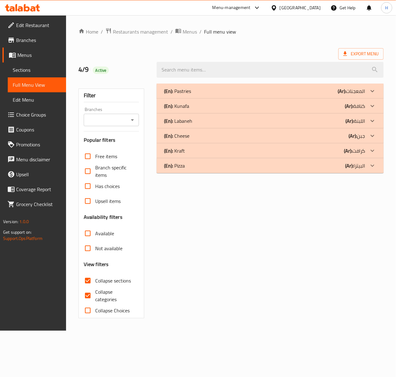
click at [369, 166] on icon at bounding box center [372, 165] width 7 height 7
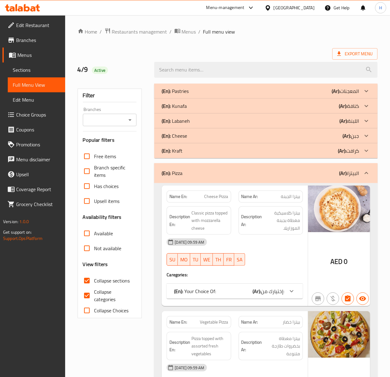
click at [83, 294] on input "Collapse categories" at bounding box center [86, 295] width 15 height 15
checkbox input "false"
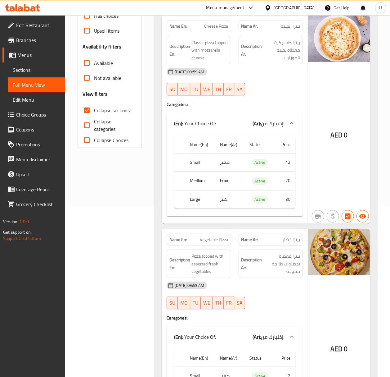
scroll to position [165, 0]
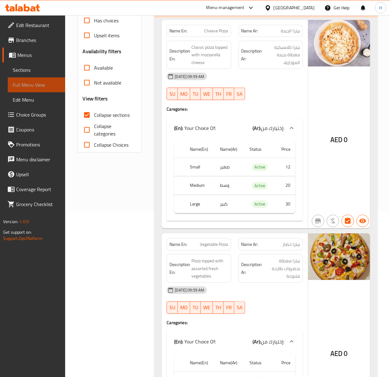
click at [24, 86] on span "Full Menu View" at bounding box center [36, 84] width 47 height 7
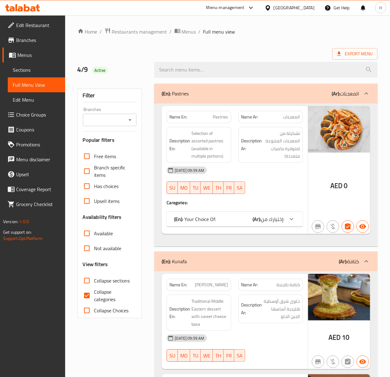
drag, startPoint x: 85, startPoint y: 298, endPoint x: 194, endPoint y: 271, distance: 112.5
click at [85, 298] on input "Collapse categories" at bounding box center [86, 295] width 15 height 15
checkbox input "false"
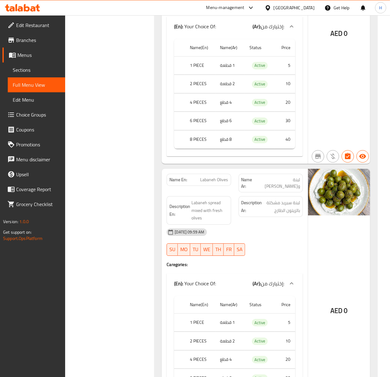
scroll to position [952, 0]
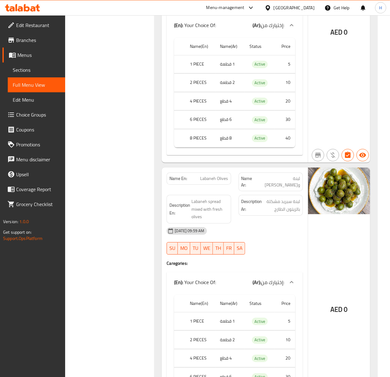
click at [218, 182] on span "Labaneh Olives" at bounding box center [215, 178] width 28 height 7
copy span "Labaneh Olives"
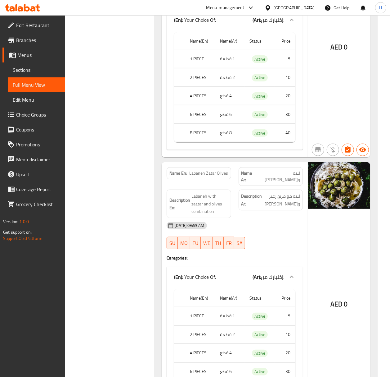
scroll to position [1242, 0]
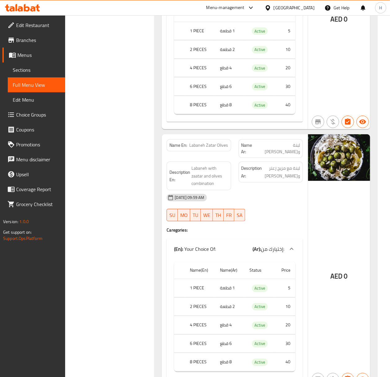
click at [211, 147] on span "Labaneh Zatar Olives" at bounding box center [209, 145] width 39 height 7
copy span "Labaneh Zatar Olives"
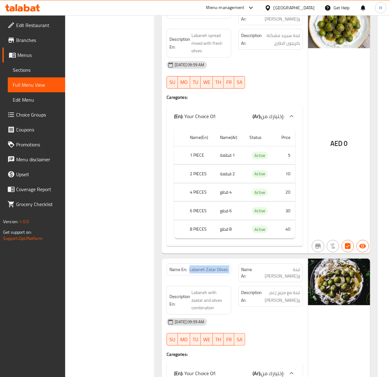
scroll to position [1076, 0]
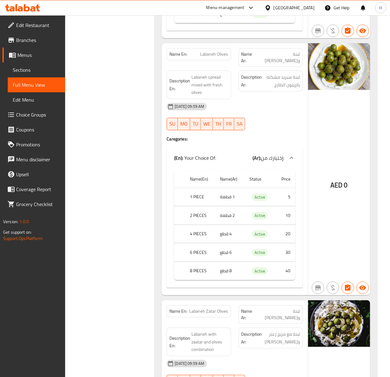
click at [209, 57] on span "Labaneh Olives" at bounding box center [215, 54] width 28 height 7
copy span "Labaneh Olives"
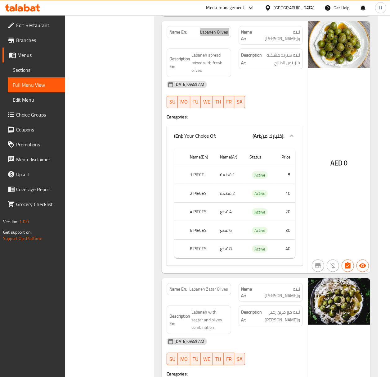
scroll to position [1159, 0]
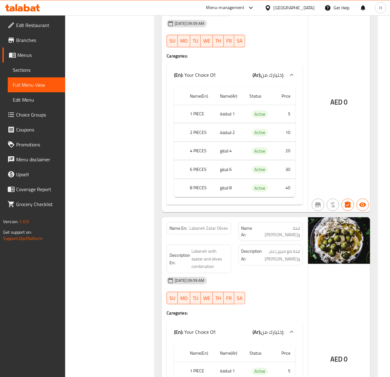
click at [219, 231] on span "Labaneh Zatar Olives" at bounding box center [209, 228] width 39 height 7
copy span "Labaneh Zatar Olives"
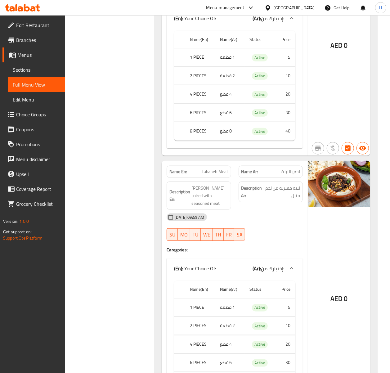
scroll to position [1490, 0]
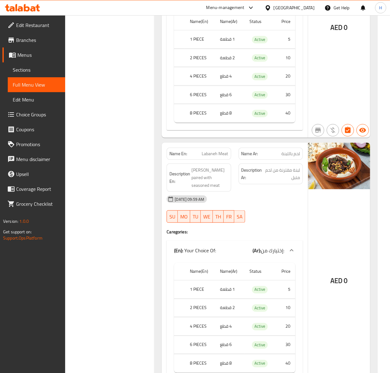
click at [215, 152] on span "Labaneh Meat" at bounding box center [215, 154] width 26 height 7
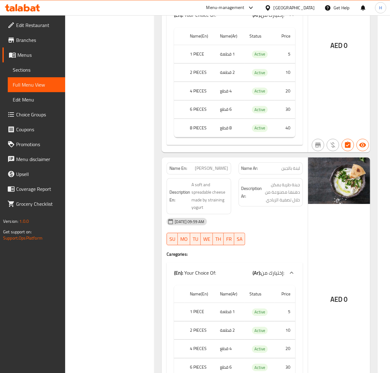
scroll to position [1987, 0]
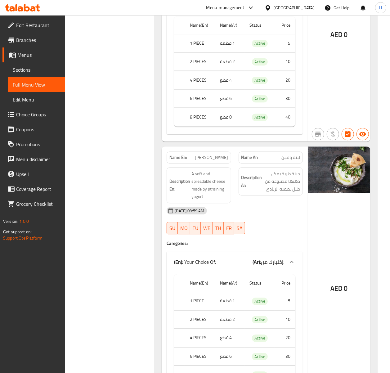
click at [212, 160] on span "[PERSON_NAME]" at bounding box center [211, 157] width 33 height 7
click at [212, 159] on span "[PERSON_NAME]" at bounding box center [211, 157] width 33 height 7
copy span "[PERSON_NAME]"
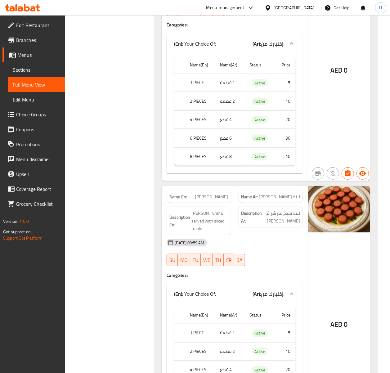
scroll to position [2484, 0]
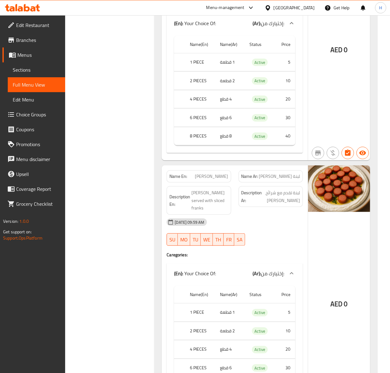
click at [213, 180] on span "[PERSON_NAME]" at bounding box center [211, 176] width 33 height 7
copy span "[PERSON_NAME]"
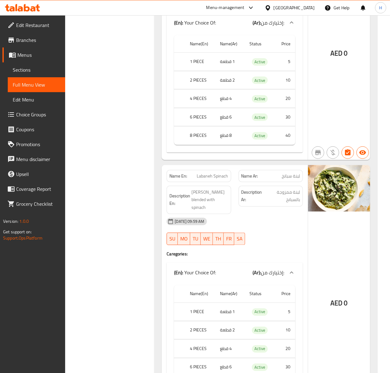
scroll to position [2773, 0]
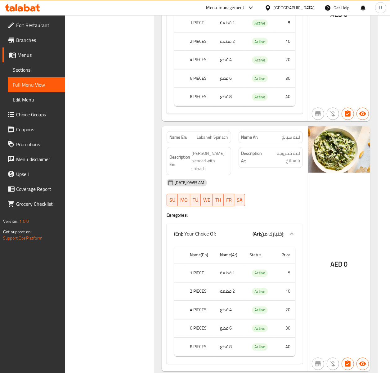
click at [208, 135] on span "Labaneh Spinach" at bounding box center [212, 137] width 31 height 7
click at [207, 135] on span "Labaneh Spinach" at bounding box center [212, 137] width 31 height 7
copy span "Labaneh Spinach"
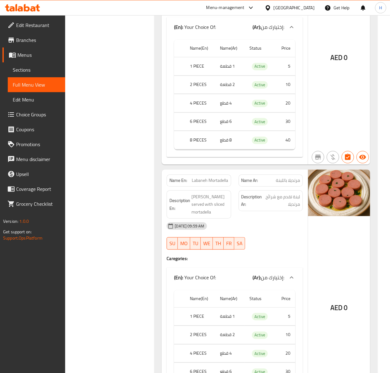
scroll to position [3022, 0]
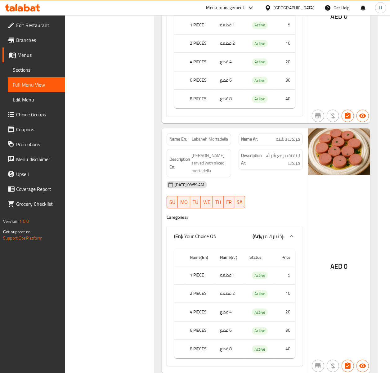
click at [214, 138] on span "Labaneh Mortadella" at bounding box center [210, 139] width 36 height 7
copy span "Labaneh Mortadella"
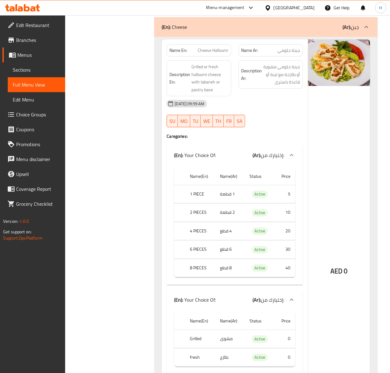
scroll to position [4636, 0]
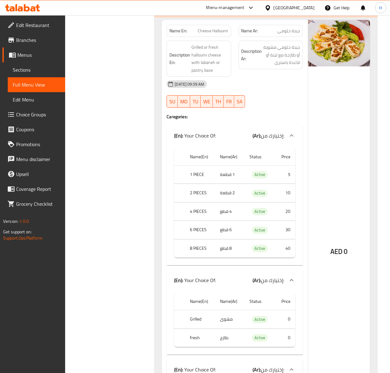
click at [208, 34] on span "Cheese Halloumi" at bounding box center [213, 31] width 30 height 7
copy span "Cheese Halloumi"
click at [204, 34] on span "Cheese Halloumi" at bounding box center [213, 31] width 30 height 7
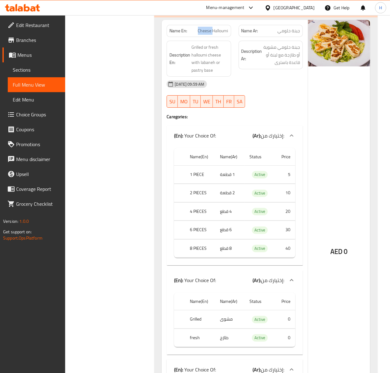
click at [204, 34] on span "Cheese Halloumi" at bounding box center [213, 31] width 30 height 7
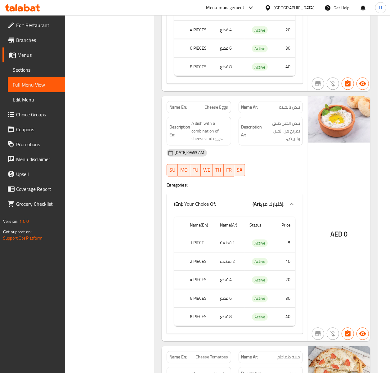
scroll to position [6333, 0]
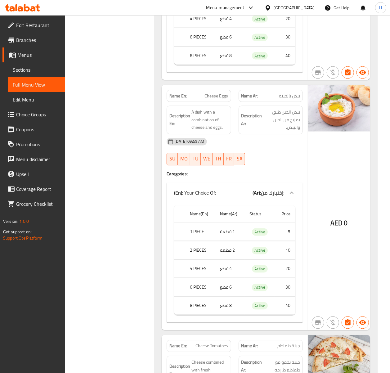
click at [216, 99] on span "Cheese Eggs" at bounding box center [217, 96] width 24 height 7
copy span "Cheese Eggs"
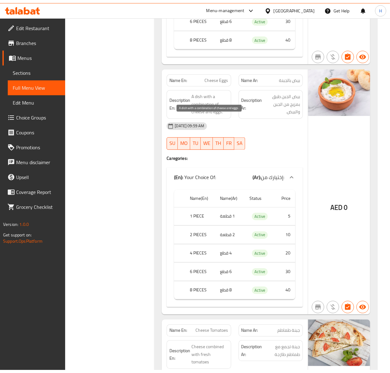
scroll to position [6351, 0]
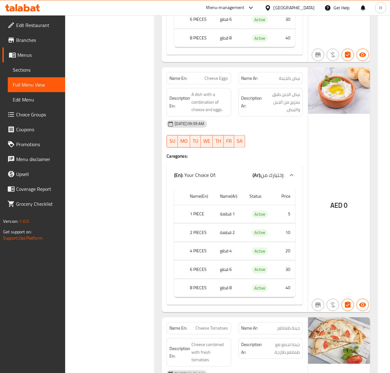
drag, startPoint x: 222, startPoint y: 99, endPoint x: 214, endPoint y: 101, distance: 8.2
click at [214, 82] on span "Cheese Eggs" at bounding box center [217, 78] width 24 height 7
click at [292, 152] on div "04-09-2025 09:59 AM SU MO TU WE TH FR SA" at bounding box center [235, 134] width 144 height 35
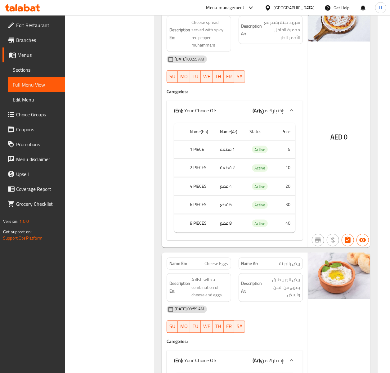
scroll to position [6186, 0]
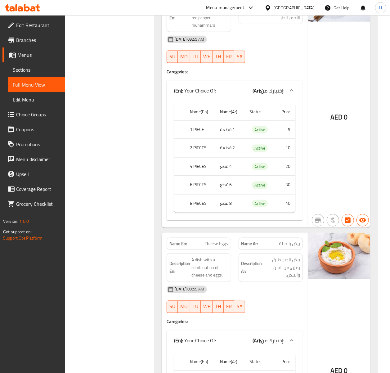
click at [218, 247] on span "Cheese Eggs" at bounding box center [217, 244] width 24 height 7
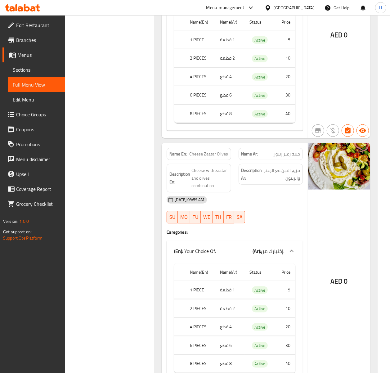
scroll to position [7262, 0]
click at [279, 157] on span "جبنة زعتر زيتون" at bounding box center [286, 154] width 27 height 7
click at [275, 189] on div at bounding box center [275, 189] width 0 height 0
click at [229, 192] on div "Description En: Cheese with zaatar and olives combination" at bounding box center [199, 178] width 64 height 29
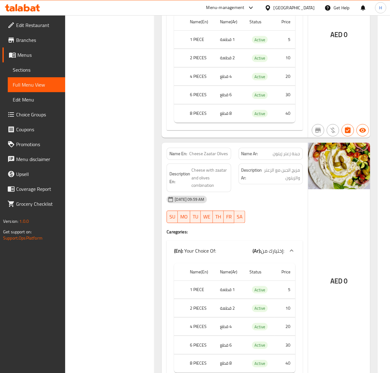
click at [217, 160] on div "Name En: Cheese Zaatar Olives" at bounding box center [199, 154] width 64 height 12
click at [216, 160] on div "Name En: Cheese Zaatar Olives" at bounding box center [199, 154] width 64 height 12
click at [215, 157] on span "Cheese Zaatar Olives" at bounding box center [209, 154] width 39 height 7
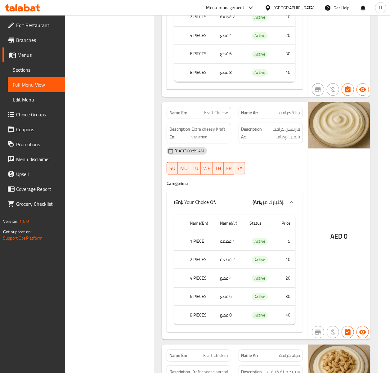
scroll to position [8835, 0]
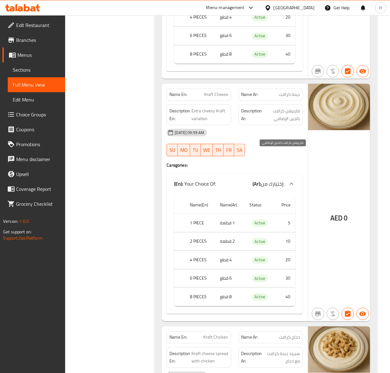
click at [292, 122] on span "فارييشن كرافت بالجبن الإضافي" at bounding box center [282, 114] width 37 height 15
click at [273, 122] on span "فارييشن كرافت بالجبن الإضافي" at bounding box center [282, 114] width 37 height 15
click at [184, 122] on strong "Description En:" at bounding box center [180, 114] width 21 height 15
click at [212, 122] on span "Extra cheesy Kraft variation" at bounding box center [210, 114] width 37 height 15
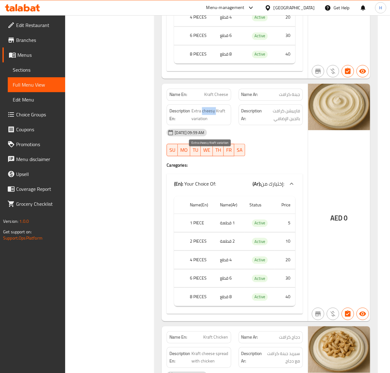
click at [212, 122] on span "Extra cheesy Kraft variation" at bounding box center [210, 114] width 37 height 15
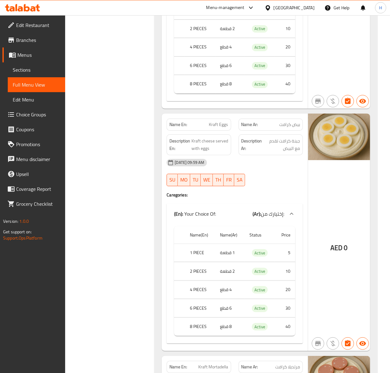
scroll to position [9331, 0]
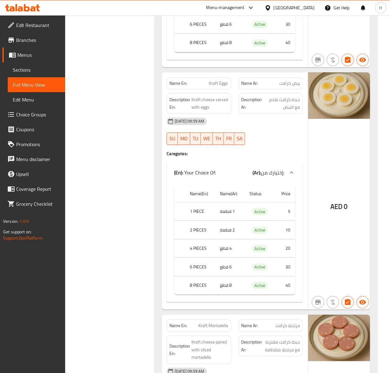
click at [225, 87] on span "Kraft Eggs" at bounding box center [218, 83] width 19 height 7
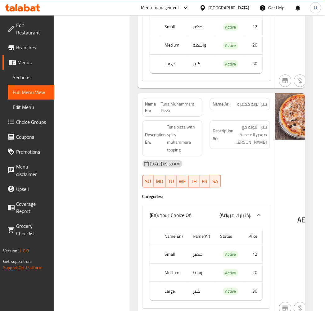
scroll to position [14549, 0]
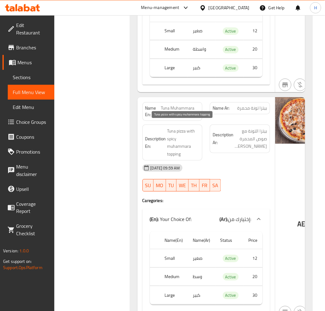
click at [178, 149] on span "Tuna pizza with spicy muhammara topping" at bounding box center [183, 142] width 33 height 30
click at [173, 105] on span "Tuna Muhammara Pizza" at bounding box center [180, 111] width 39 height 13
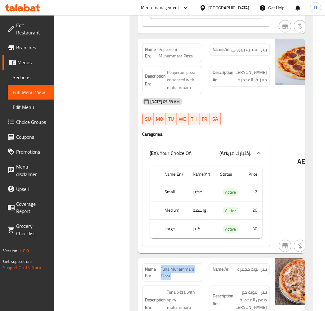
scroll to position [14376, 0]
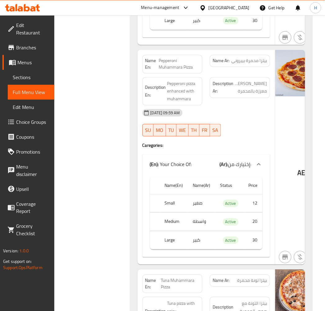
click at [173, 59] on span "Pepperoni Muhammara Pizza" at bounding box center [179, 64] width 41 height 13
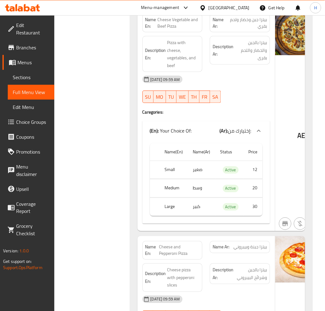
scroll to position [13031, 0]
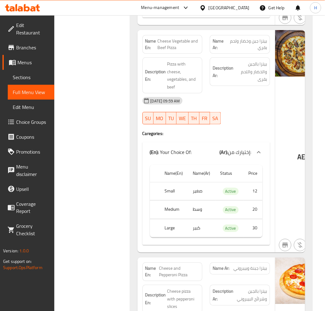
click at [172, 38] on span "Cheese Vegetable and Beef Pizza" at bounding box center [178, 44] width 42 height 13
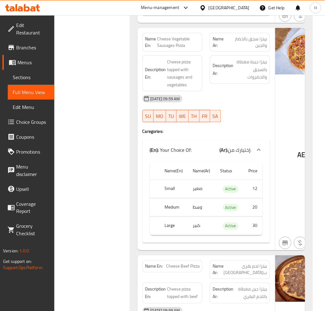
scroll to position [12583, 0]
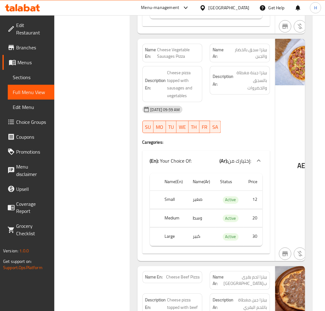
click at [169, 52] on span "Cheese Vegetable Sausages Pizza" at bounding box center [178, 53] width 42 height 13
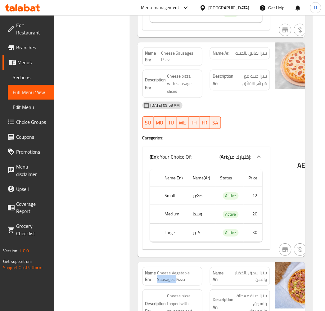
scroll to position [12341, 0]
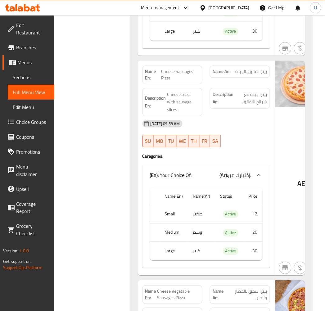
click at [250, 68] on span "بيتزا نقانق بالجبنة" at bounding box center [252, 71] width 32 height 7
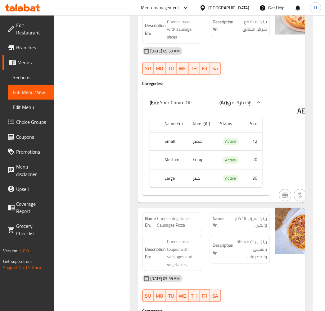
scroll to position [12445, 0]
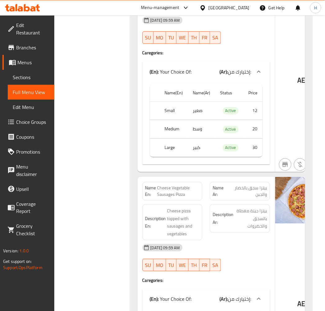
click at [174, 185] on span "Cheese Vegetable Sausages Pizza" at bounding box center [178, 191] width 42 height 13
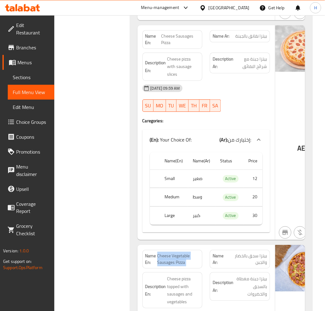
scroll to position [12341, 0]
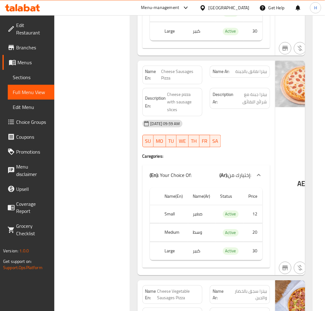
click at [252, 68] on span "بيتزا نقانق بالجبنة" at bounding box center [252, 71] width 32 height 7
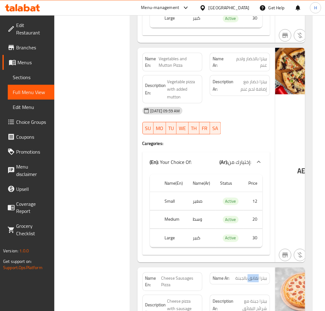
scroll to position [12100, 0]
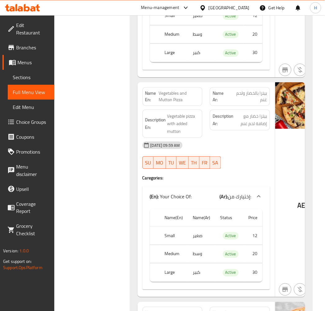
click at [165, 92] on span "Vegetables and Mutton Pizza" at bounding box center [179, 96] width 41 height 13
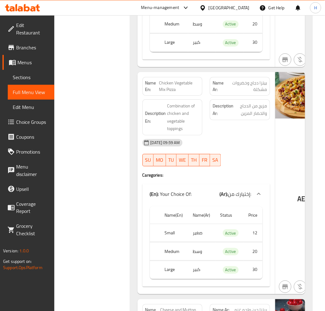
scroll to position [11651, 0]
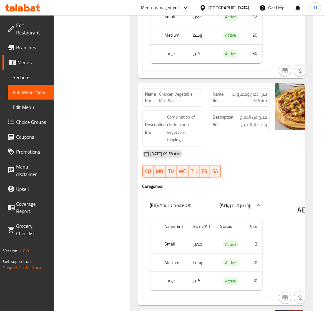
click at [166, 91] on span "Chicken Vegetable Mix Pizza" at bounding box center [179, 97] width 40 height 13
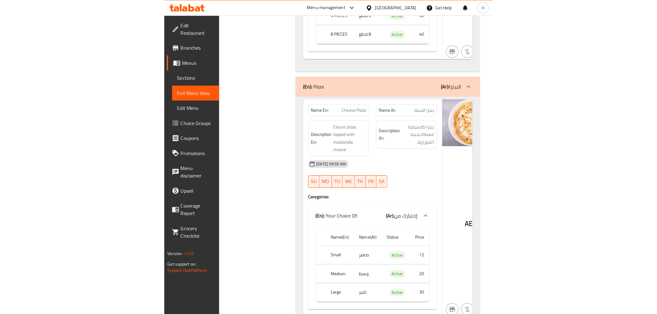
scroll to position [10720, 0]
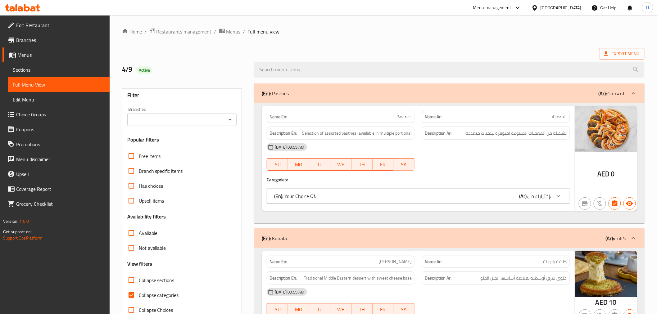
scroll to position [34, 0]
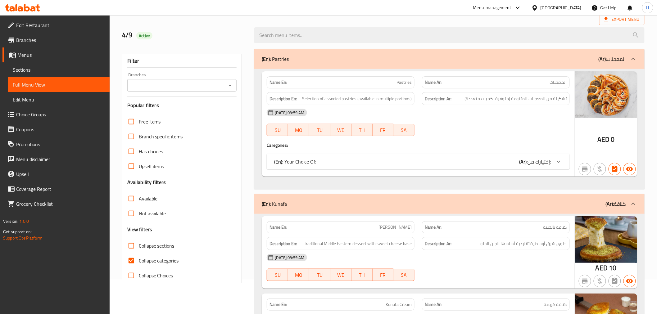
click at [133, 262] on input "Collapse categories" at bounding box center [131, 260] width 15 height 15
checkbox input "false"
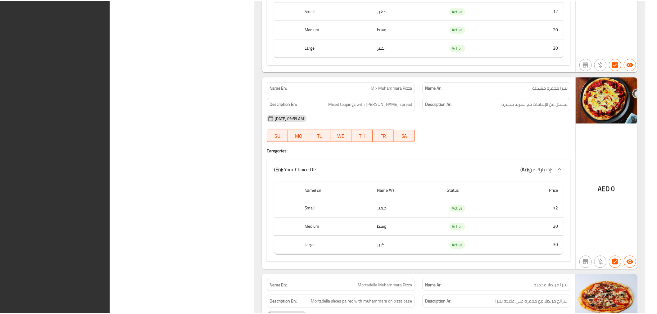
scroll to position [13502, 0]
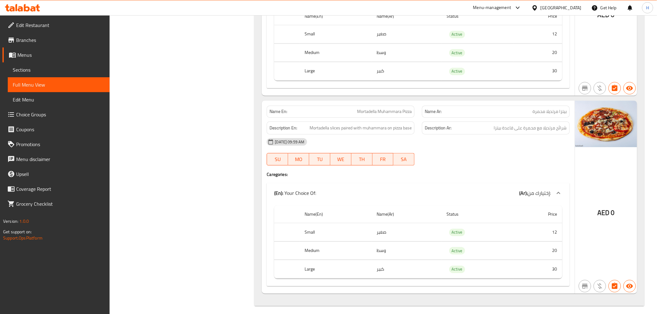
click at [28, 23] on span "Edit Restaurant" at bounding box center [60, 24] width 88 height 7
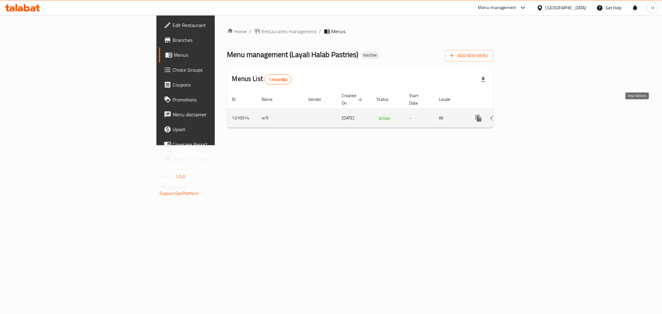
click at [531, 115] on link "enhanced table" at bounding box center [523, 118] width 15 height 15
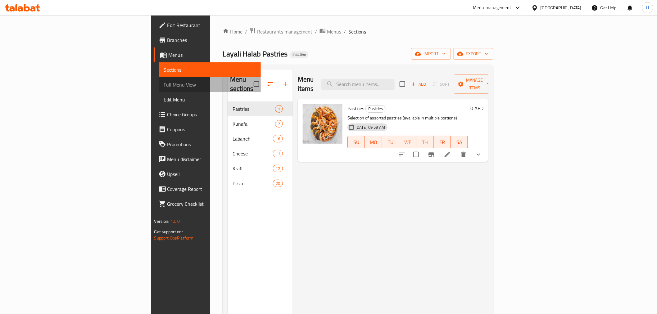
click at [164, 85] on span "Full Menu View" at bounding box center [210, 84] width 92 height 7
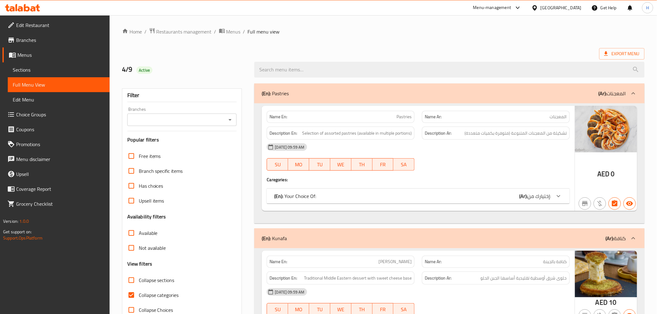
click at [327, 50] on div "Export Menu" at bounding box center [383, 53] width 522 height 11
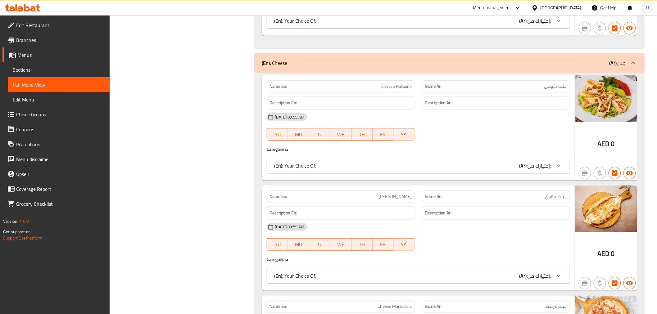
scroll to position [2196, 0]
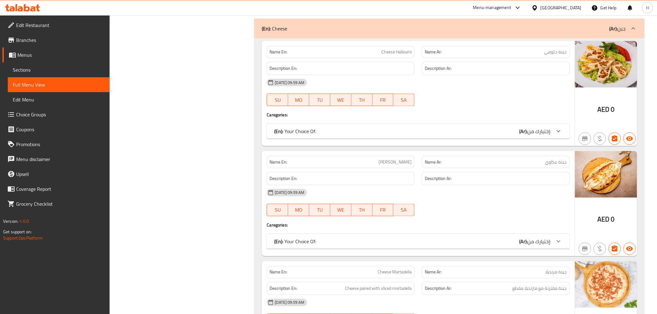
click at [389, 165] on span "[PERSON_NAME]" at bounding box center [394, 162] width 33 height 7
copy span "[PERSON_NAME]"
click at [45, 65] on link "Sections" at bounding box center [59, 69] width 102 height 15
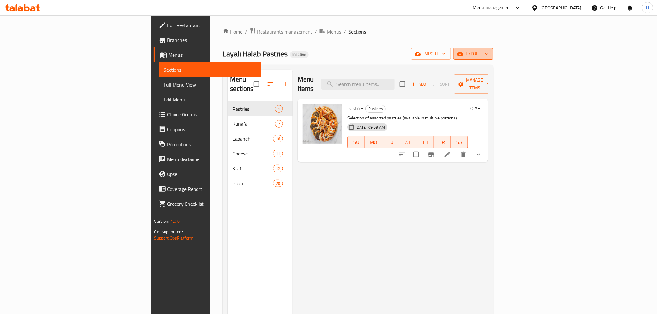
click at [488, 56] on span "export" at bounding box center [473, 54] width 30 height 8
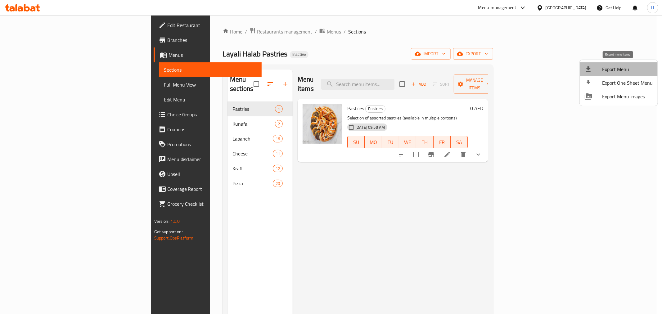
click at [628, 70] on span "Export Menu" at bounding box center [627, 69] width 51 height 7
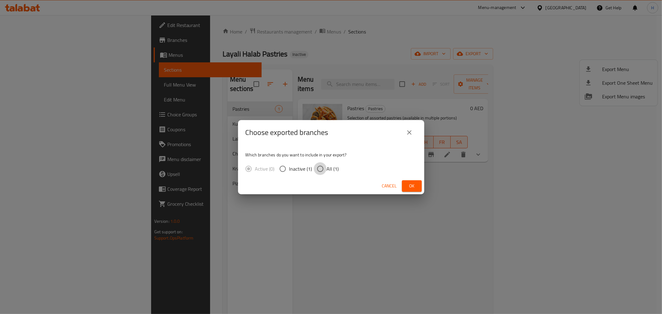
click at [317, 170] on input "All (1)" at bounding box center [320, 168] width 13 height 13
radio input "true"
click at [412, 188] on span "Ok" at bounding box center [412, 186] width 10 height 8
